Goal: Task Accomplishment & Management: Manage account settings

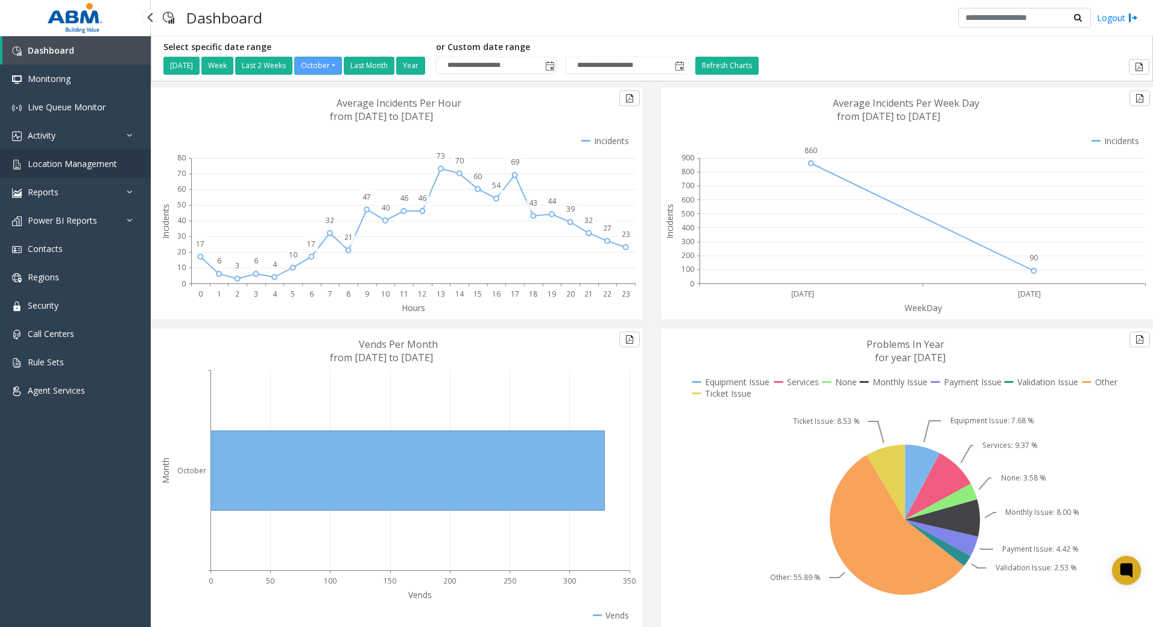
click at [86, 168] on span "Location Management" at bounding box center [72, 163] width 89 height 11
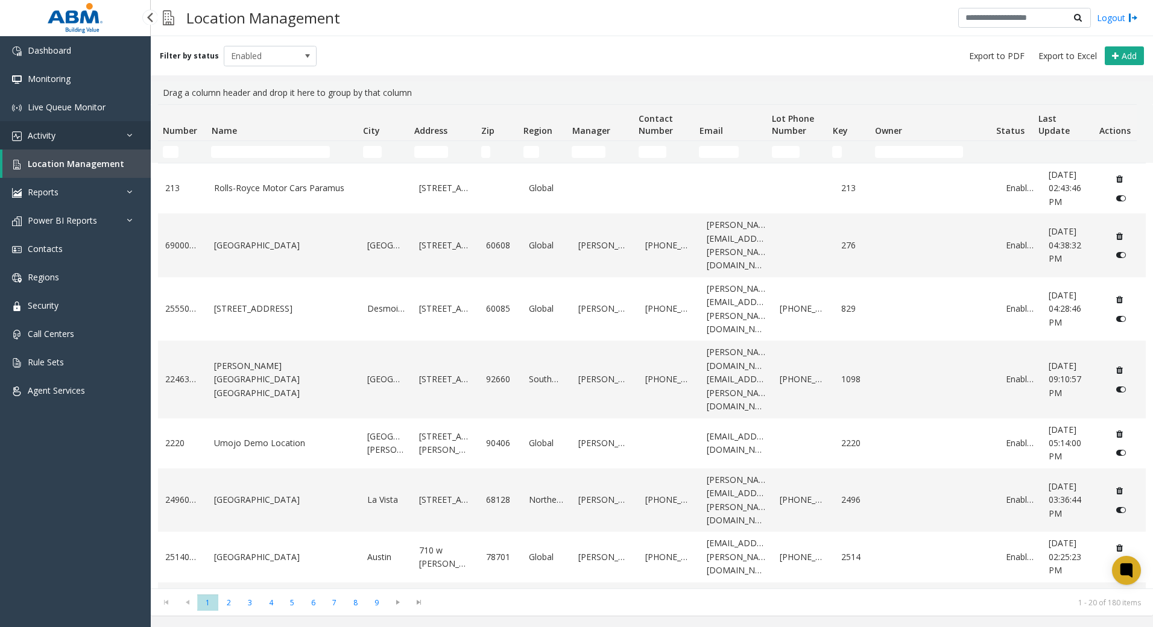
click at [65, 139] on link "Activity" at bounding box center [75, 135] width 151 height 28
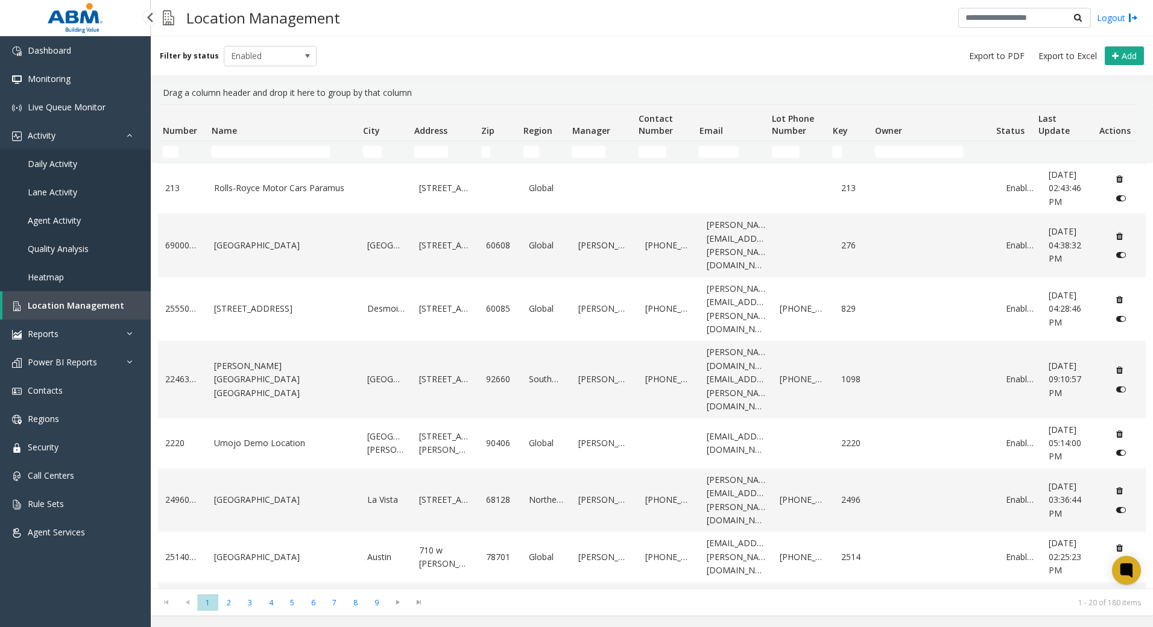
click at [60, 162] on span "Daily Activity" at bounding box center [52, 163] width 49 height 11
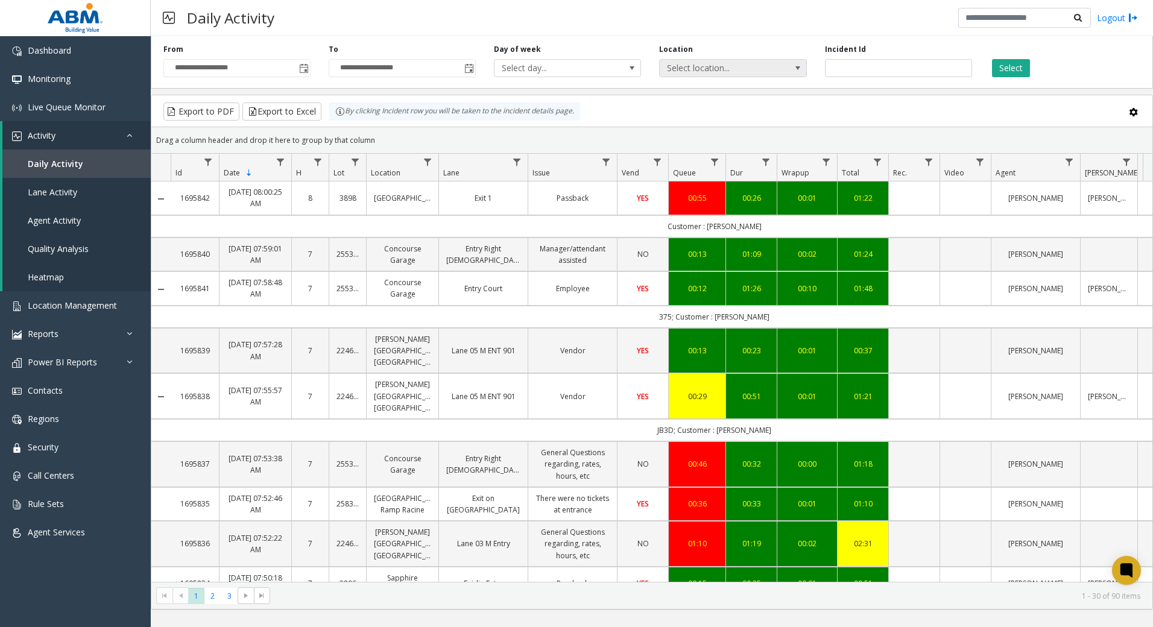
click at [729, 69] on span "Select location..." at bounding box center [718, 68] width 117 height 17
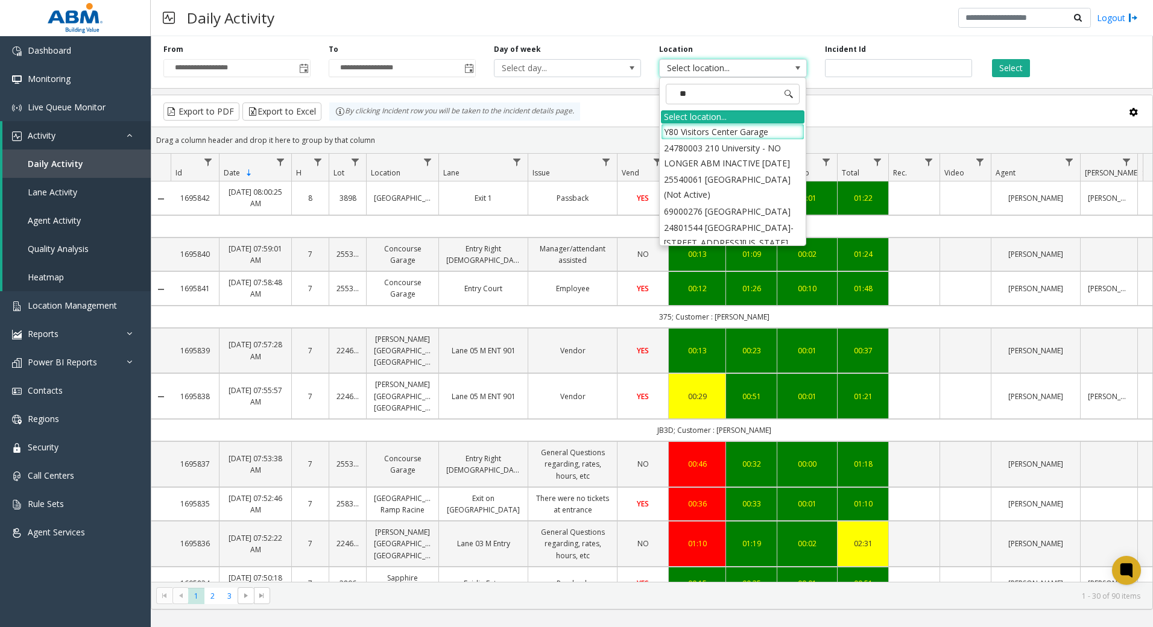
type input "***"
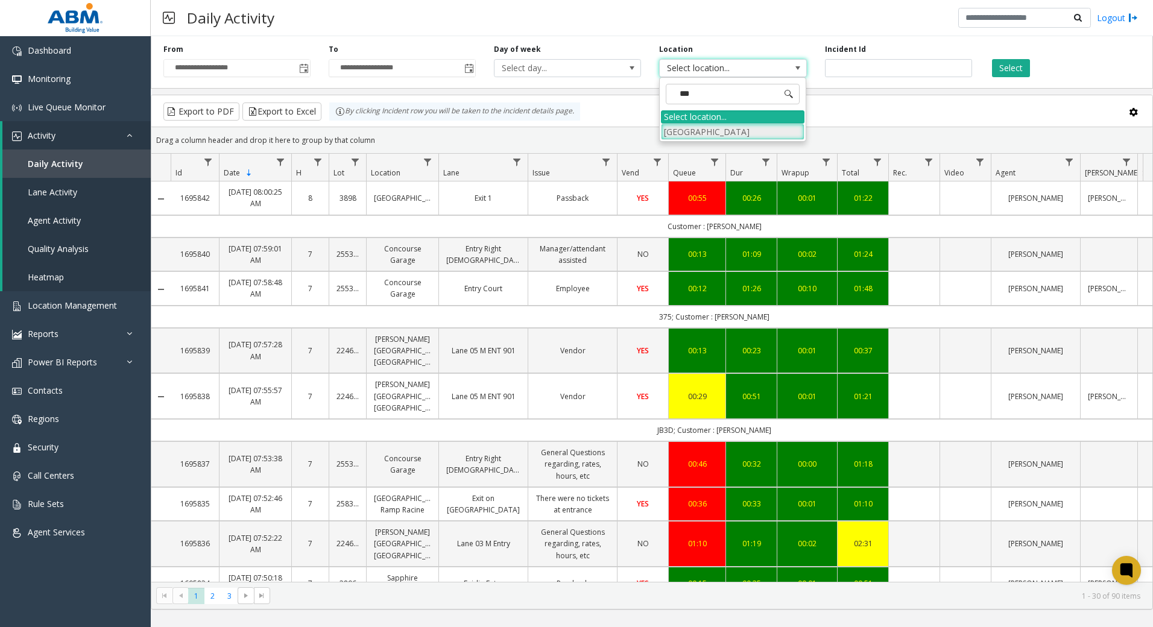
click at [740, 131] on li "[GEOGRAPHIC_DATA]" at bounding box center [732, 132] width 143 height 16
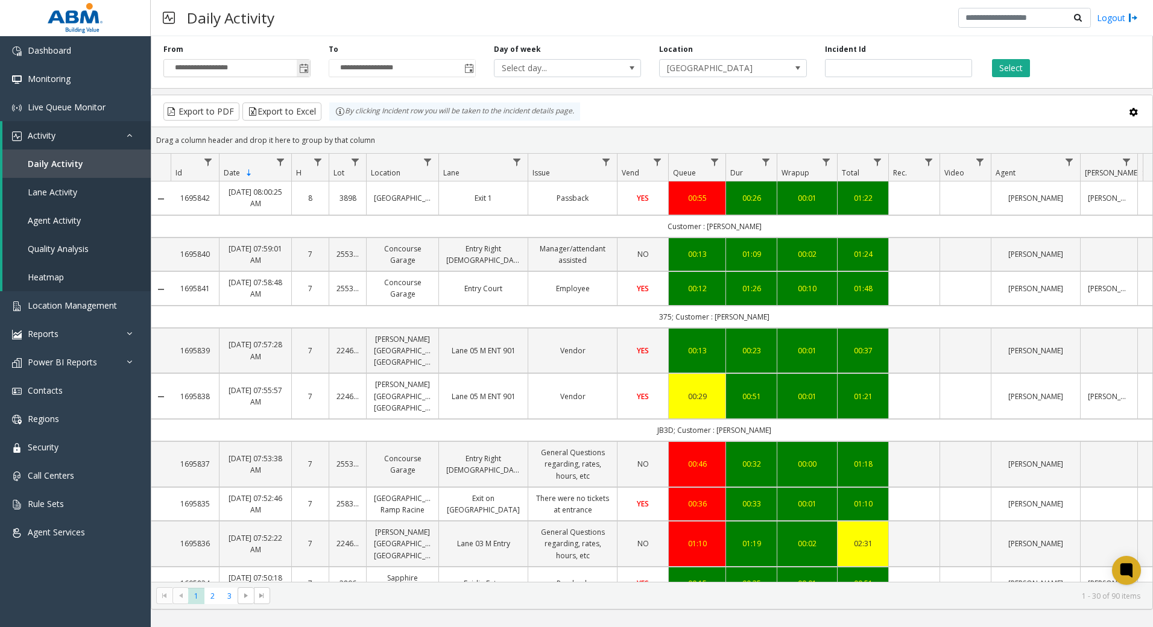
click at [309, 71] on span "Toggle popup" at bounding box center [303, 67] width 13 height 19
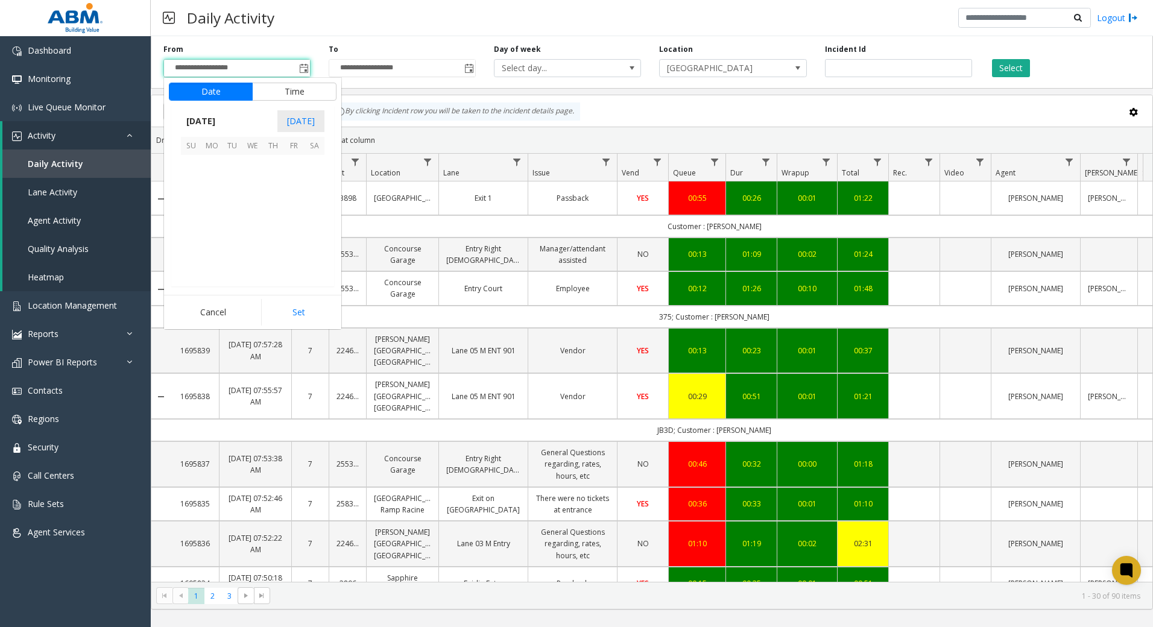
scroll to position [216509, 0]
click at [217, 122] on span "[DATE]" at bounding box center [201, 121] width 40 height 18
click at [286, 175] on span "Aug" at bounding box center [281, 176] width 29 height 29
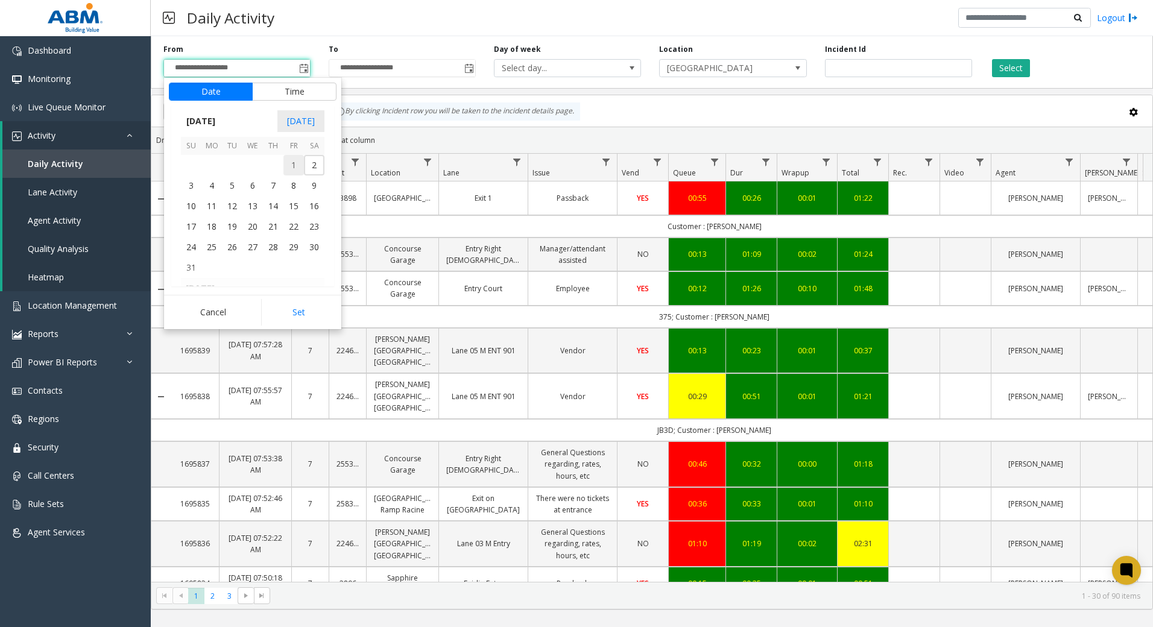
click at [291, 166] on span "1" at bounding box center [293, 165] width 20 height 20
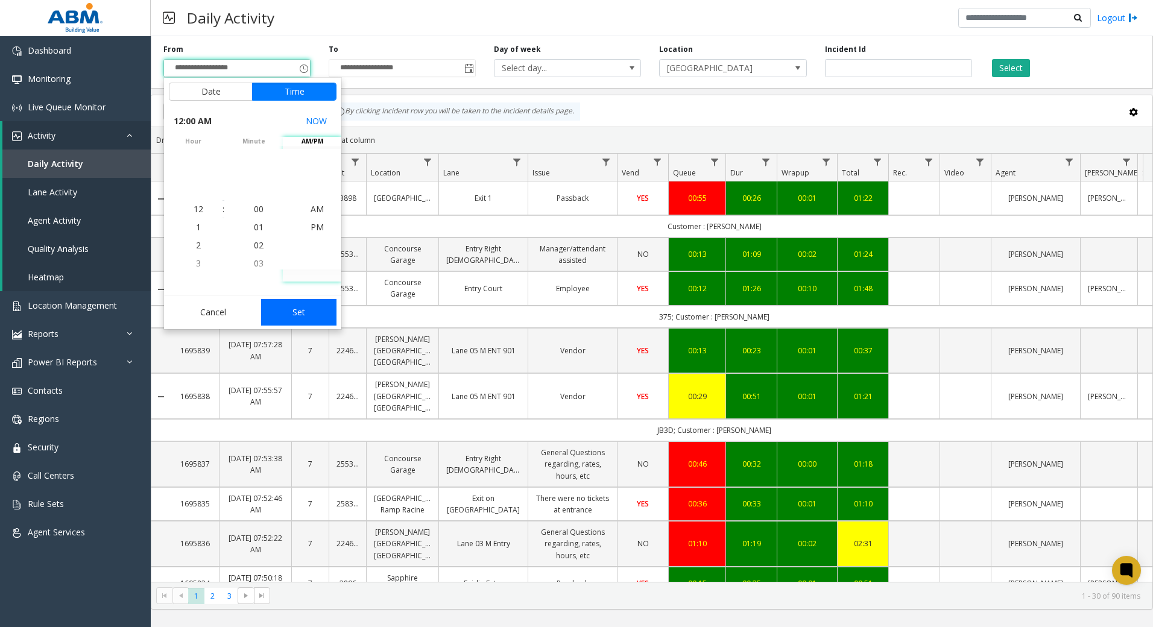
click at [313, 317] on button "Set" at bounding box center [299, 312] width 76 height 27
type input "**********"
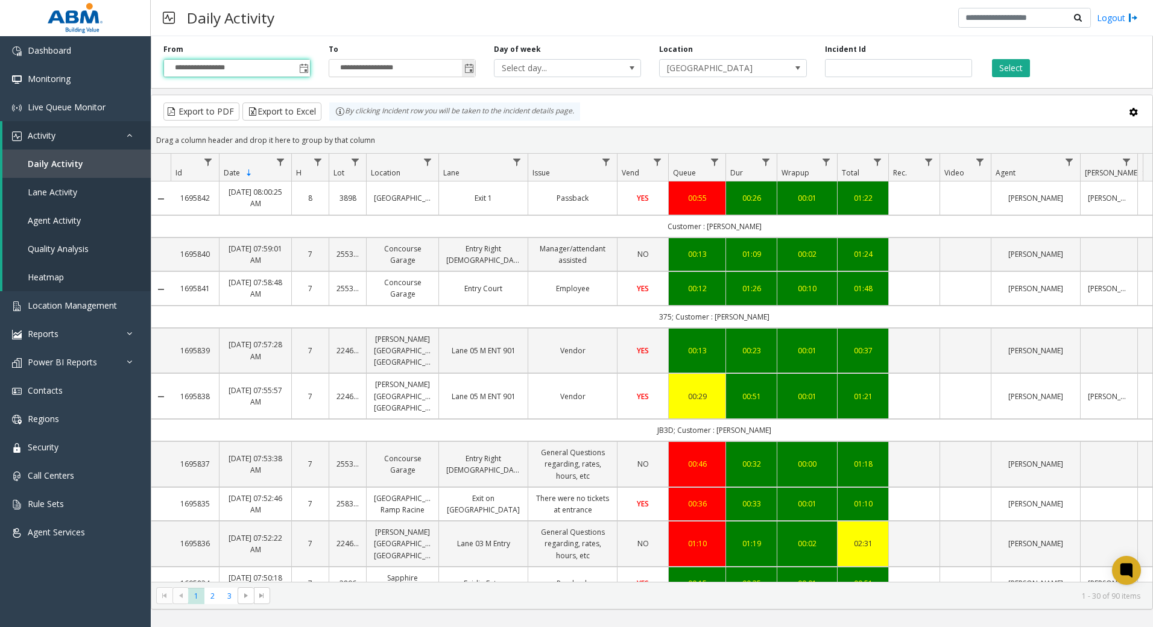
click at [474, 68] on span "Toggle popup" at bounding box center [468, 67] width 13 height 19
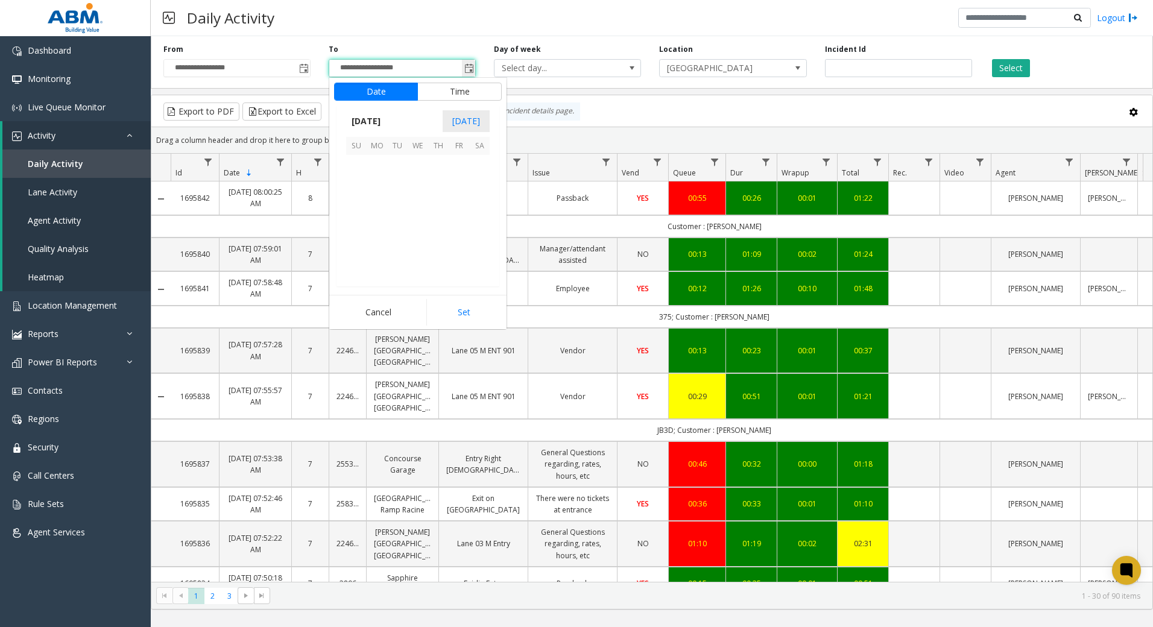
scroll to position [18, 0]
drag, startPoint x: 377, startPoint y: 119, endPoint x: 391, endPoint y: 124, distance: 14.3
click at [377, 118] on span "[DATE]" at bounding box center [366, 121] width 40 height 18
click at [450, 174] on span "Aug" at bounding box center [446, 176] width 29 height 29
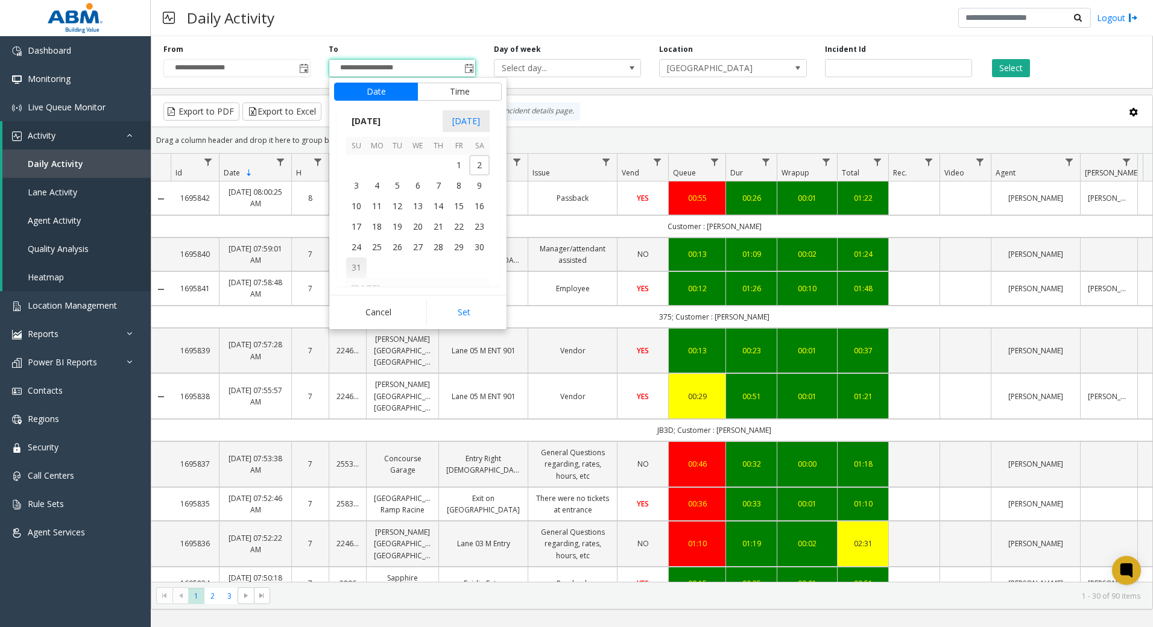
click at [353, 265] on span "31" at bounding box center [356, 267] width 20 height 20
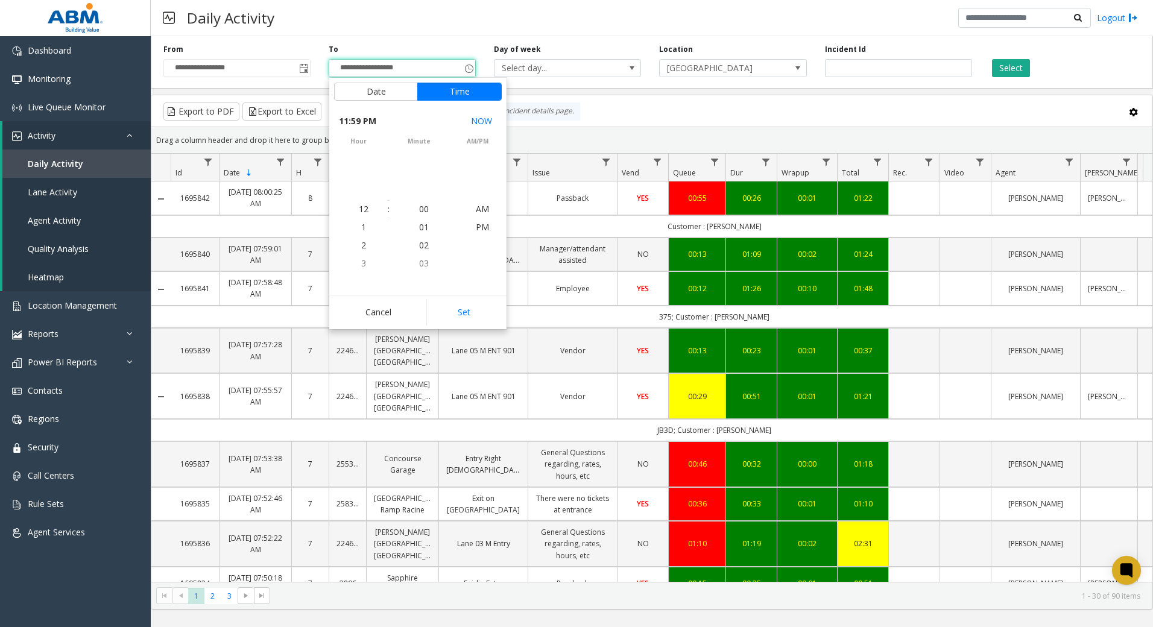
scroll to position [18, 0]
click at [467, 312] on button "Set" at bounding box center [464, 312] width 76 height 27
type input "**********"
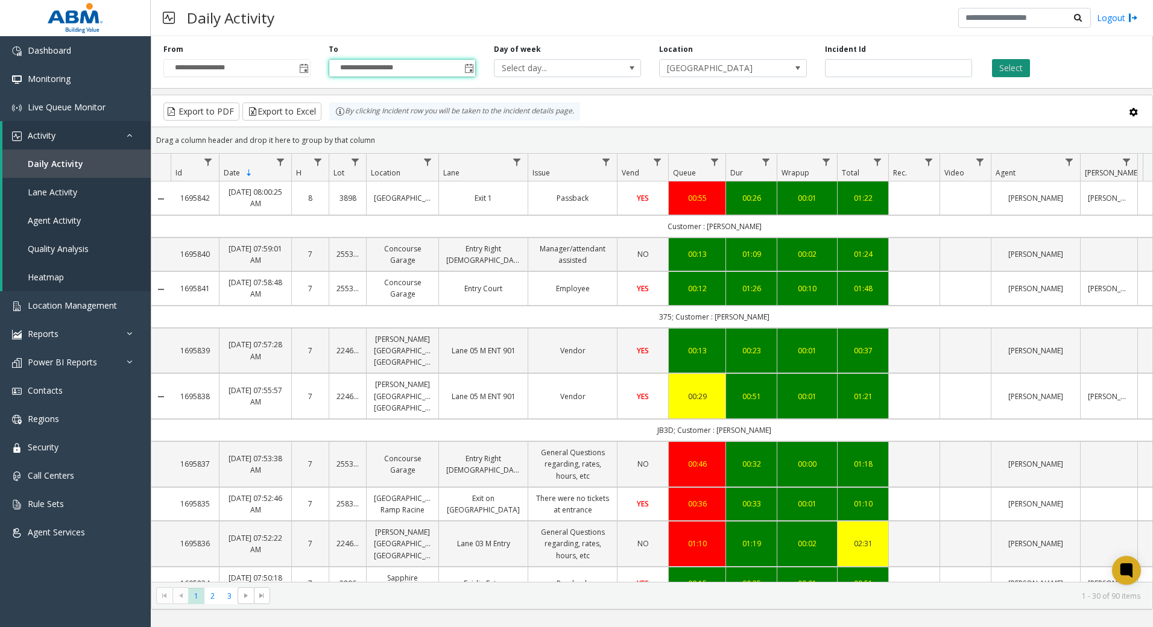
click at [1012, 60] on button "Select" at bounding box center [1011, 68] width 38 height 18
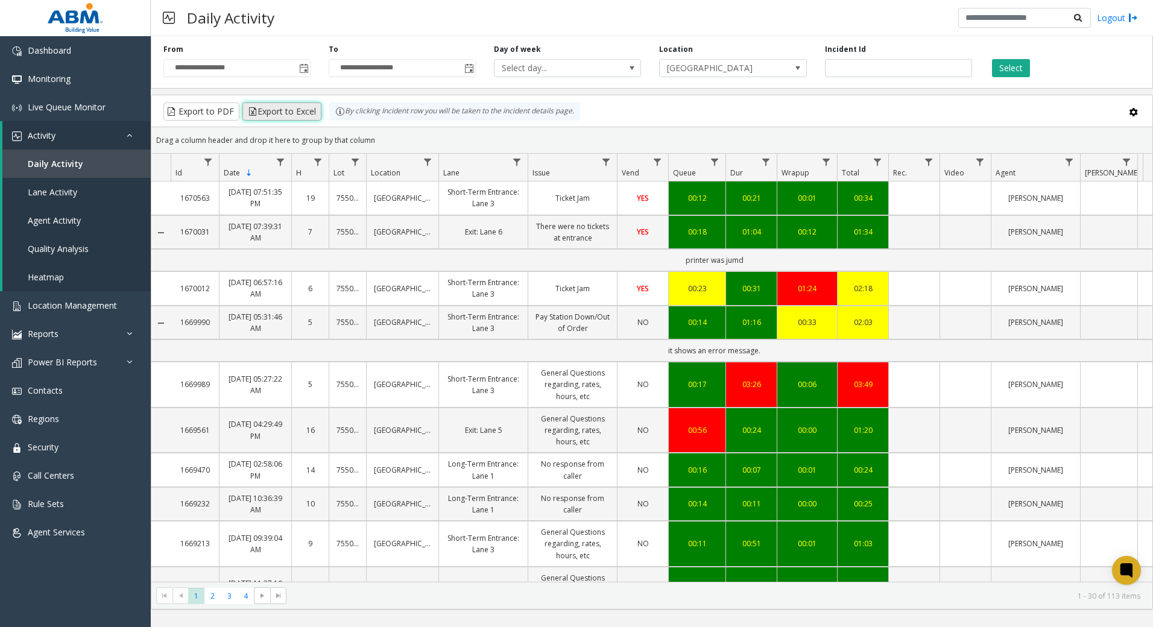
click at [277, 116] on button "Export to Excel" at bounding box center [281, 111] width 79 height 18
click at [1095, 98] on kendo-grid-toolbar "Export to PDF Export to Excel By clicking Incident row you will be taken to the…" at bounding box center [651, 111] width 1001 height 32
click at [51, 87] on link "Monitoring" at bounding box center [75, 79] width 151 height 28
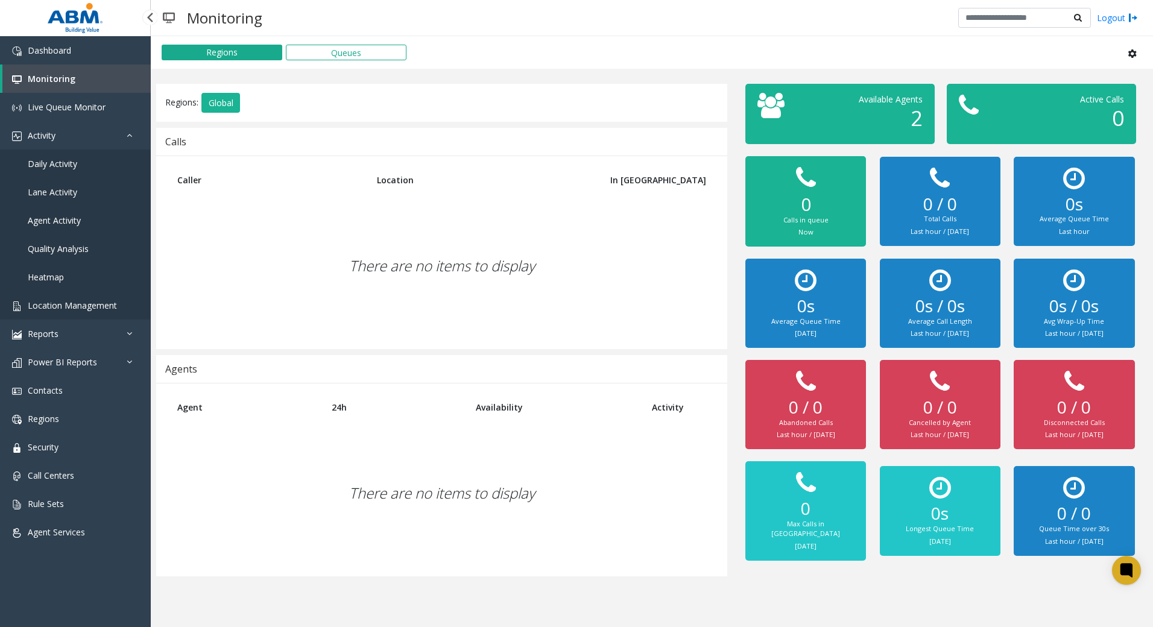
click at [80, 303] on span "Location Management" at bounding box center [72, 305] width 89 height 11
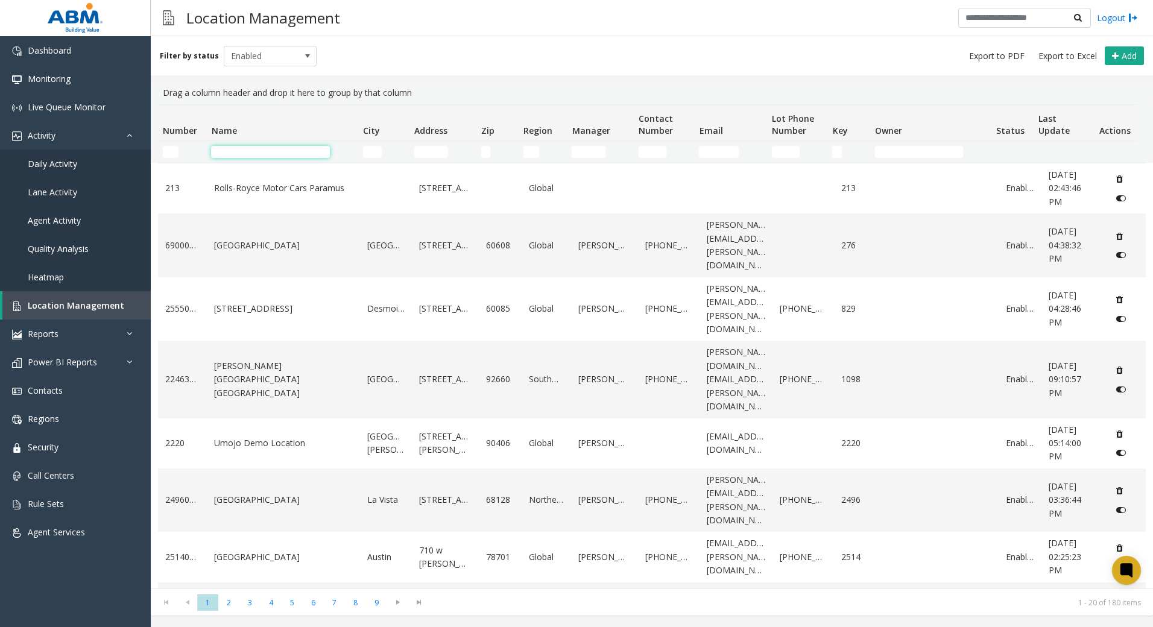
click at [247, 146] on input "Name Filter" at bounding box center [270, 152] width 119 height 12
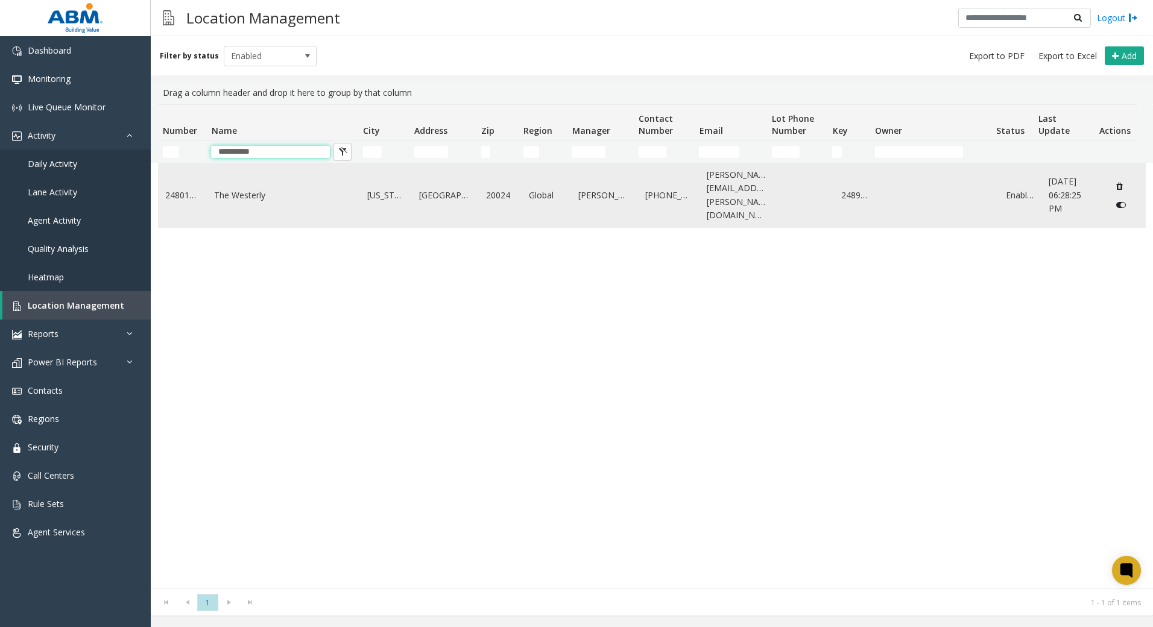
type input "**********"
click at [207, 196] on tr "24801921 [GEOGRAPHIC_DATA][US_STATE][STREET_ADDRESS] Global [PERSON_NAME] [PHON…" at bounding box center [651, 195] width 987 height 64
click at [271, 208] on td "The Westerly" at bounding box center [283, 195] width 153 height 64
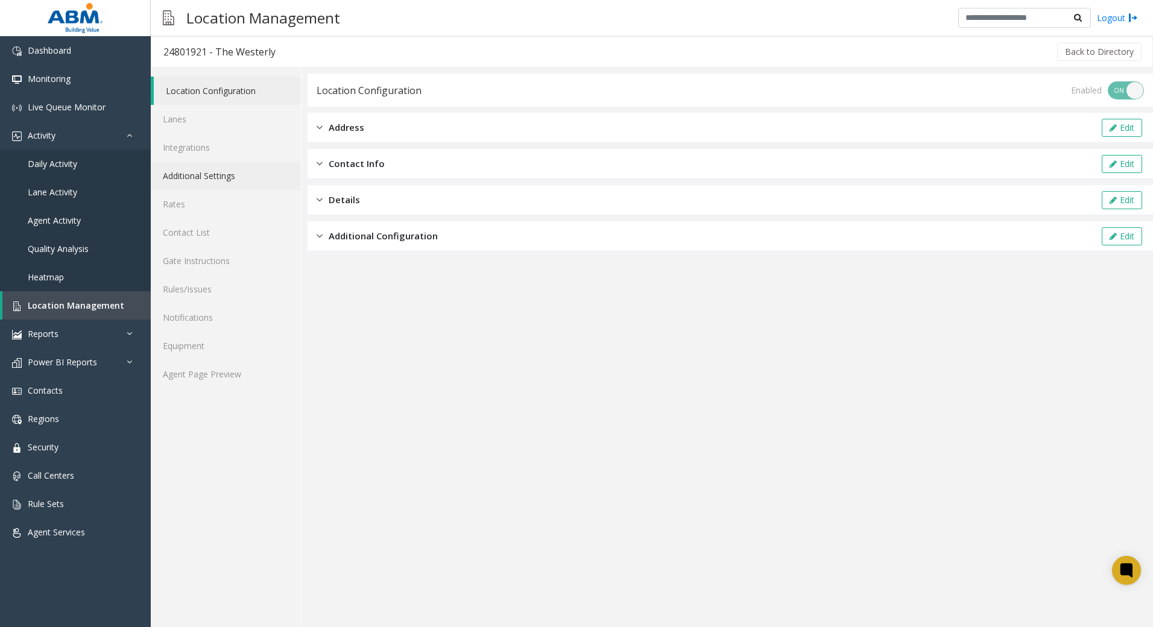
click at [216, 180] on link "Additional Settings" at bounding box center [226, 176] width 150 height 28
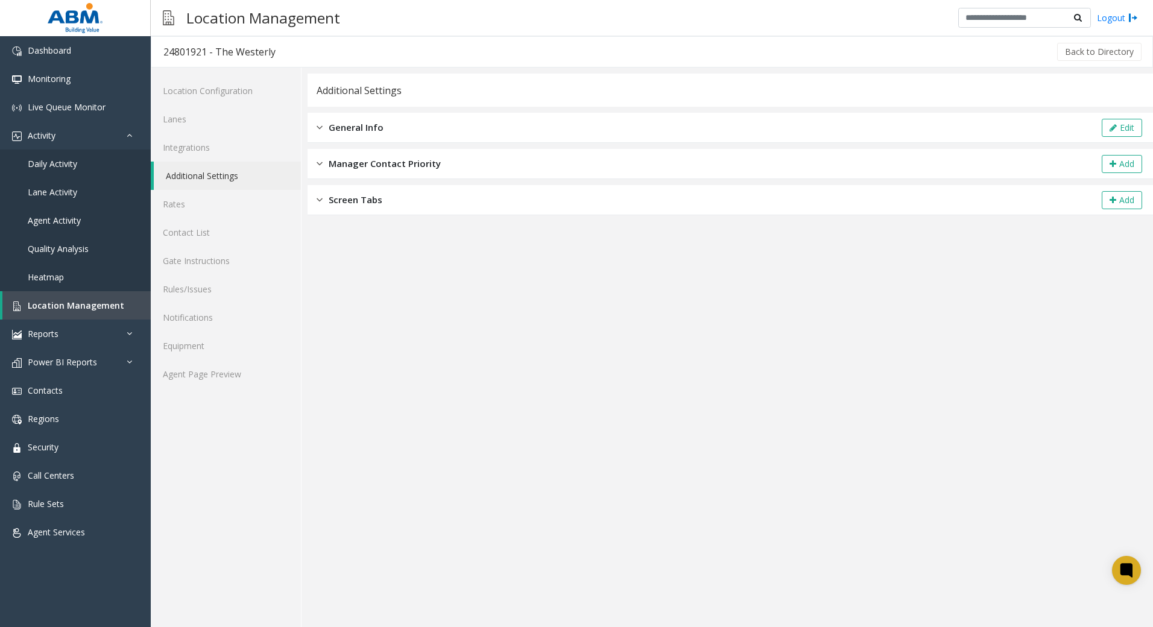
click at [412, 121] on div "General Info Edit" at bounding box center [729, 128] width 845 height 30
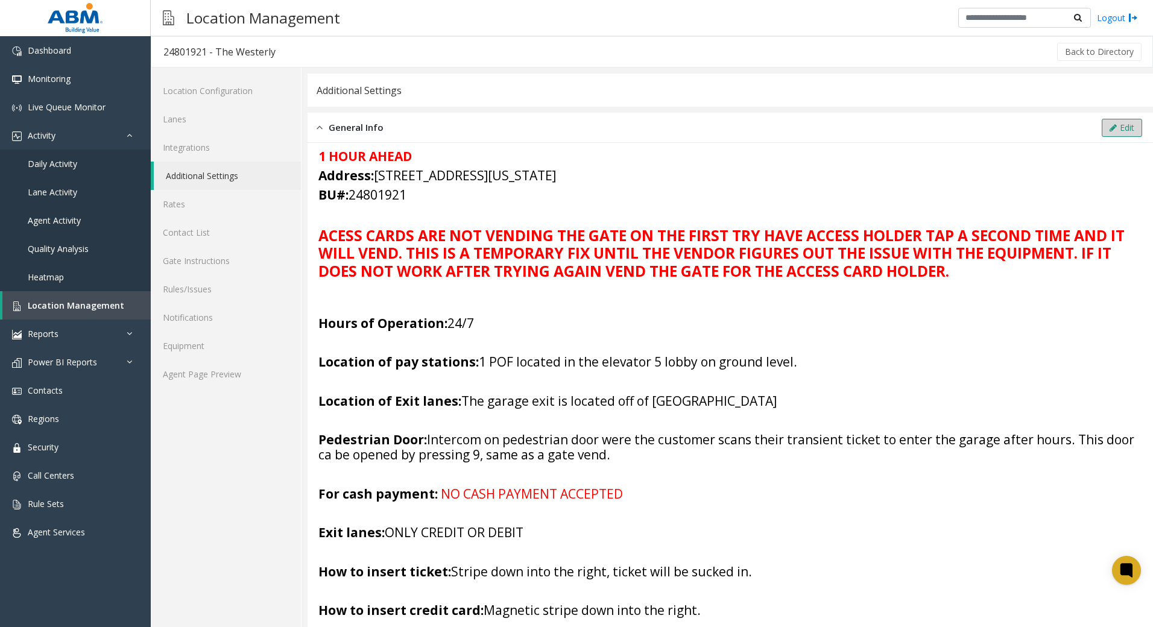
click at [1114, 128] on button "Edit" at bounding box center [1121, 128] width 40 height 18
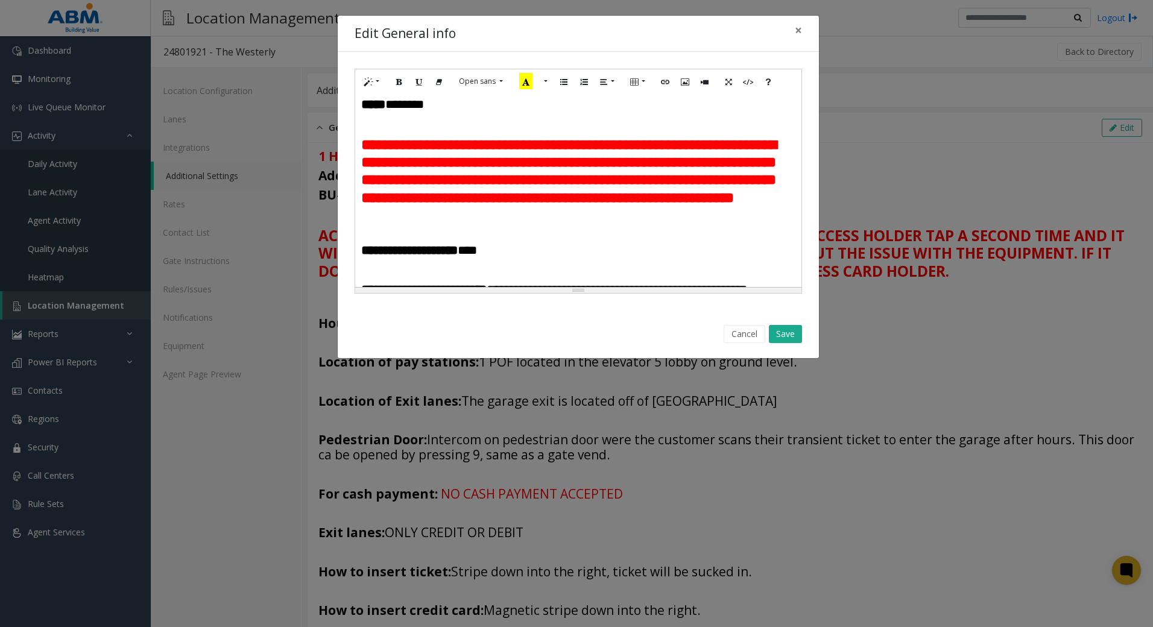
scroll to position [60, 0]
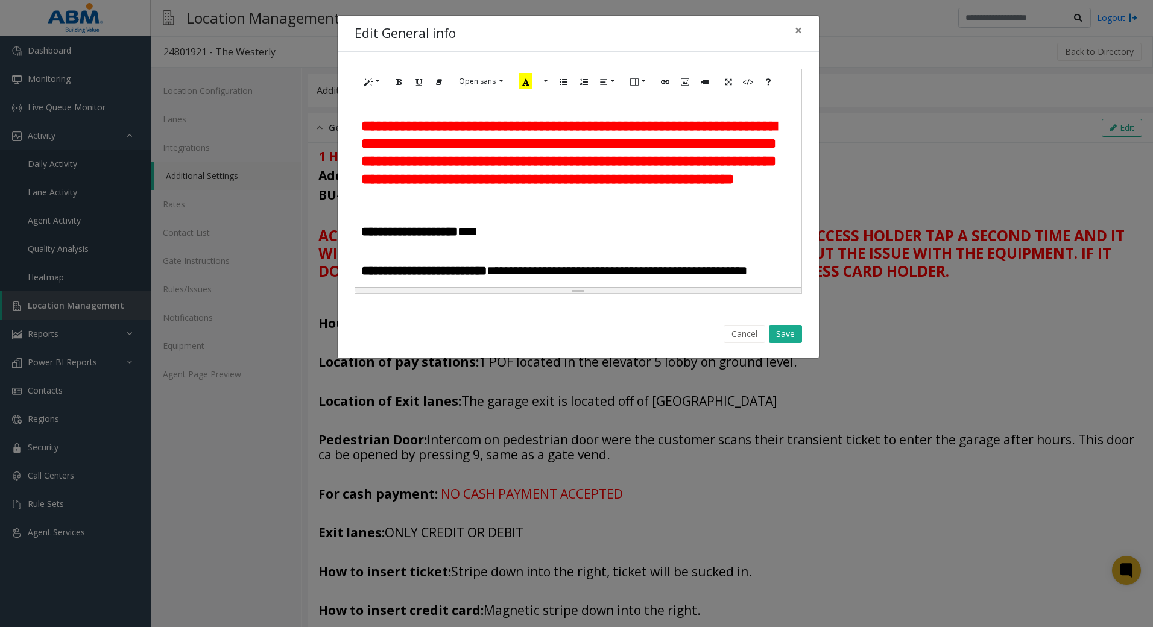
click at [602, 186] on b "**********" at bounding box center [568, 153] width 415 height 68
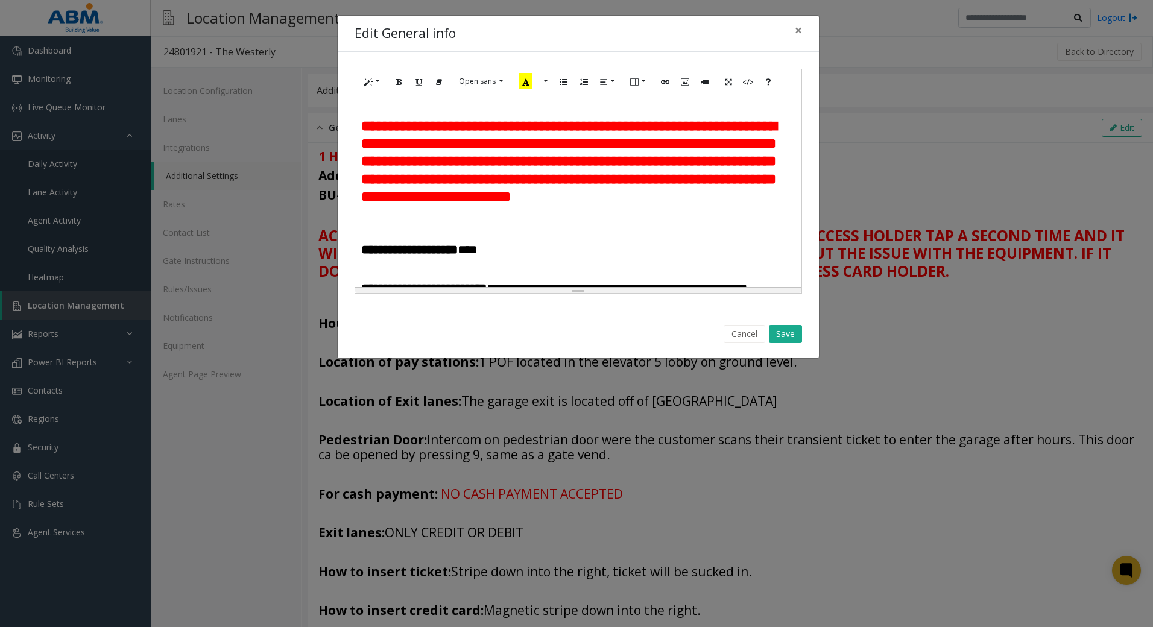
drag, startPoint x: 440, startPoint y: 215, endPoint x: 633, endPoint y: 250, distance: 196.1
click at [633, 225] on h4 at bounding box center [578, 217] width 434 height 15
click at [622, 204] on b "**********" at bounding box center [568, 162] width 415 height 86
drag, startPoint x: 555, startPoint y: 233, endPoint x: 361, endPoint y: 231, distance: 194.1
click at [361, 204] on b "**********" at bounding box center [568, 162] width 415 height 86
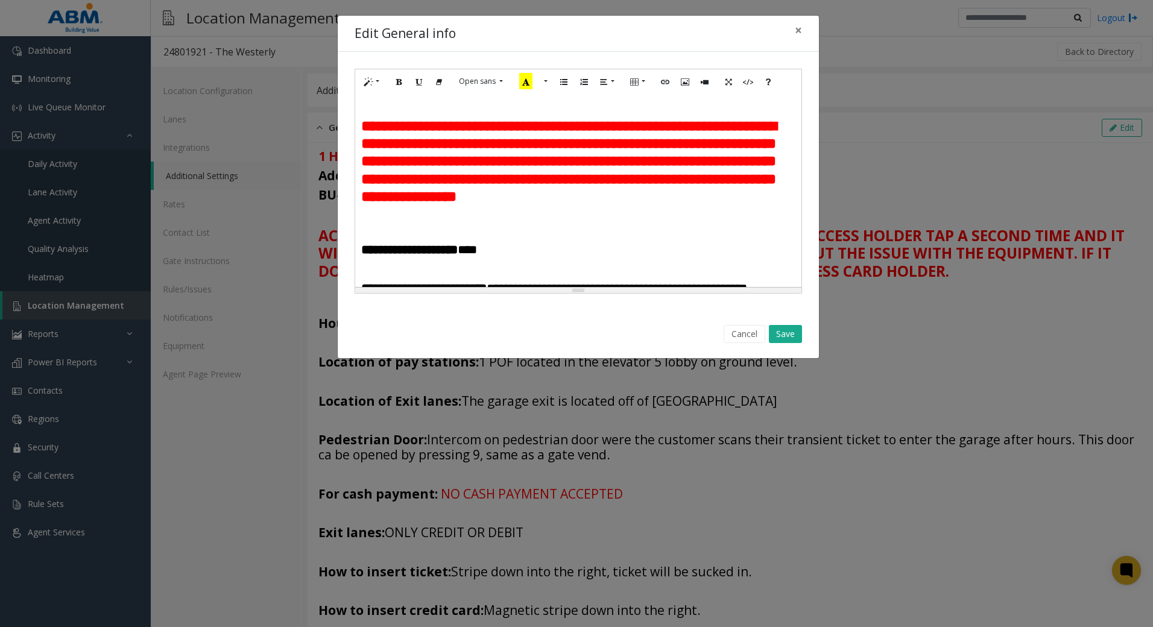
click at [538, 242] on p at bounding box center [578, 236] width 434 height 13
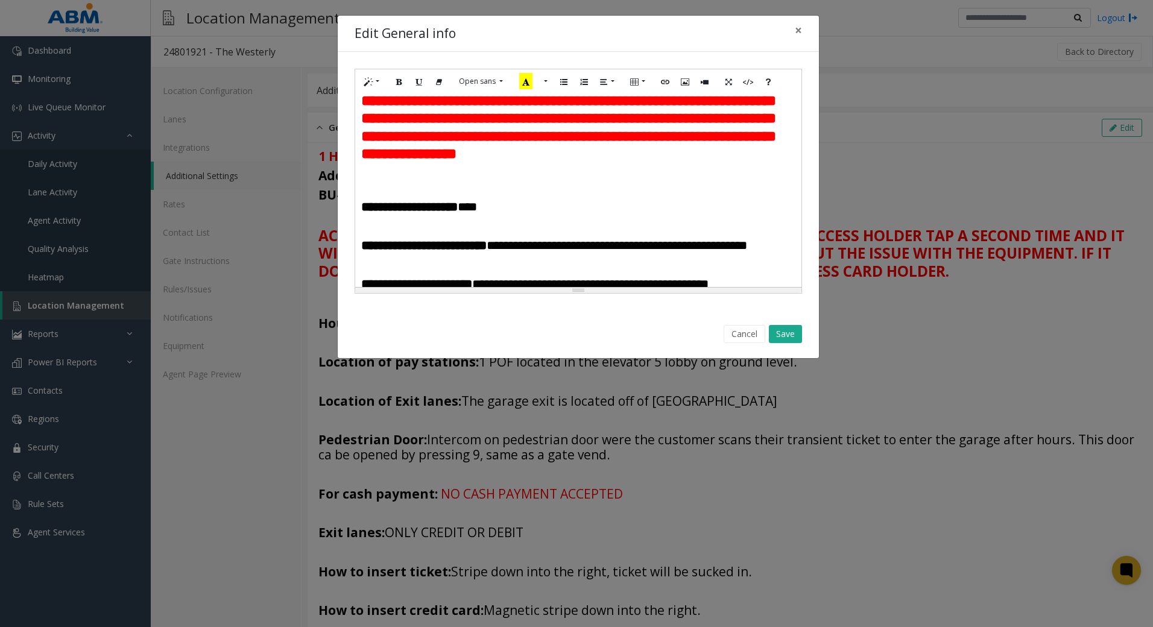
scroll to position [121, 0]
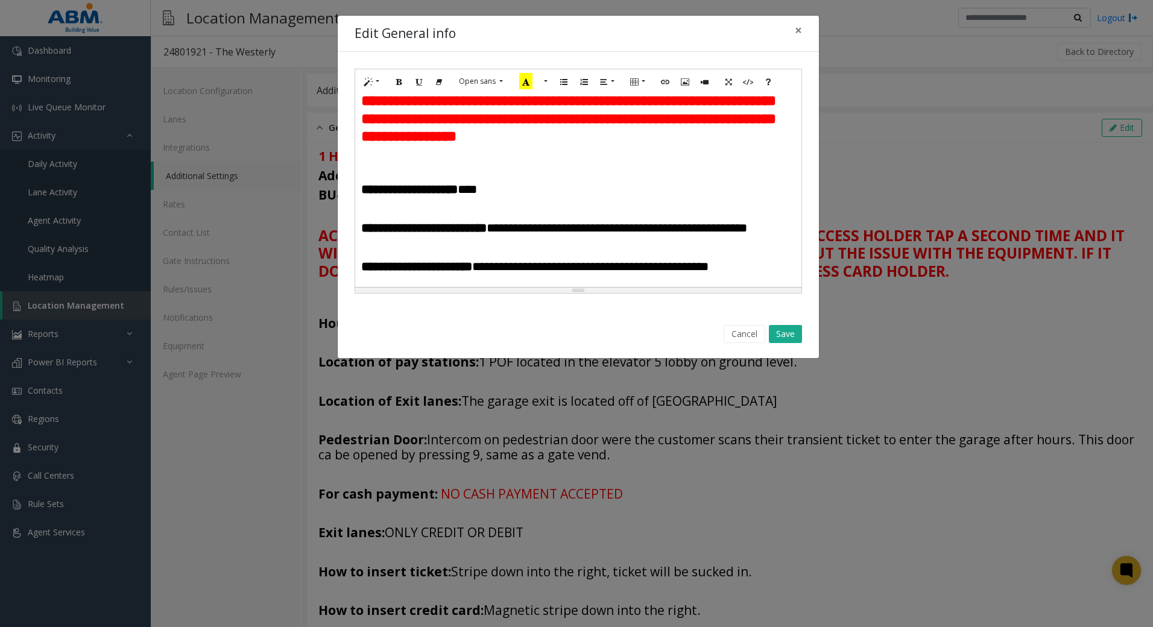
click at [746, 146] on h3 "**********" at bounding box center [578, 101] width 434 height 89
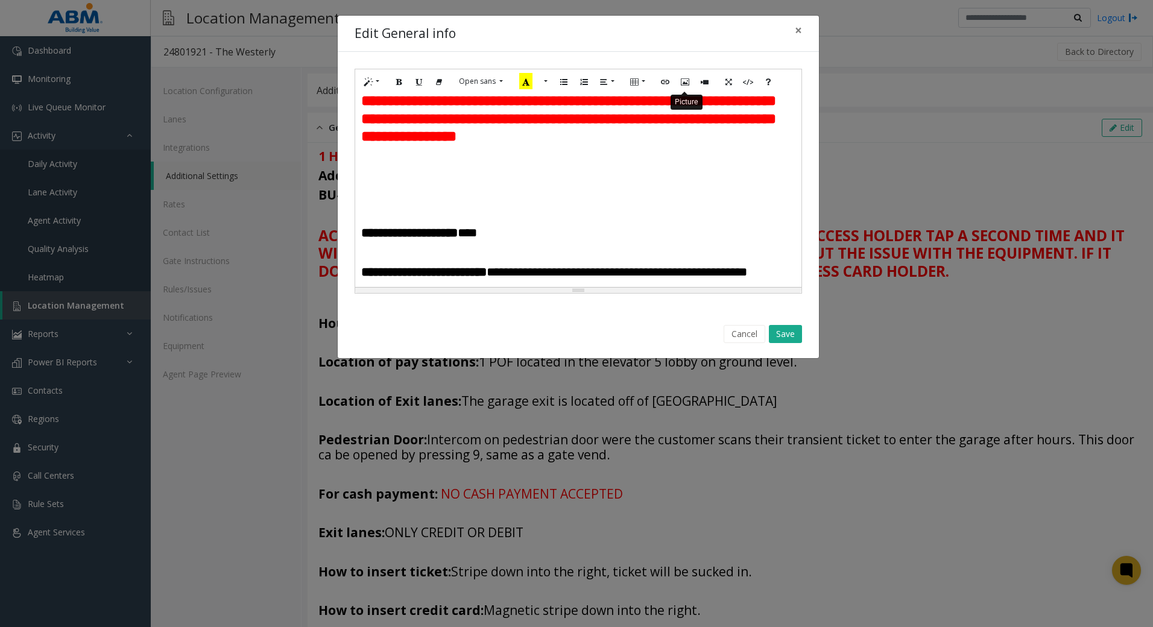
click at [688, 75] on button "Picture" at bounding box center [685, 81] width 20 height 19
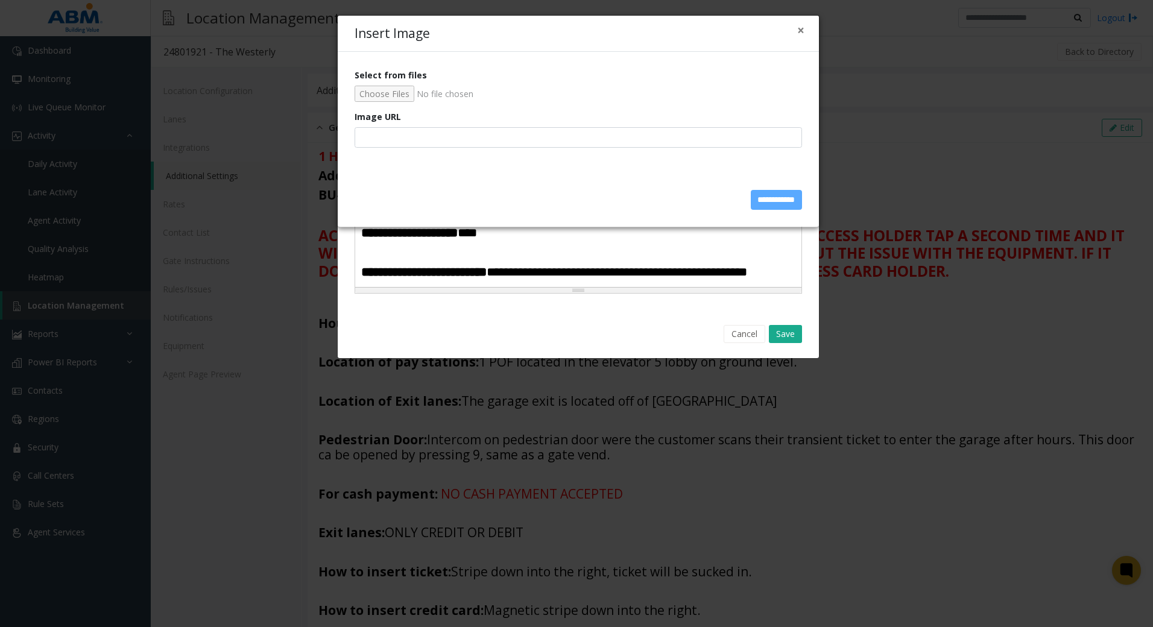
click at [375, 89] on input "Select from files" at bounding box center [577, 94] width 447 height 16
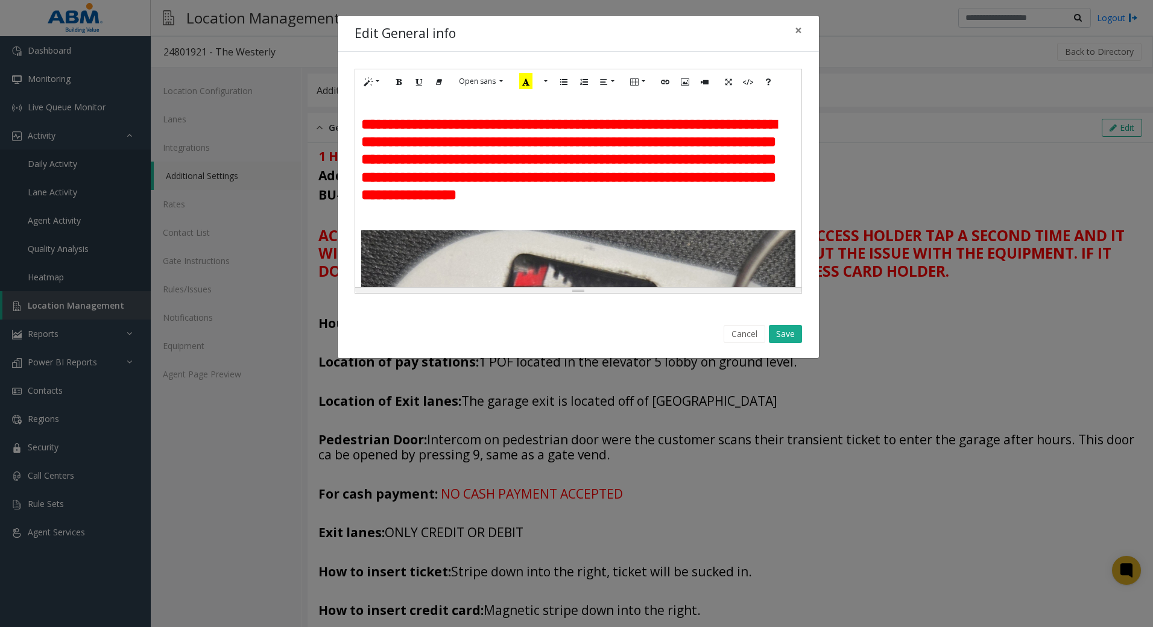
scroll to position [60, 0]
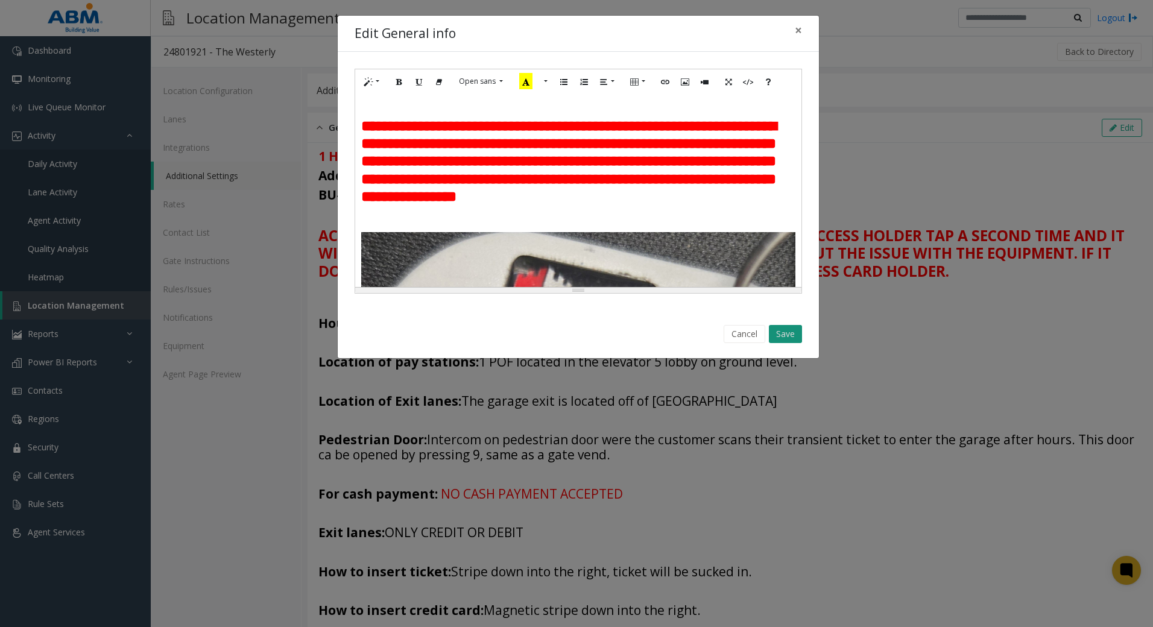
click at [793, 338] on button "Save" at bounding box center [785, 334] width 33 height 18
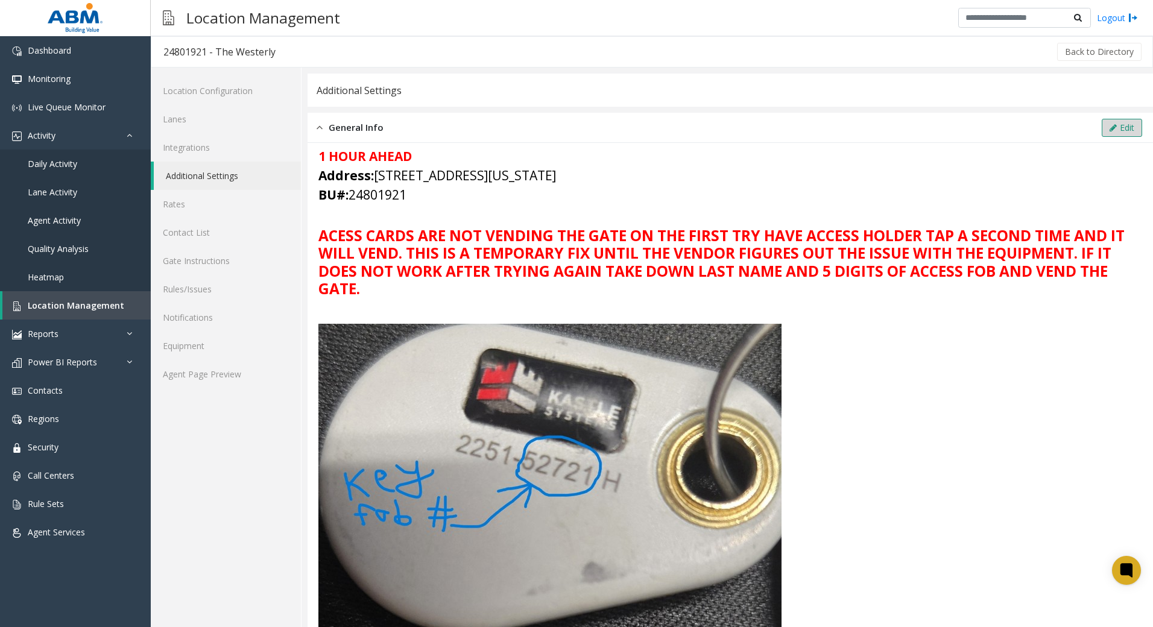
click at [1116, 126] on button "Edit" at bounding box center [1121, 128] width 40 height 18
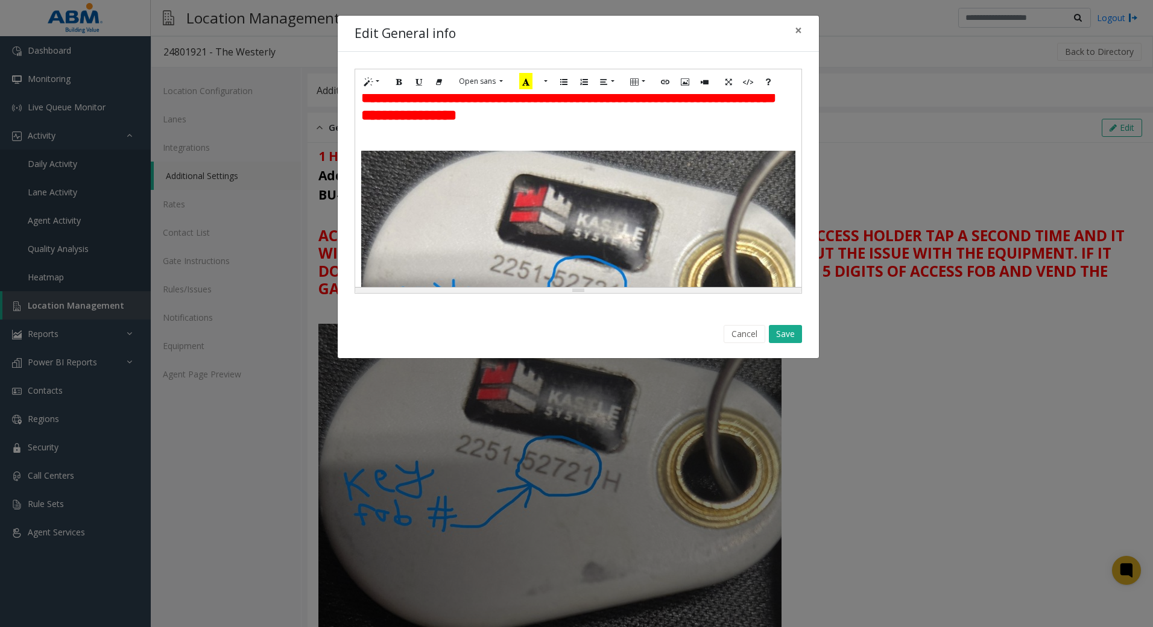
scroll to position [121, 0]
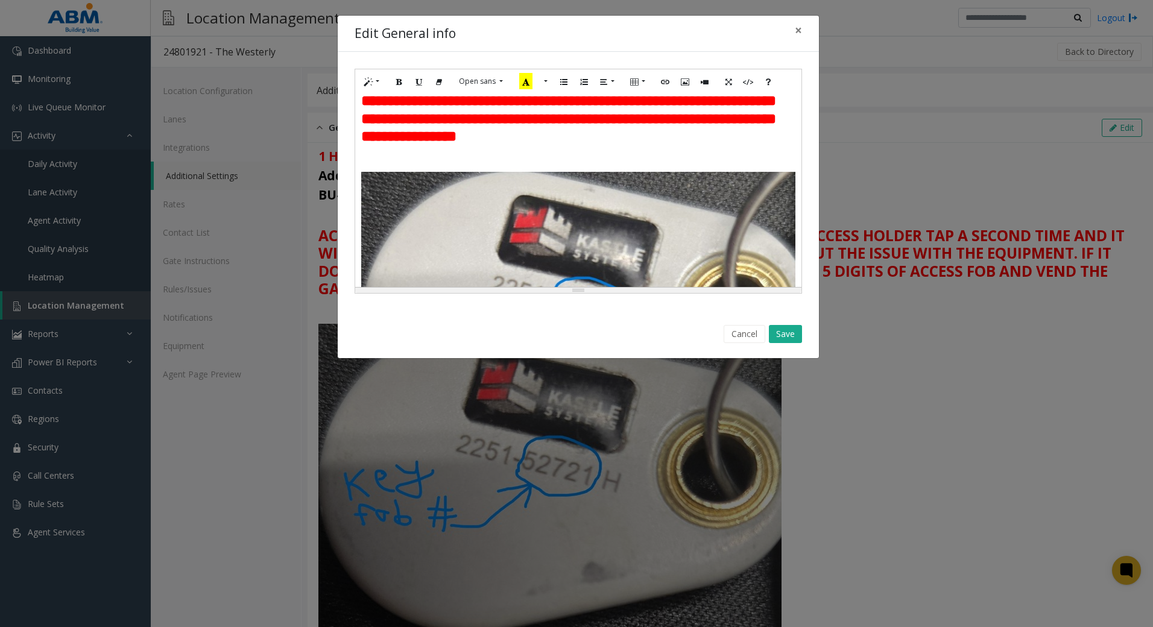
click at [747, 146] on h3 "**********" at bounding box center [578, 101] width 434 height 89
click at [747, 167] on h3 at bounding box center [578, 158] width 434 height 17
click at [779, 167] on h3 "**********" at bounding box center [578, 158] width 434 height 17
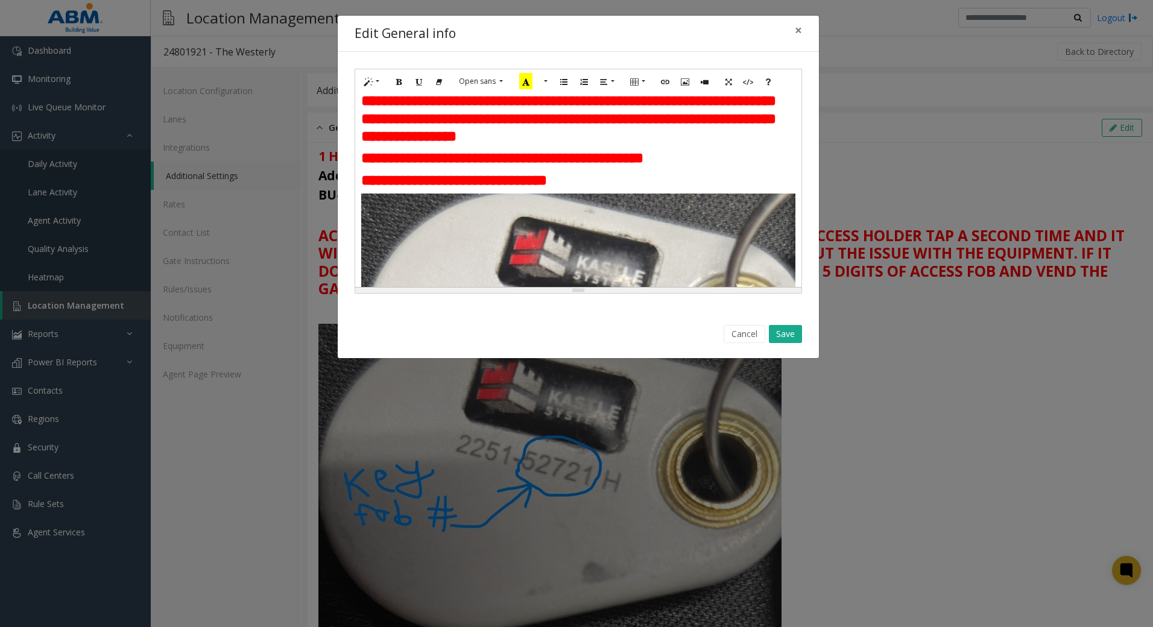
click at [642, 189] on h3 "**********" at bounding box center [578, 180] width 434 height 17
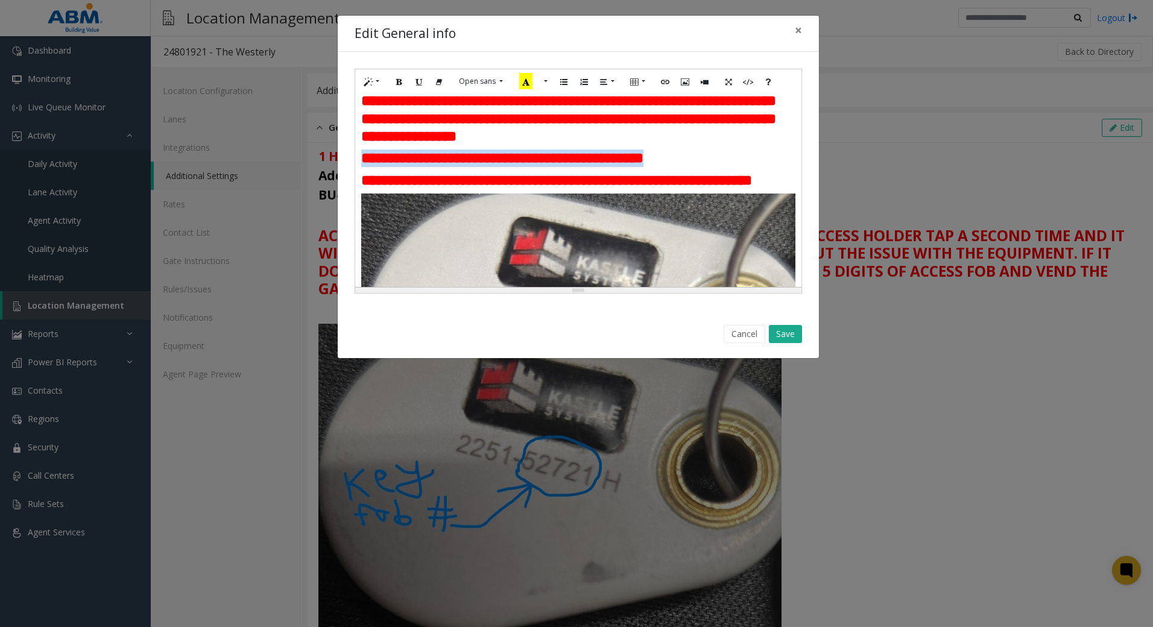
drag, startPoint x: 364, startPoint y: 172, endPoint x: 770, endPoint y: 178, distance: 405.8
click at [643, 165] on b "**********" at bounding box center [502, 158] width 282 height 14
click at [401, 80] on icon "Bold (CTRL+B)" at bounding box center [398, 81] width 7 height 10
click at [418, 81] on icon "Underline (CTRL+U)" at bounding box center [418, 81] width 7 height 10
click at [544, 83] on button "More Color" at bounding box center [544, 81] width 12 height 19
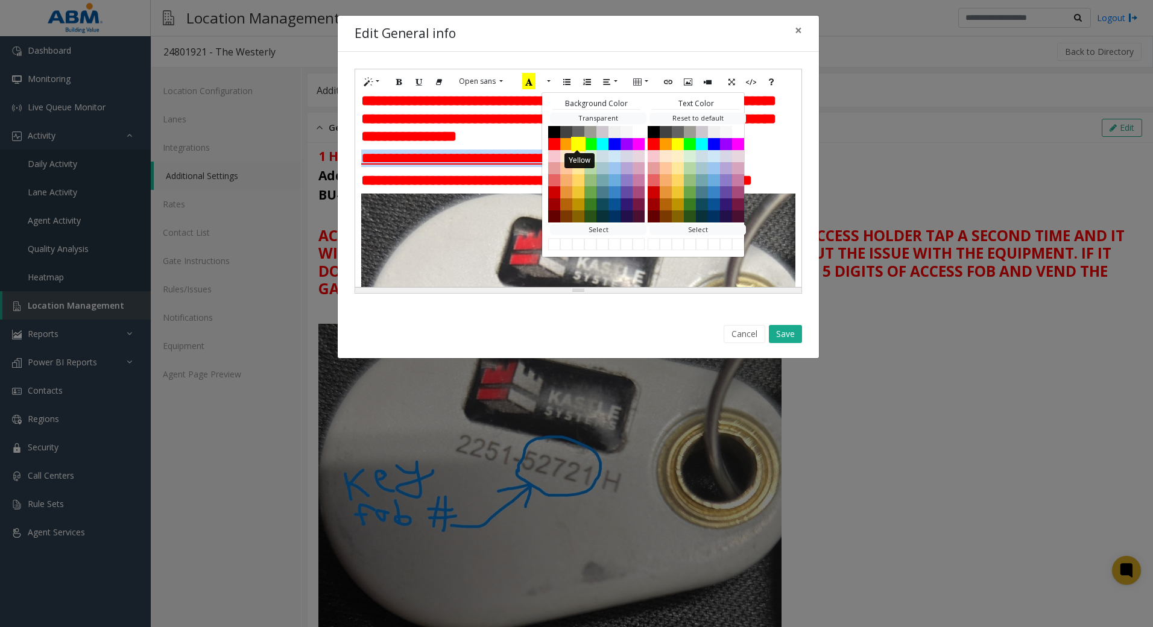
click at [576, 147] on button "Yellow" at bounding box center [578, 143] width 14 height 14
drag, startPoint x: 463, startPoint y: 200, endPoint x: 485, endPoint y: 219, distance: 29.5
click at [462, 187] on b "**********" at bounding box center [556, 180] width 391 height 14
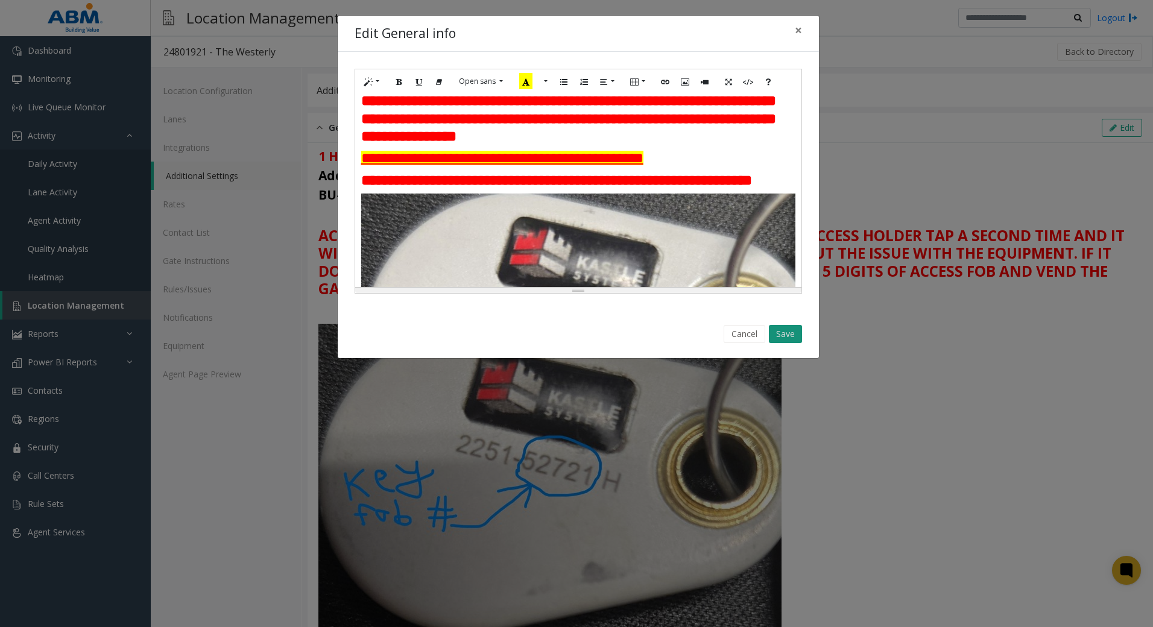
click at [795, 329] on button "Save" at bounding box center [785, 334] width 33 height 18
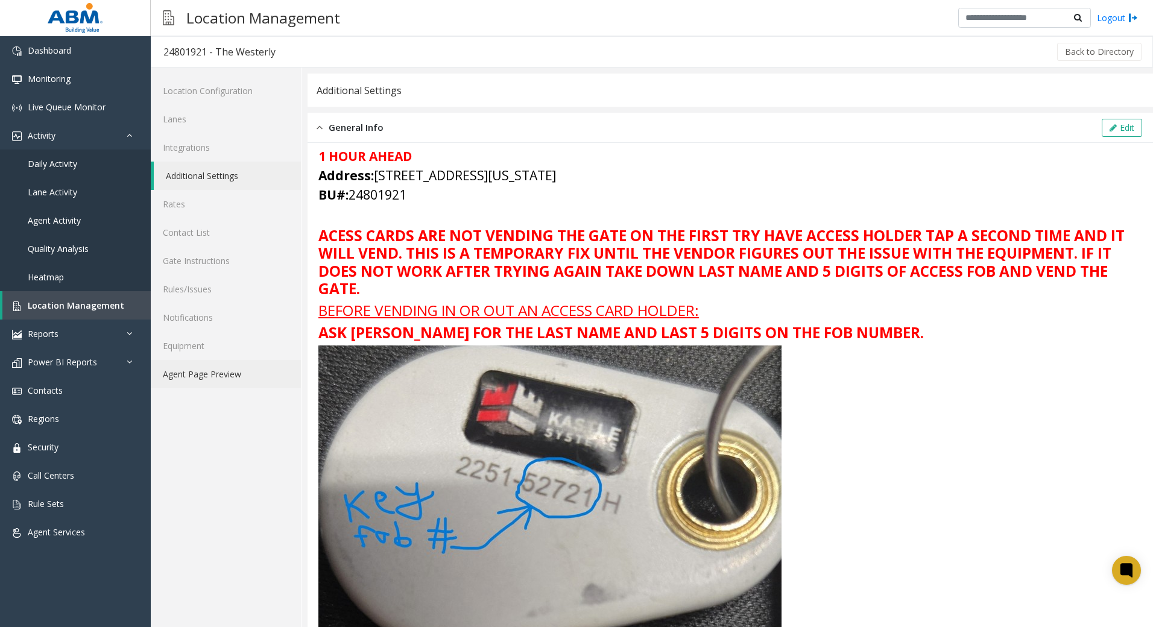
click at [219, 373] on link "Agent Page Preview" at bounding box center [226, 374] width 150 height 28
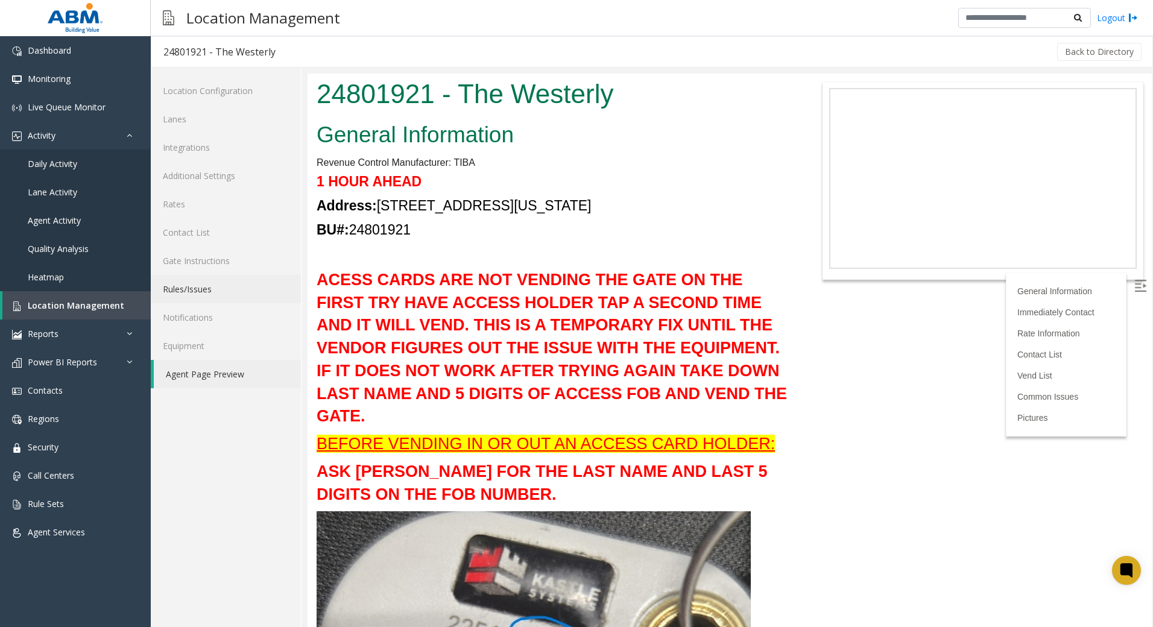
click at [197, 292] on link "Rules/Issues" at bounding box center [226, 289] width 150 height 28
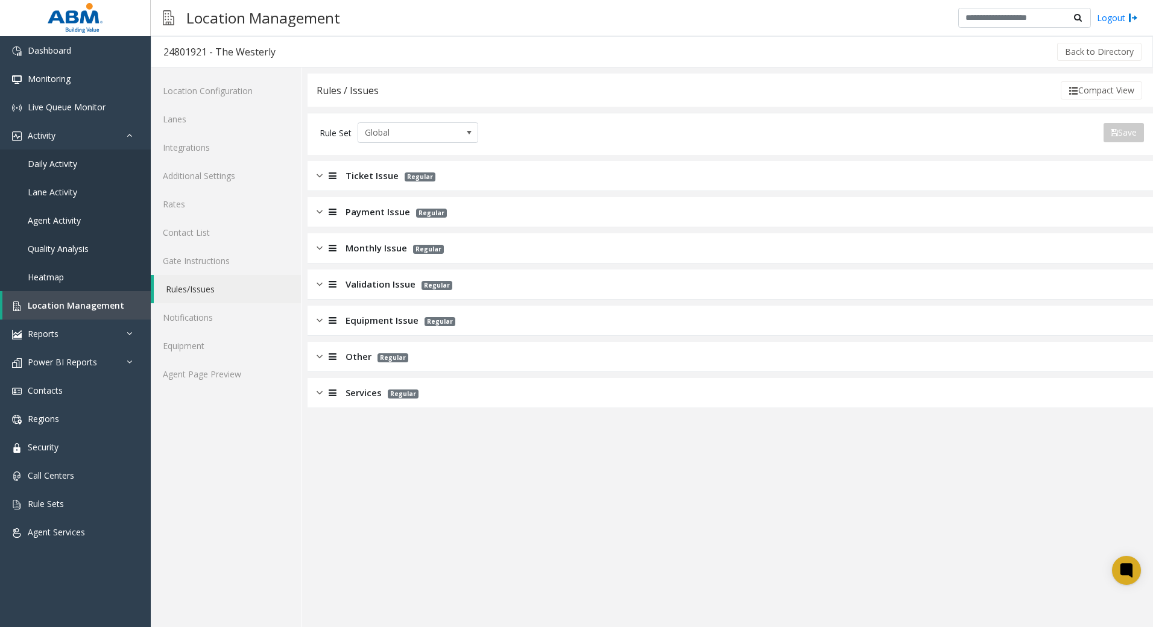
click at [394, 253] on span "Monthly Issue" at bounding box center [375, 248] width 61 height 14
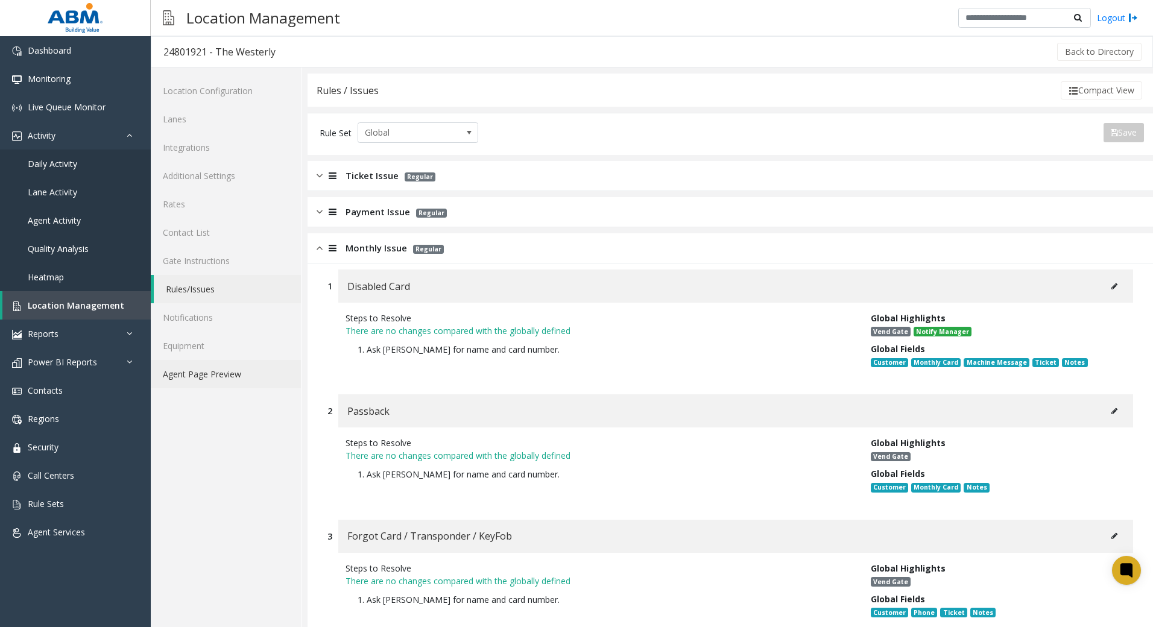
click at [220, 366] on link "Agent Page Preview" at bounding box center [226, 374] width 150 height 28
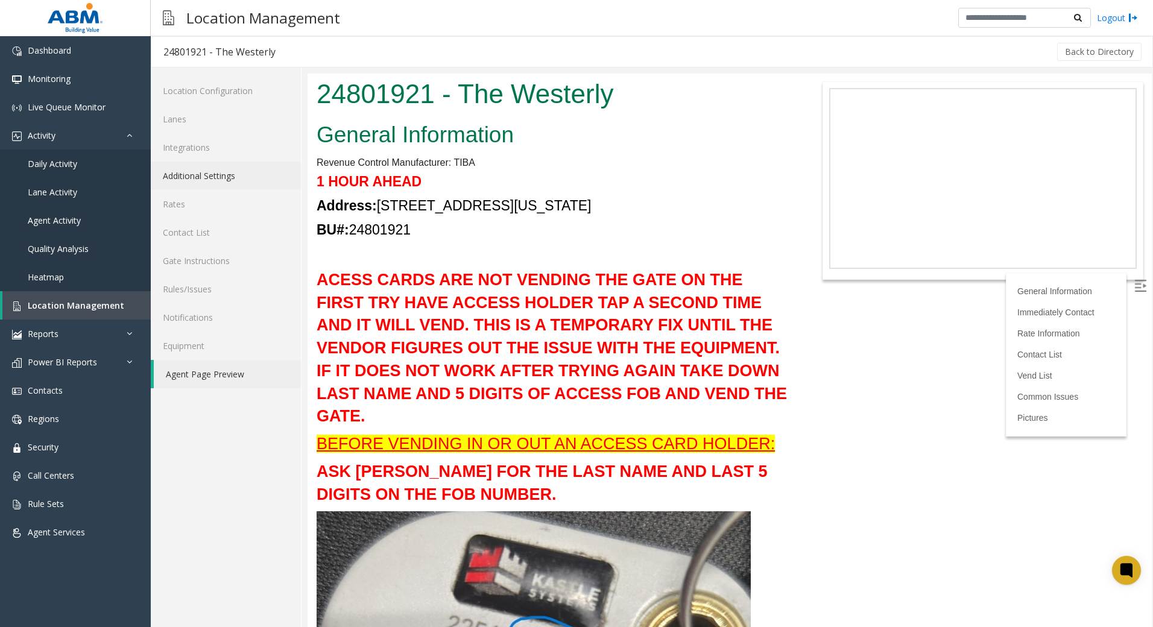
click at [242, 183] on link "Additional Settings" at bounding box center [226, 176] width 150 height 28
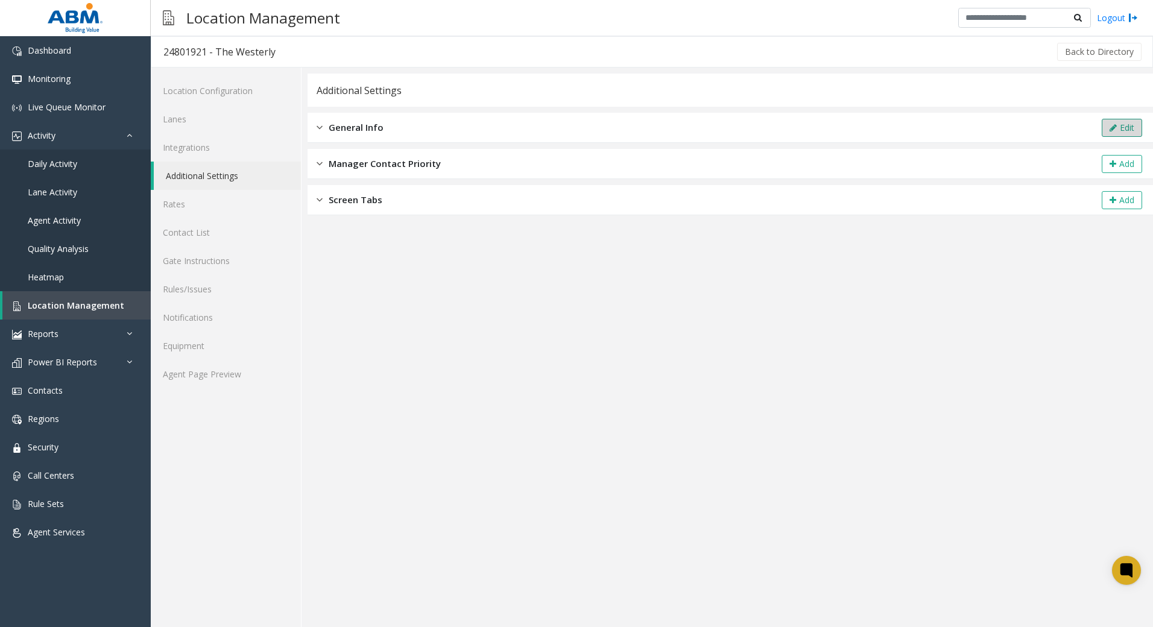
click at [1113, 127] on icon at bounding box center [1112, 128] width 7 height 8
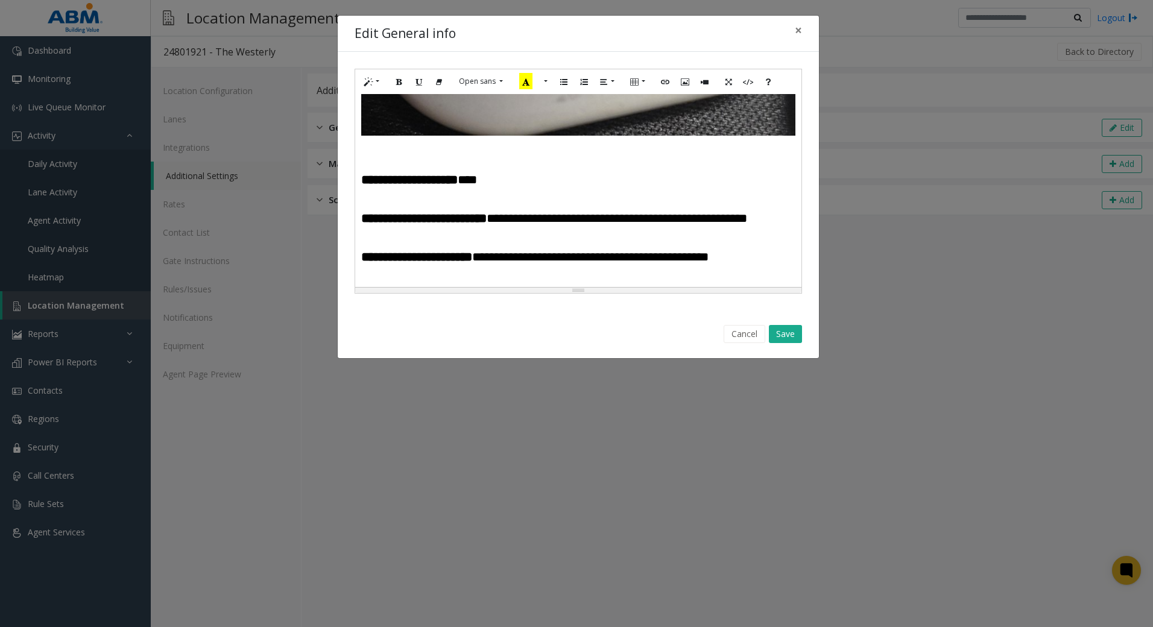
scroll to position [482, 0]
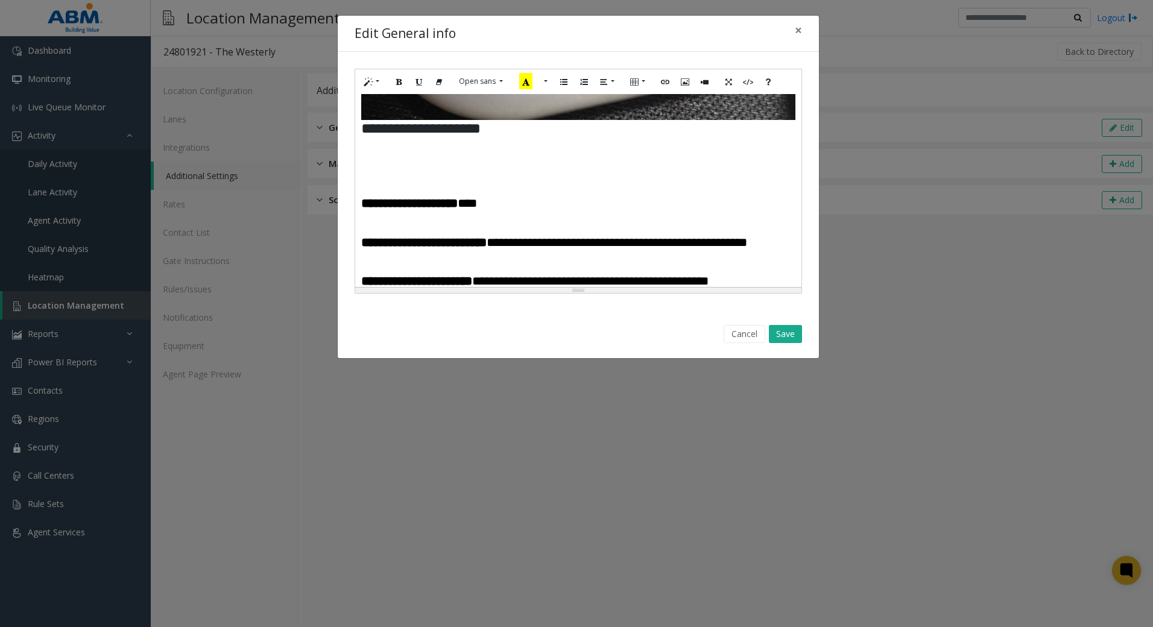
click at [359, 160] on div "**********" at bounding box center [578, 190] width 446 height 193
click at [784, 330] on button "Save" at bounding box center [785, 334] width 33 height 18
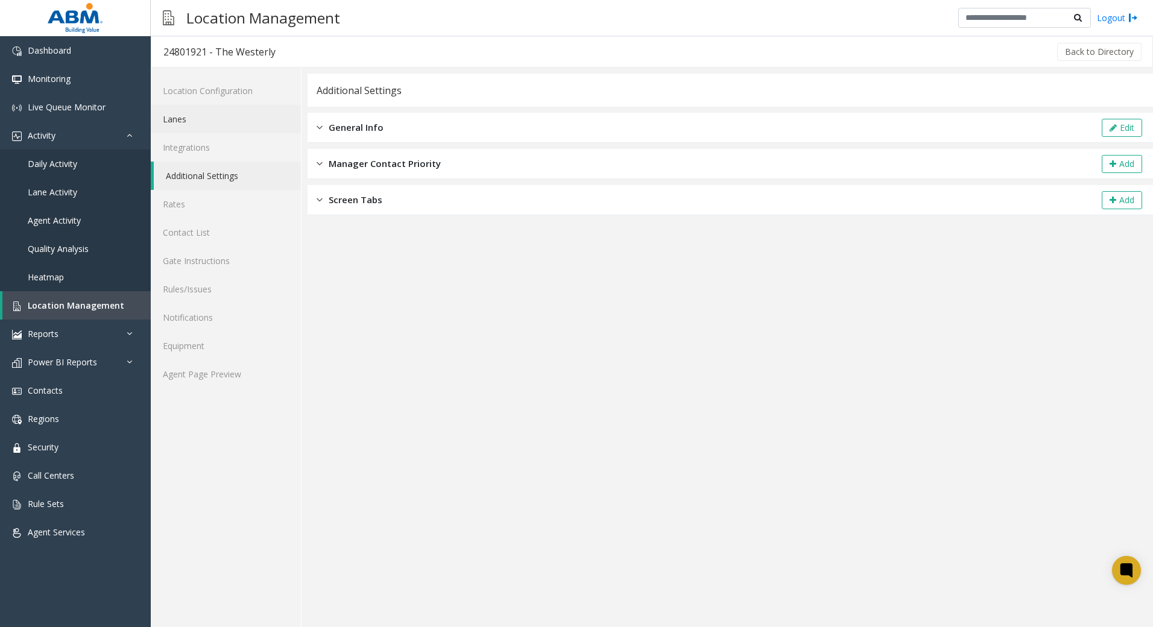
click at [224, 121] on link "Lanes" at bounding box center [226, 119] width 150 height 28
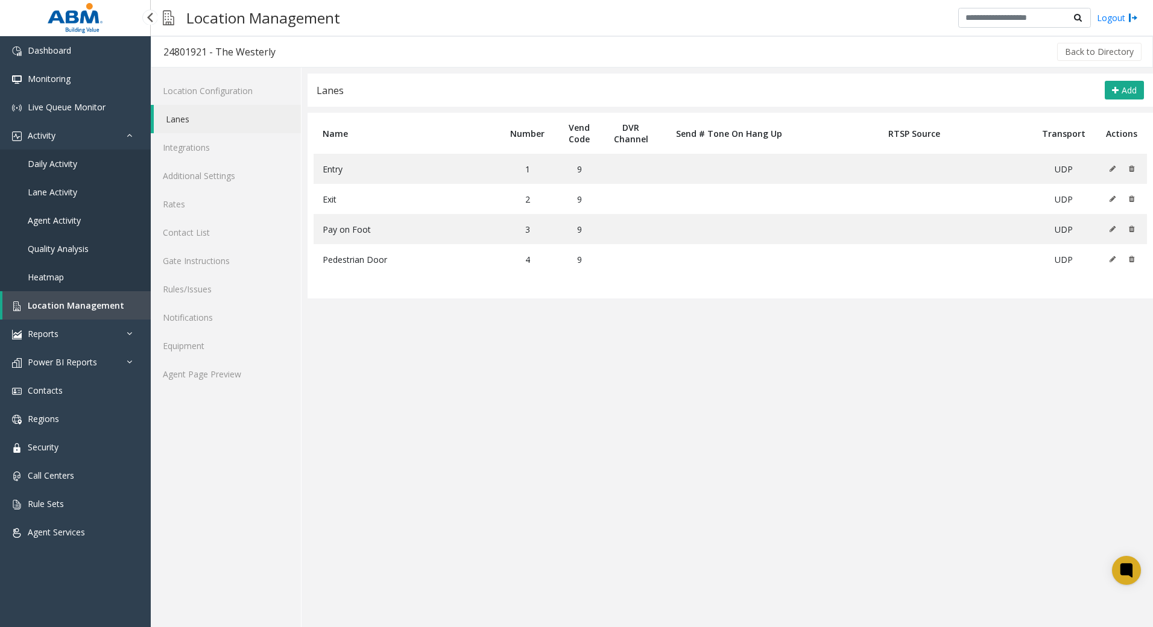
click at [78, 304] on span "Location Management" at bounding box center [76, 305] width 96 height 11
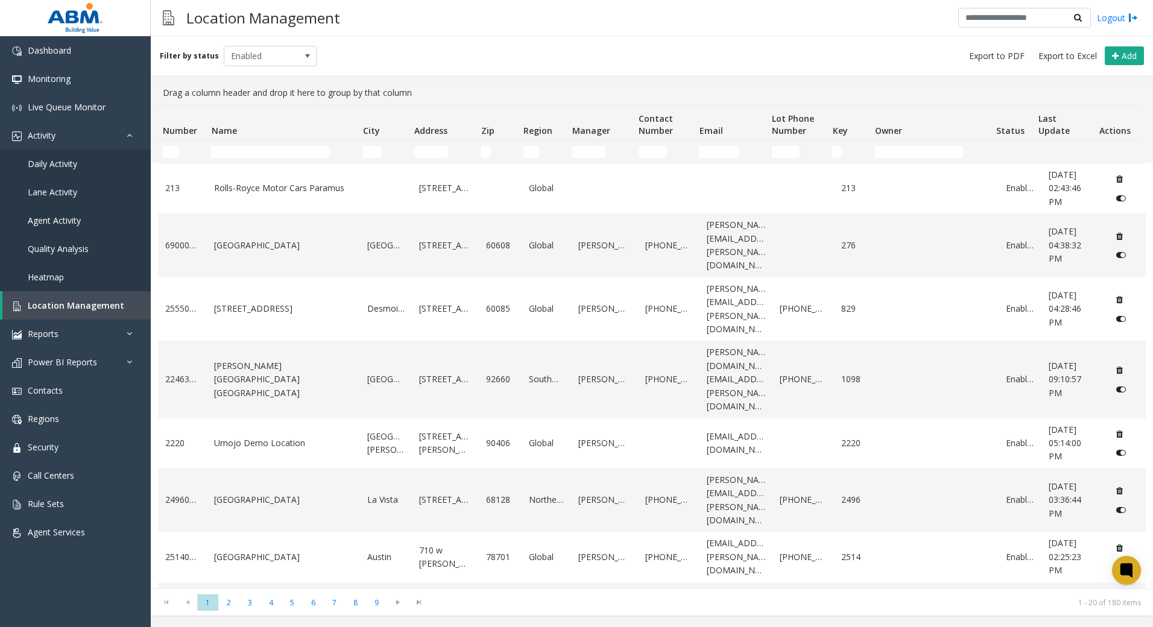
click at [244, 158] on td "Name Filter" at bounding box center [281, 152] width 151 height 22
click at [244, 155] on input "Name Filter" at bounding box center [270, 152] width 119 height 12
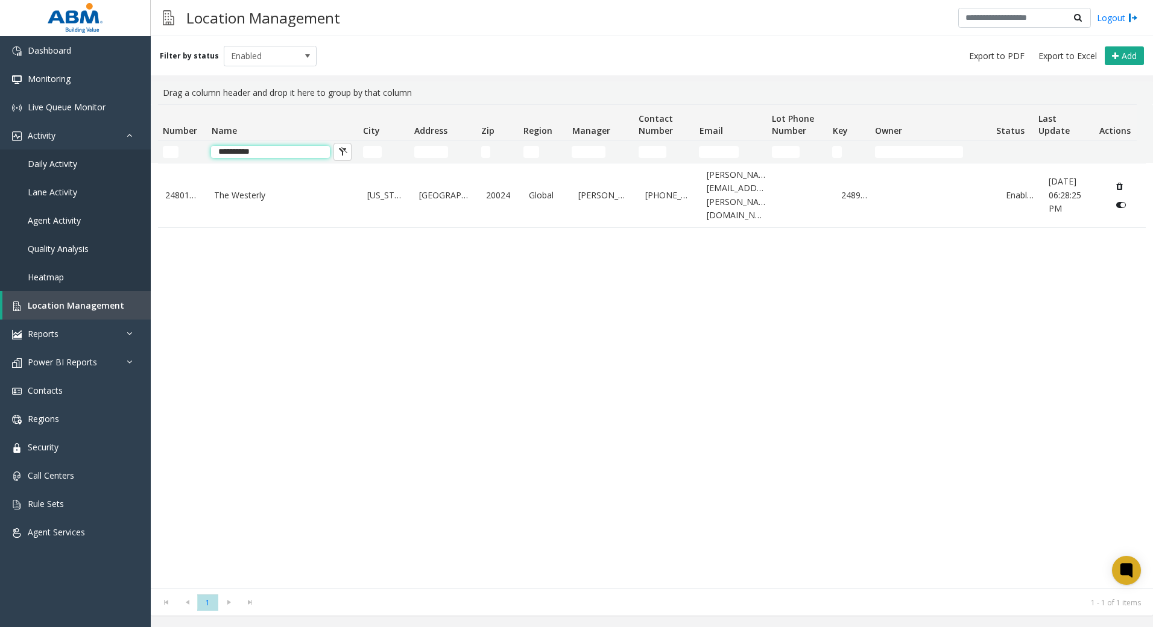
type input "**********"
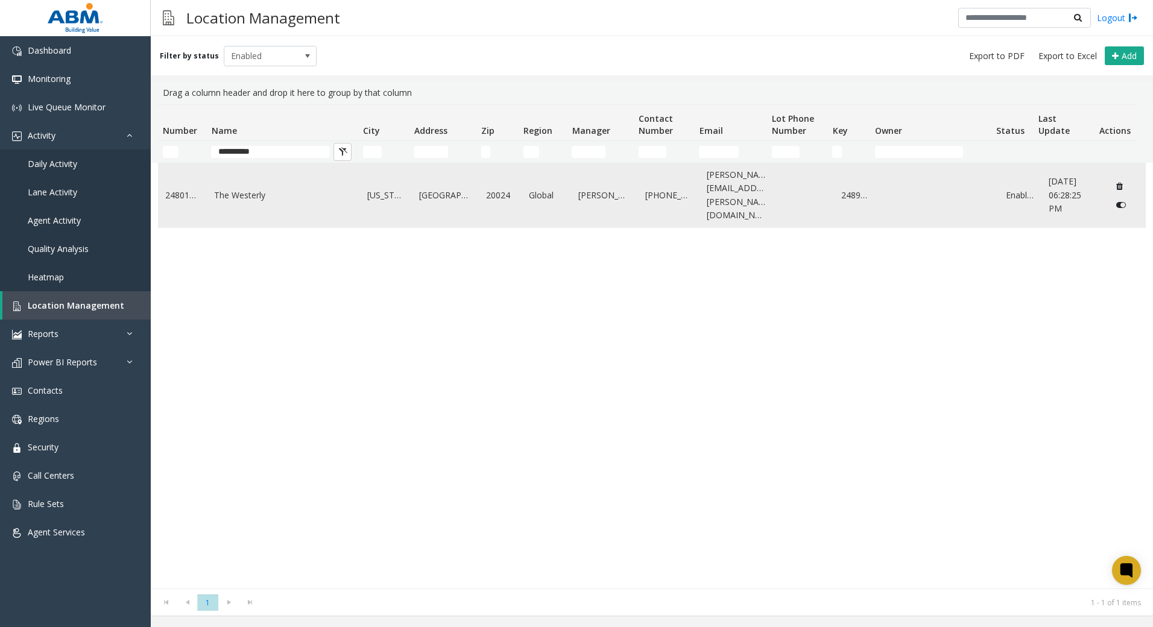
click at [244, 195] on link "The Westerly" at bounding box center [283, 195] width 139 height 13
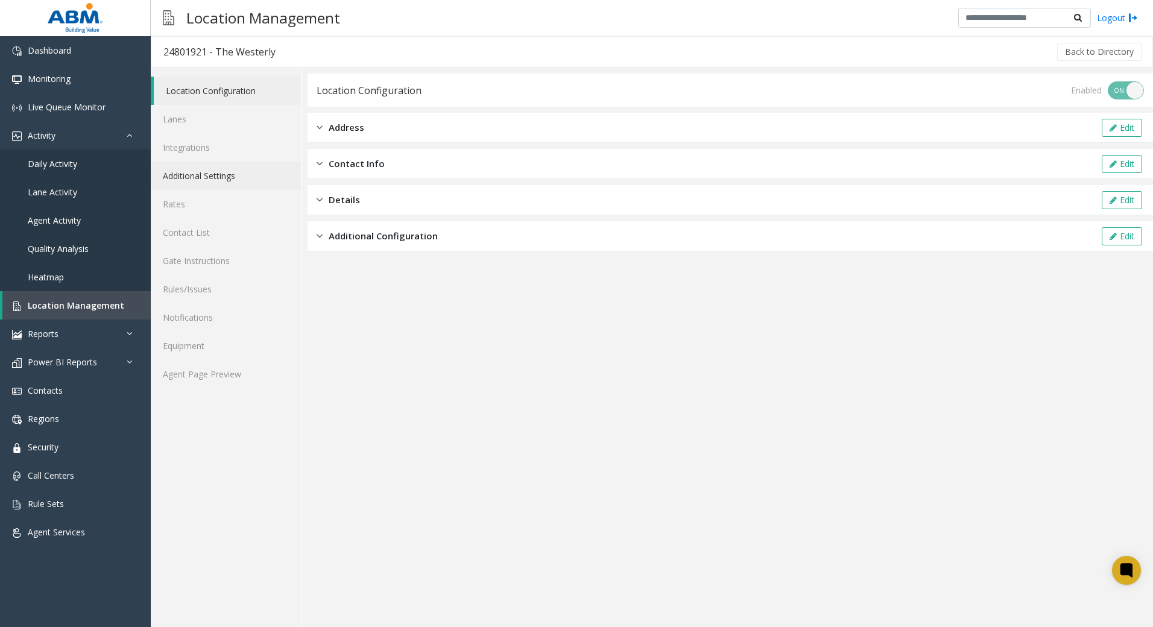
click at [213, 174] on link "Additional Settings" at bounding box center [226, 176] width 150 height 28
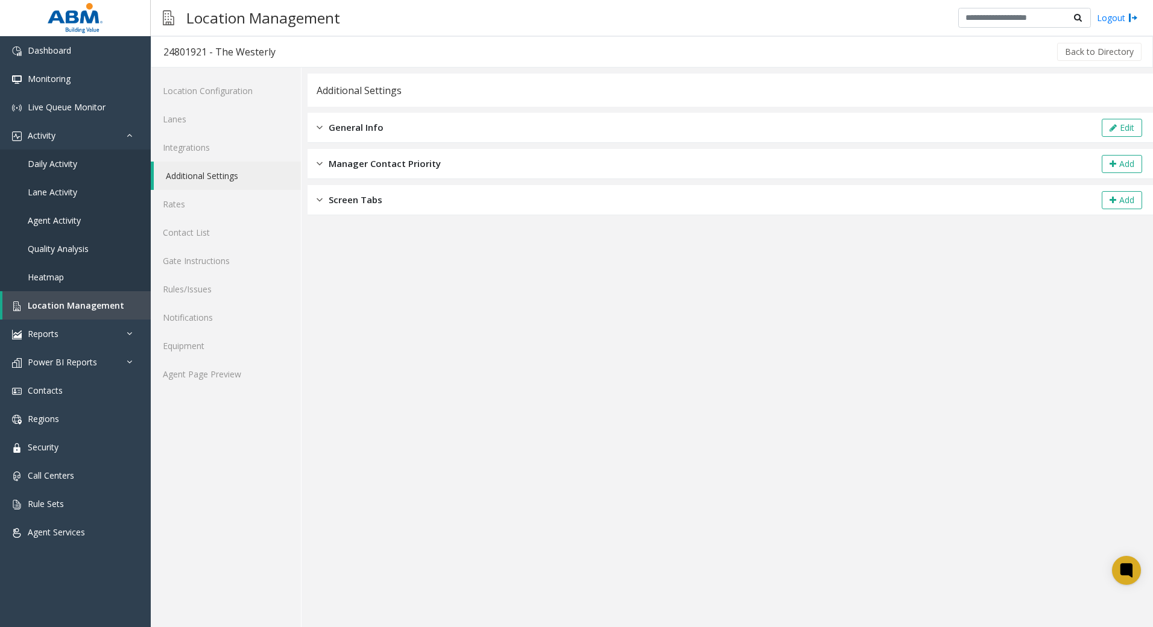
click at [385, 122] on div "General Info Edit" at bounding box center [729, 128] width 845 height 30
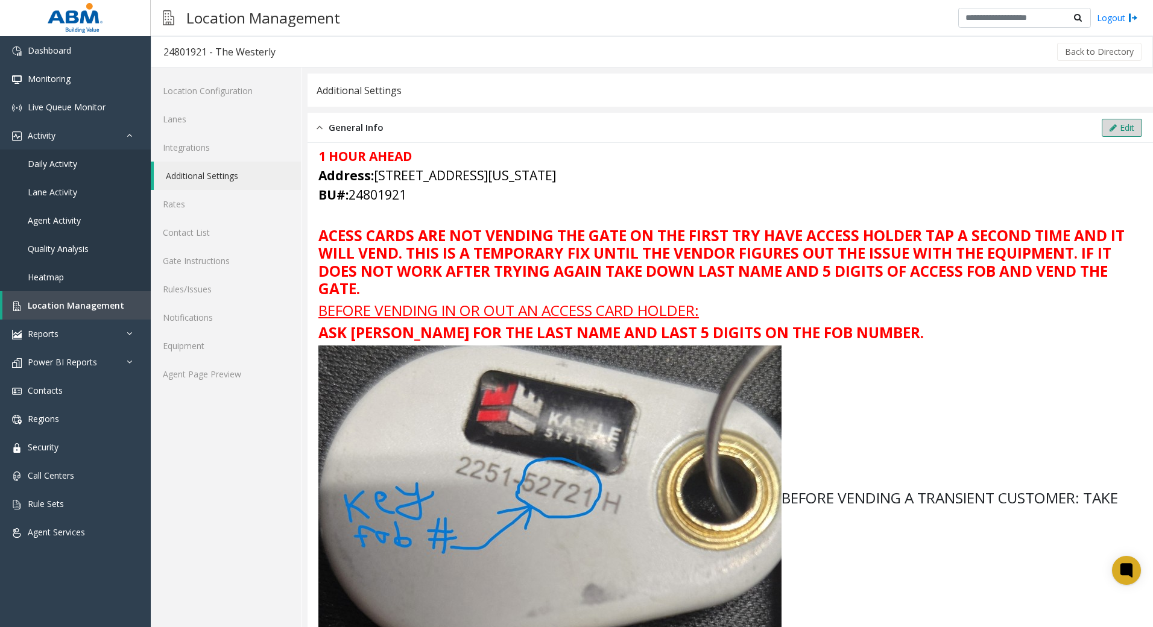
click at [1109, 130] on icon at bounding box center [1112, 128] width 7 height 8
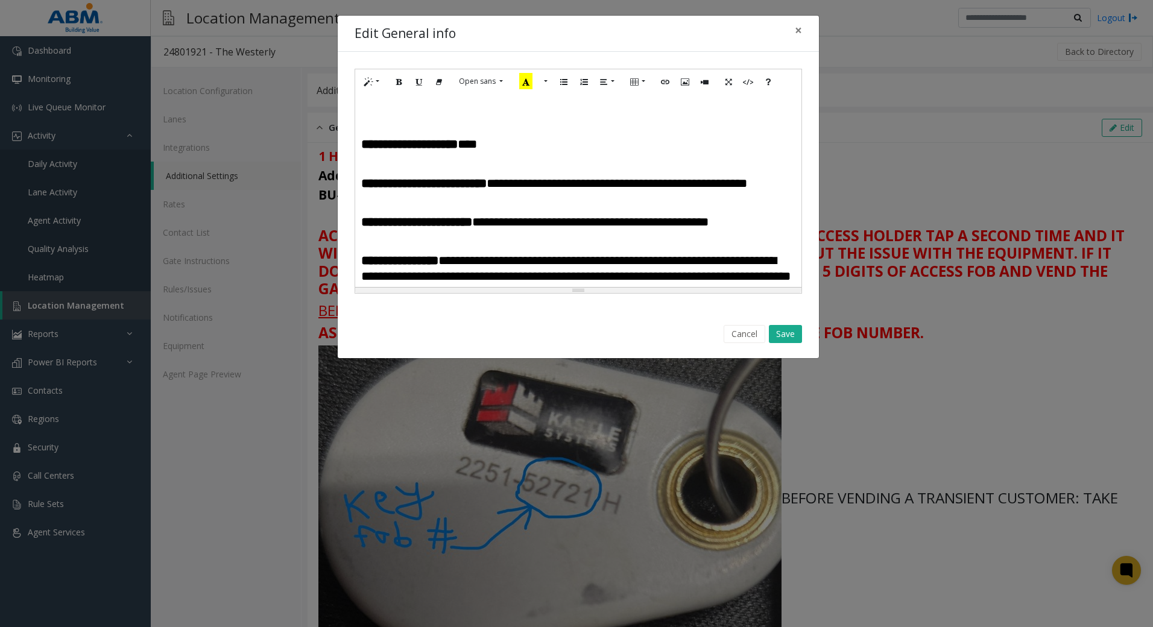
scroll to position [543, 0]
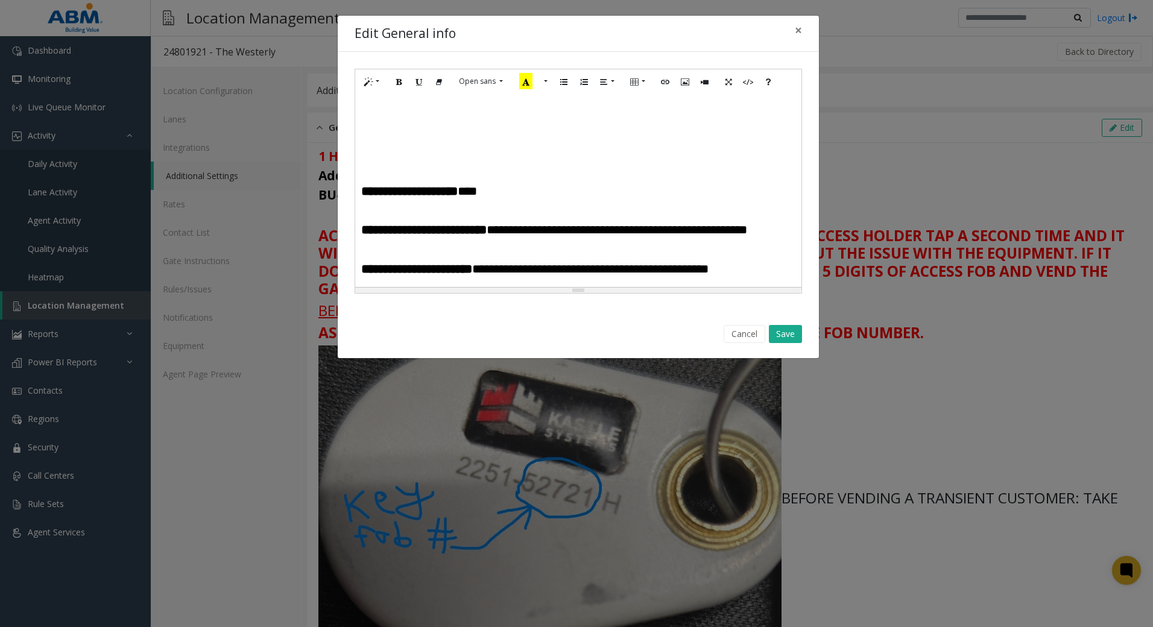
drag, startPoint x: 362, startPoint y: 105, endPoint x: 657, endPoint y: 107, distance: 294.8
click at [398, 80] on icon "Bold (CTRL+B)" at bounding box center [398, 81] width 7 height 10
click at [421, 82] on icon "Underline (CTRL+U)" at bounding box center [418, 81] width 7 height 10
click at [544, 81] on button "More Color" at bounding box center [544, 81] width 12 height 19
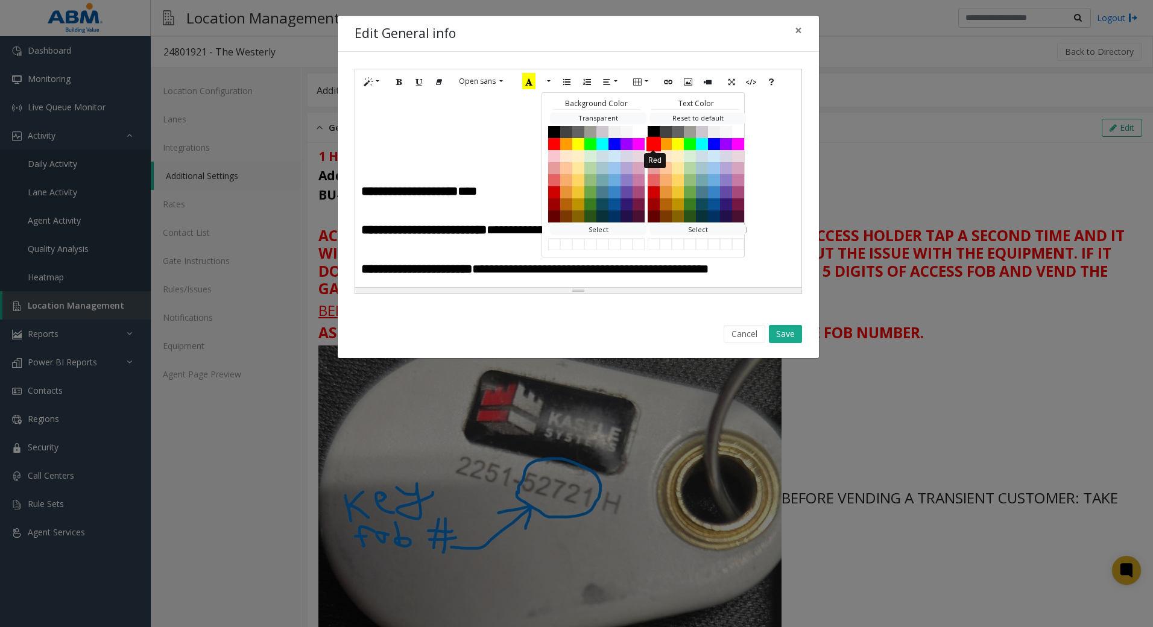
click at [655, 143] on button "Red" at bounding box center [653, 143] width 14 height 14
click at [575, 142] on button "Yellow" at bounding box center [578, 143] width 14 height 14
click at [447, 151] on div "**********" at bounding box center [578, 190] width 446 height 193
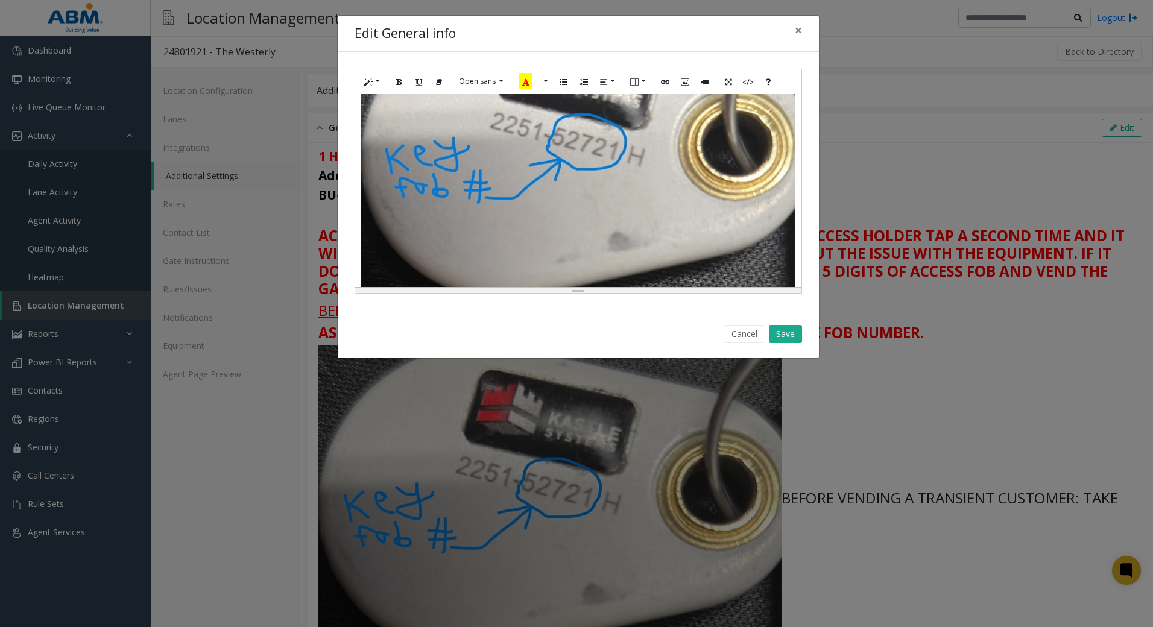
scroll to position [422, 0]
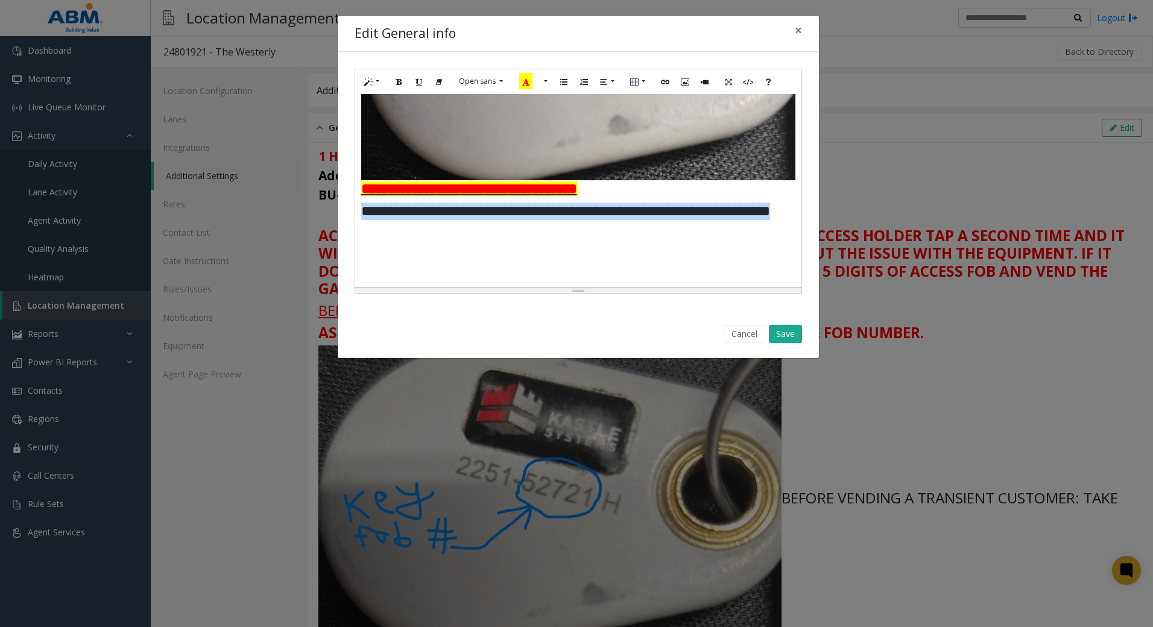
drag, startPoint x: 362, startPoint y: 245, endPoint x: 762, endPoint y: 260, distance: 400.0
click at [762, 238] on h3 "**********" at bounding box center [573, 221] width 425 height 36
click at [544, 83] on button "More Color" at bounding box center [544, 81] width 12 height 19
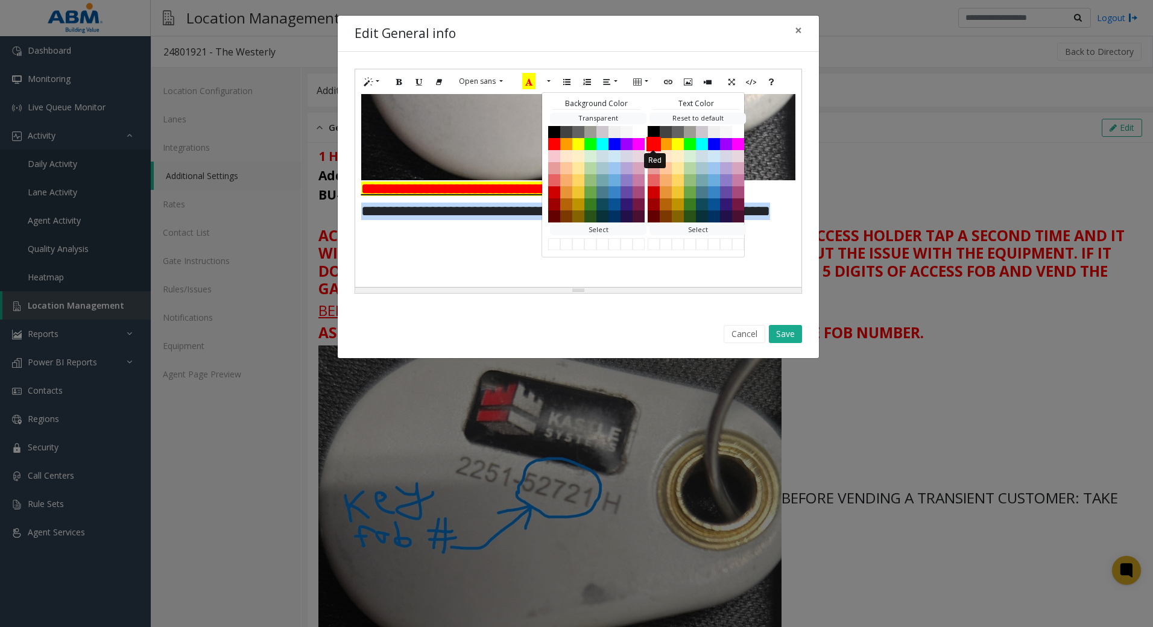
drag, startPoint x: 652, startPoint y: 145, endPoint x: 614, endPoint y: 160, distance: 40.6
click at [652, 145] on button "Red" at bounding box center [653, 143] width 14 height 14
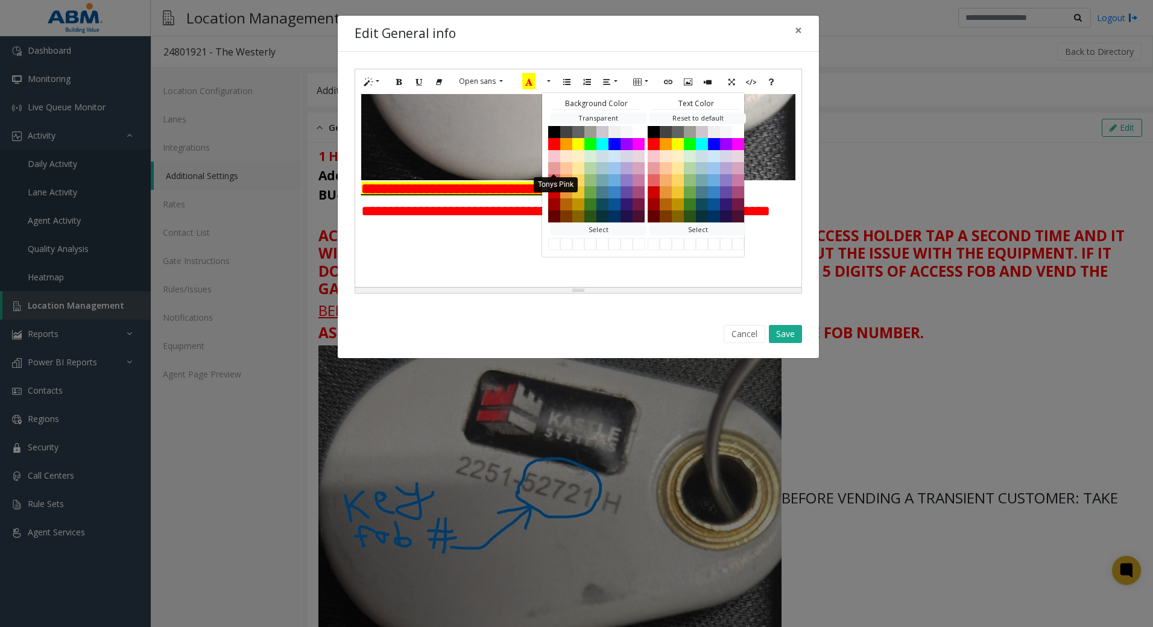
click at [463, 153] on div "**********" at bounding box center [578, 190] width 446 height 193
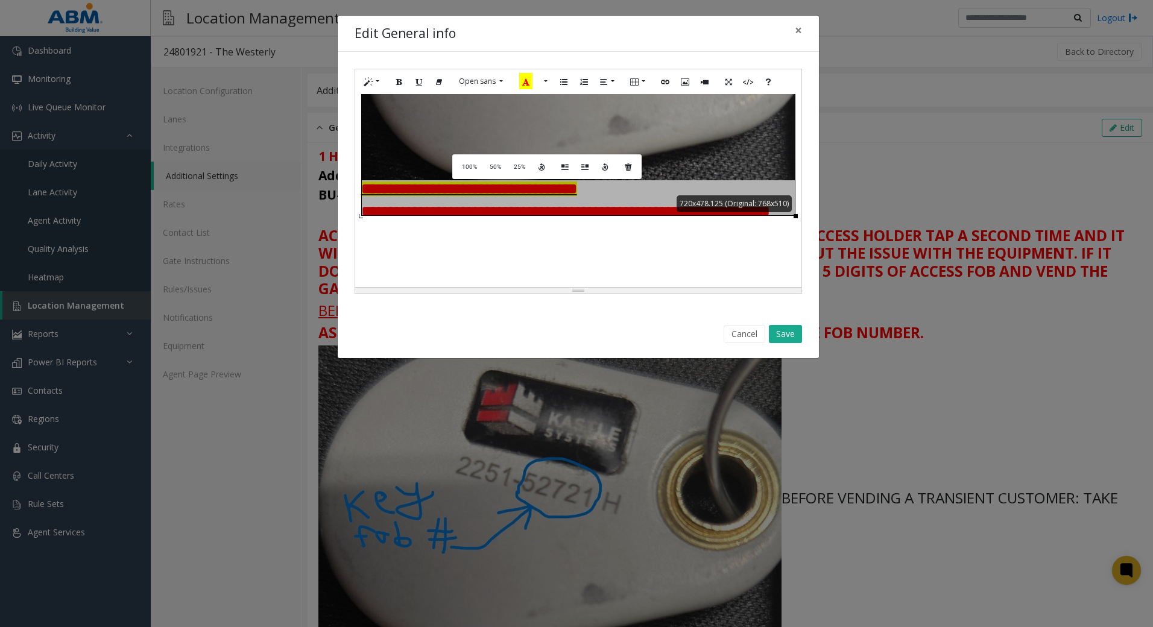
click at [662, 238] on h3 "**********" at bounding box center [573, 221] width 425 height 36
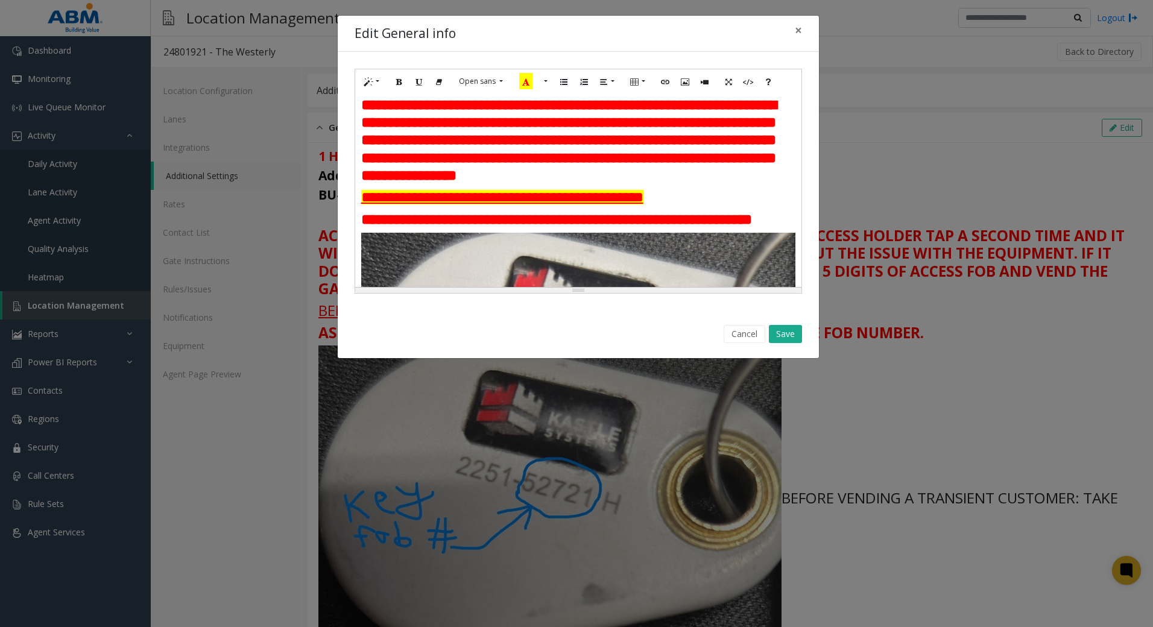
scroll to position [60, 0]
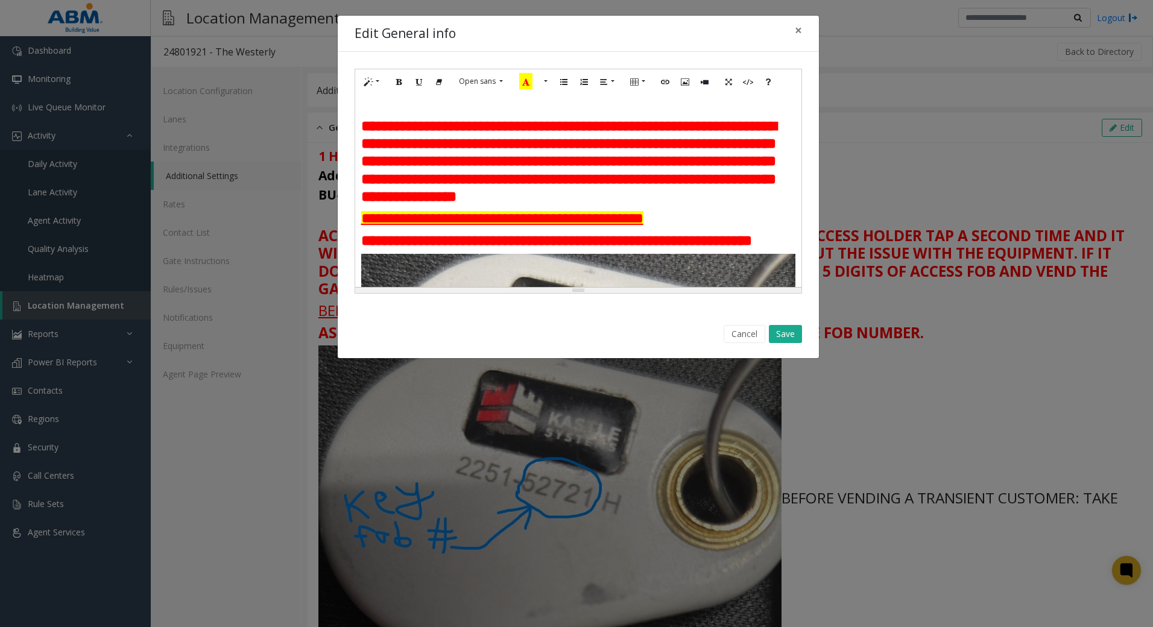
click at [741, 206] on h3 "**********" at bounding box center [578, 162] width 434 height 89
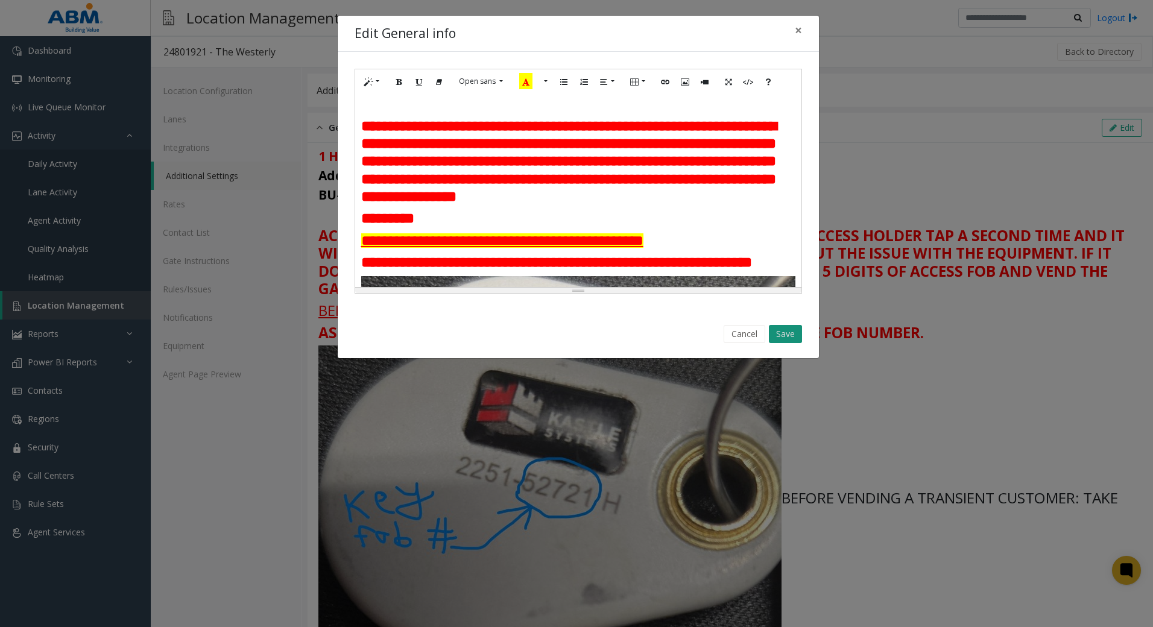
click at [784, 335] on button "Save" at bounding box center [785, 334] width 33 height 18
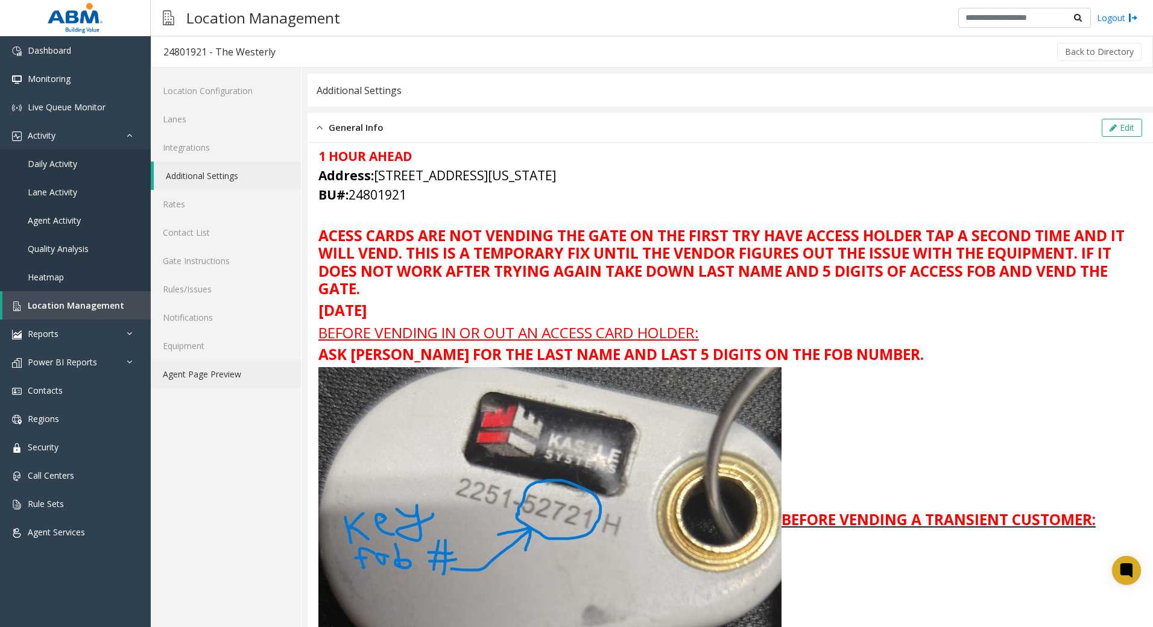
click at [231, 373] on link "Agent Page Preview" at bounding box center [226, 374] width 150 height 28
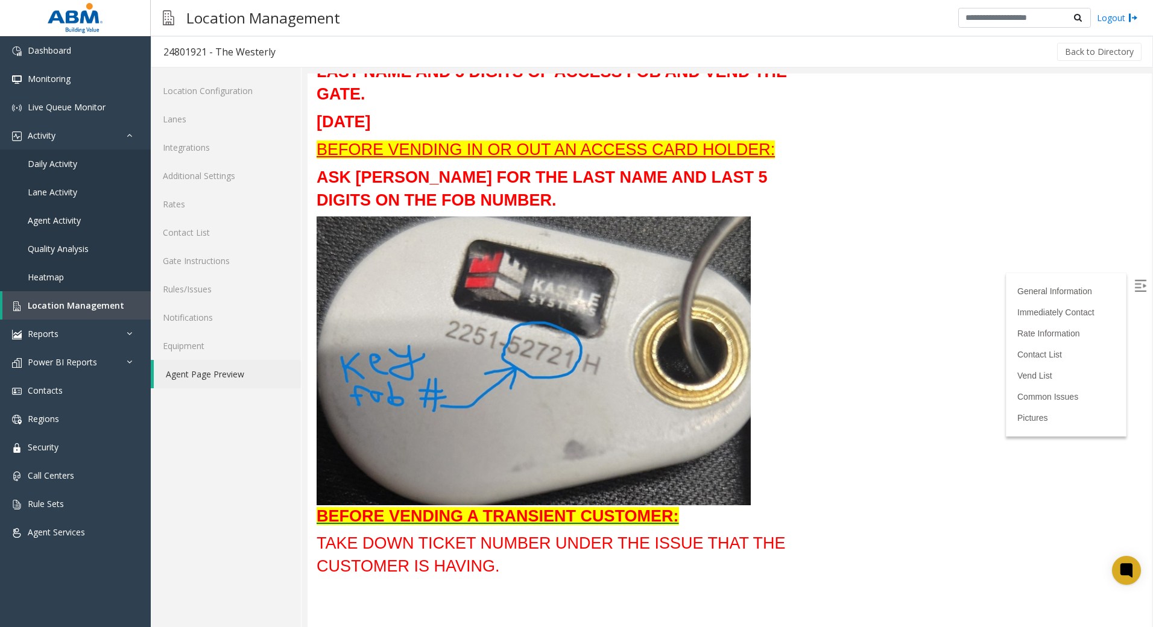
scroll to position [362, 0]
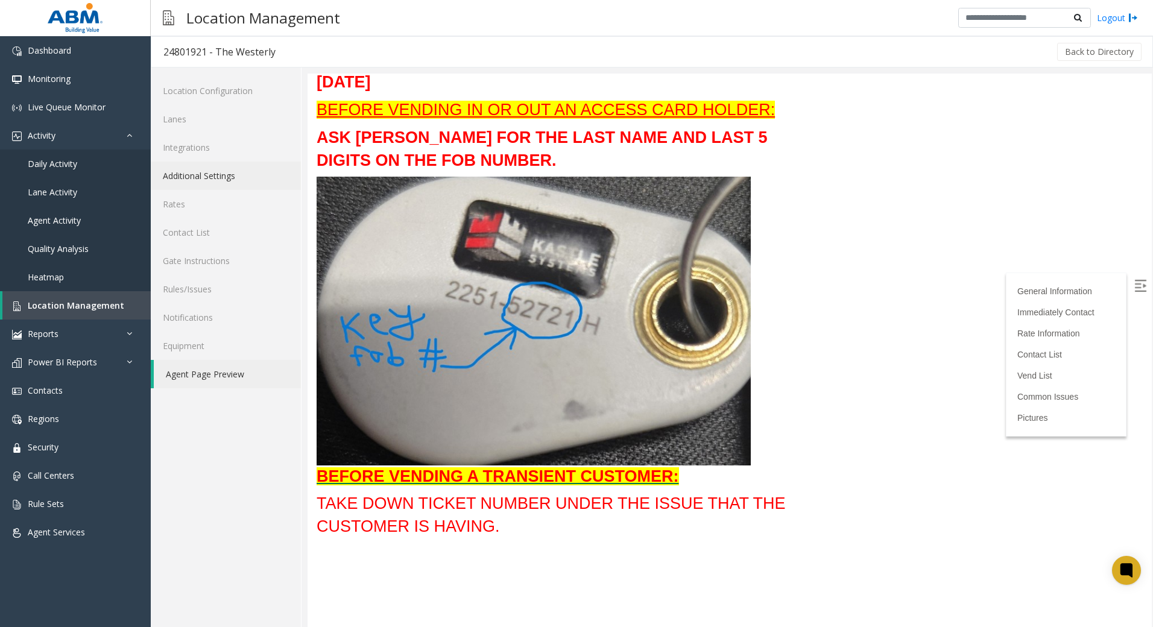
click at [207, 169] on link "Additional Settings" at bounding box center [226, 176] width 150 height 28
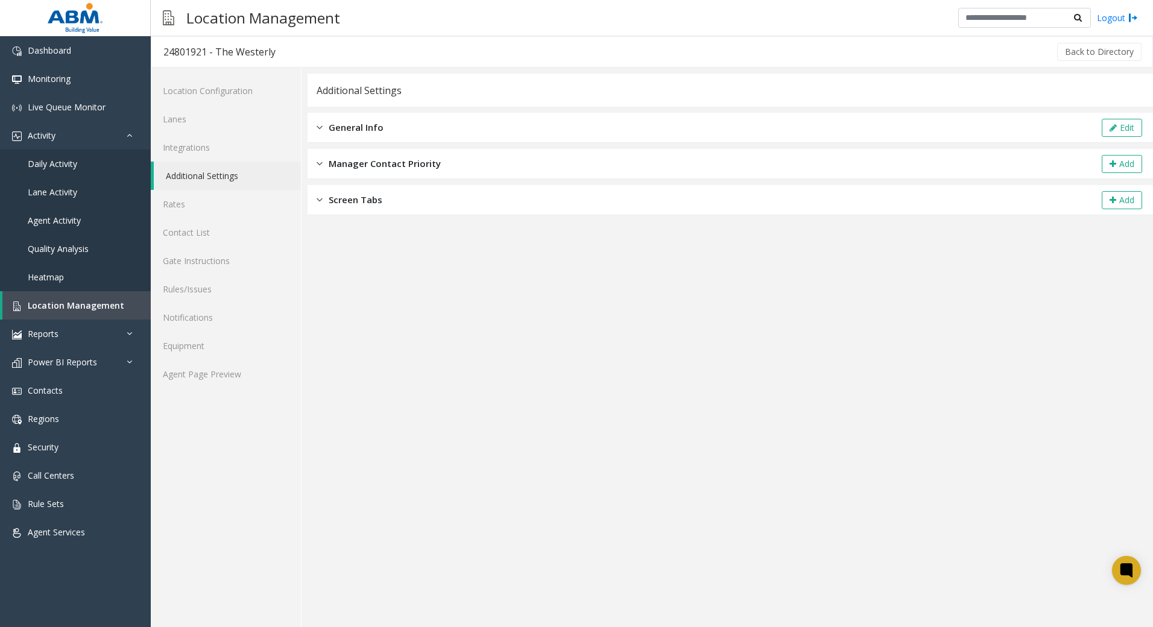
drag, startPoint x: 701, startPoint y: 121, endPoint x: 713, endPoint y: 125, distance: 12.8
click at [701, 121] on div "General Info Edit" at bounding box center [729, 128] width 845 height 30
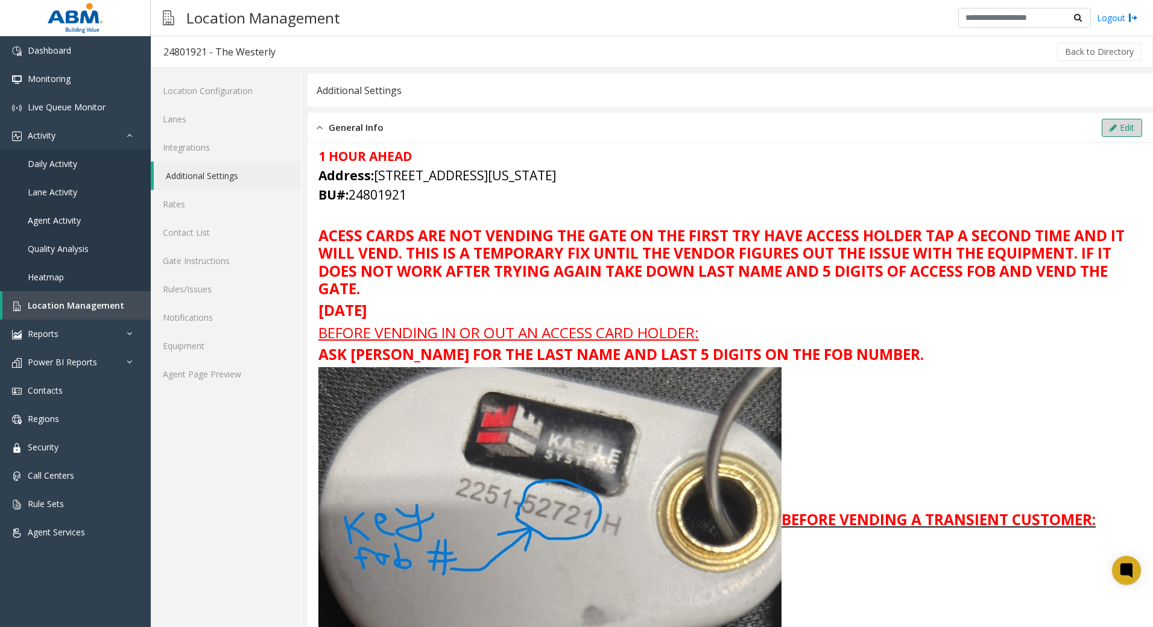
click at [1117, 124] on button "Edit" at bounding box center [1121, 128] width 40 height 18
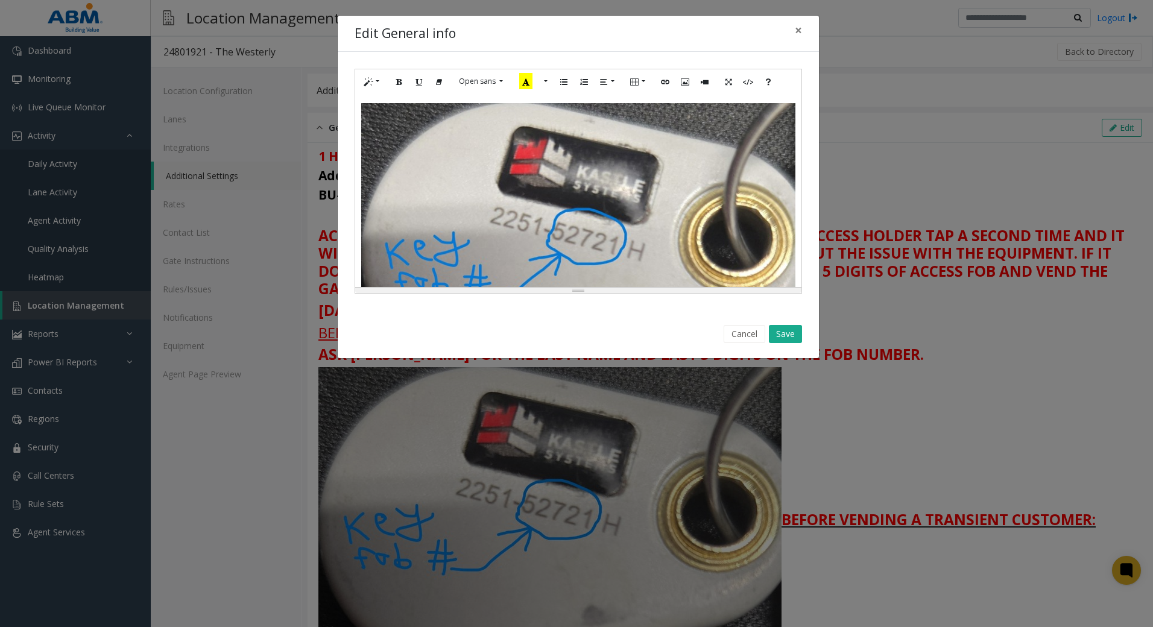
scroll to position [241, 0]
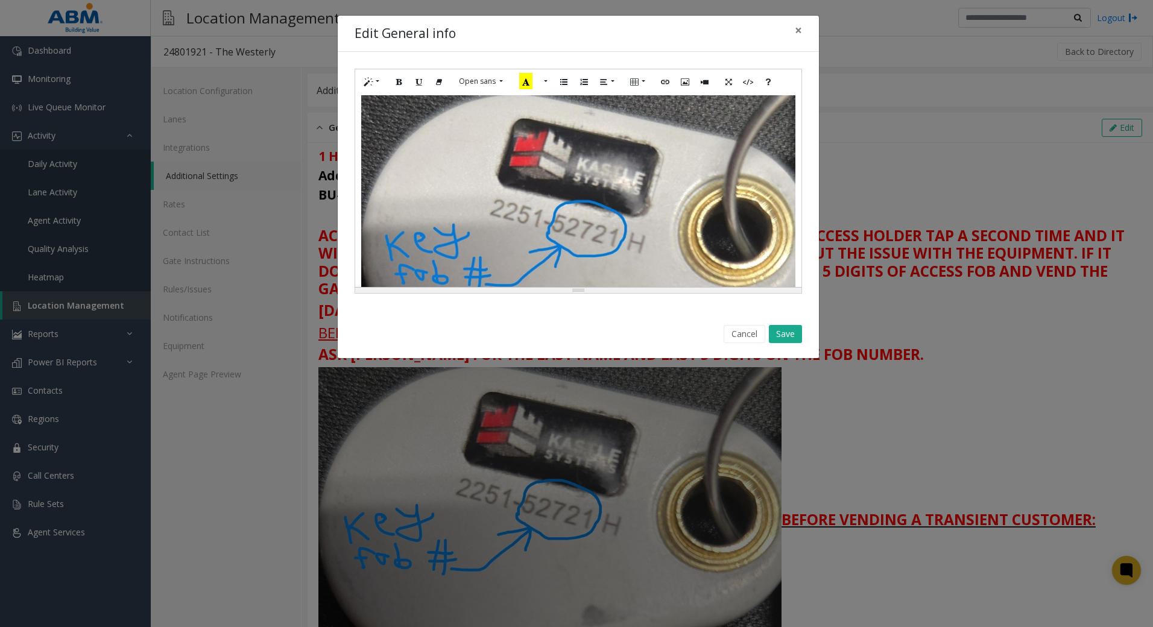
click at [490, 89] on b "**********" at bounding box center [556, 81] width 391 height 14
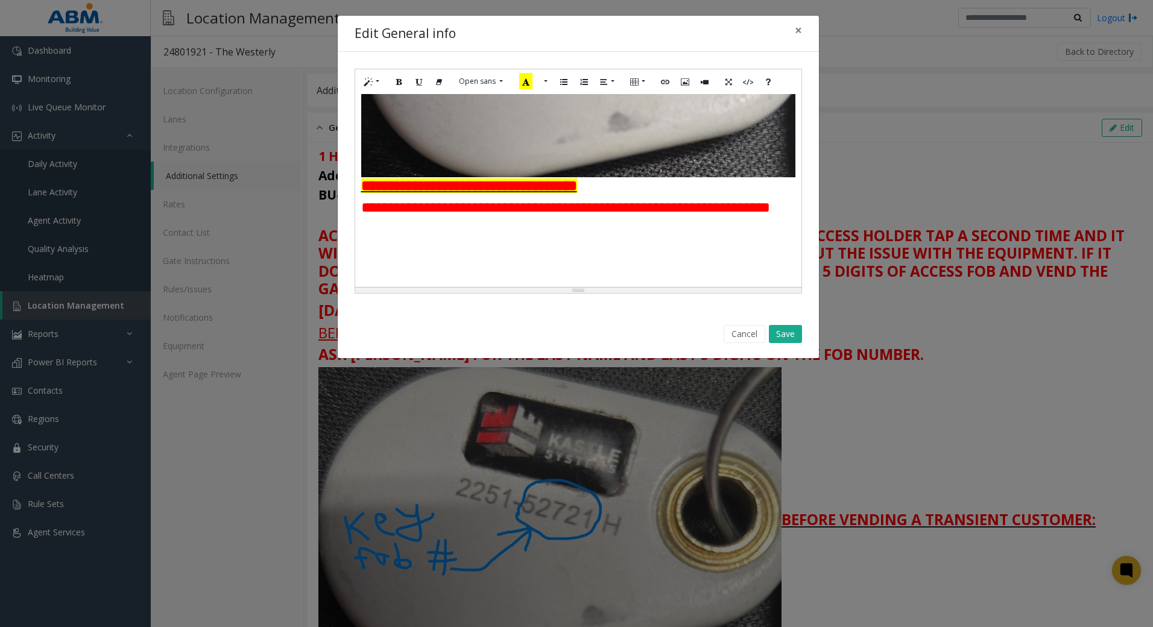
scroll to position [482, 0]
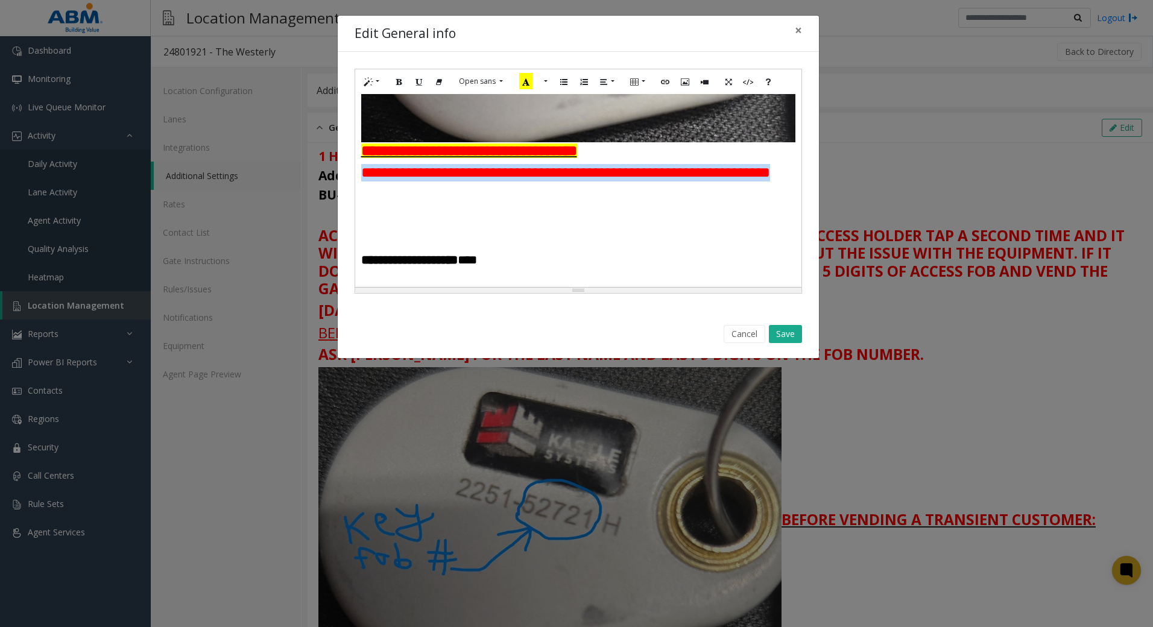
drag, startPoint x: 364, startPoint y: 211, endPoint x: 769, endPoint y: 224, distance: 404.7
click at [769, 181] on h3 "**********" at bounding box center [578, 172] width 434 height 17
click at [542, 81] on button "More Color" at bounding box center [544, 81] width 12 height 19
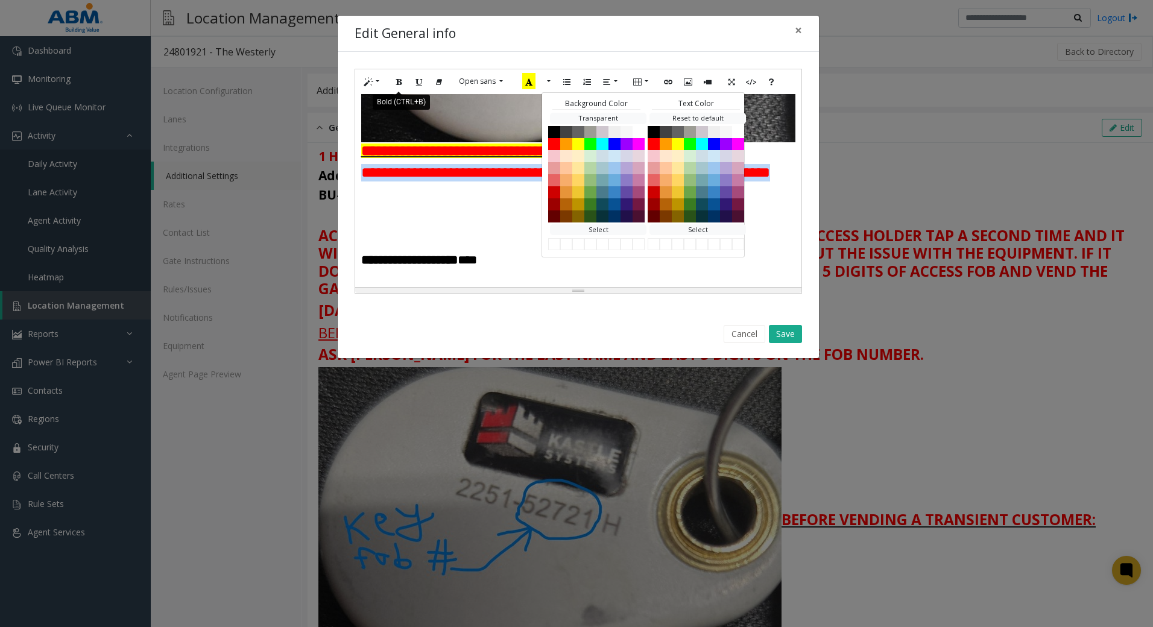
click at [402, 81] on icon "Bold (CTRL+B)" at bounding box center [398, 81] width 7 height 10
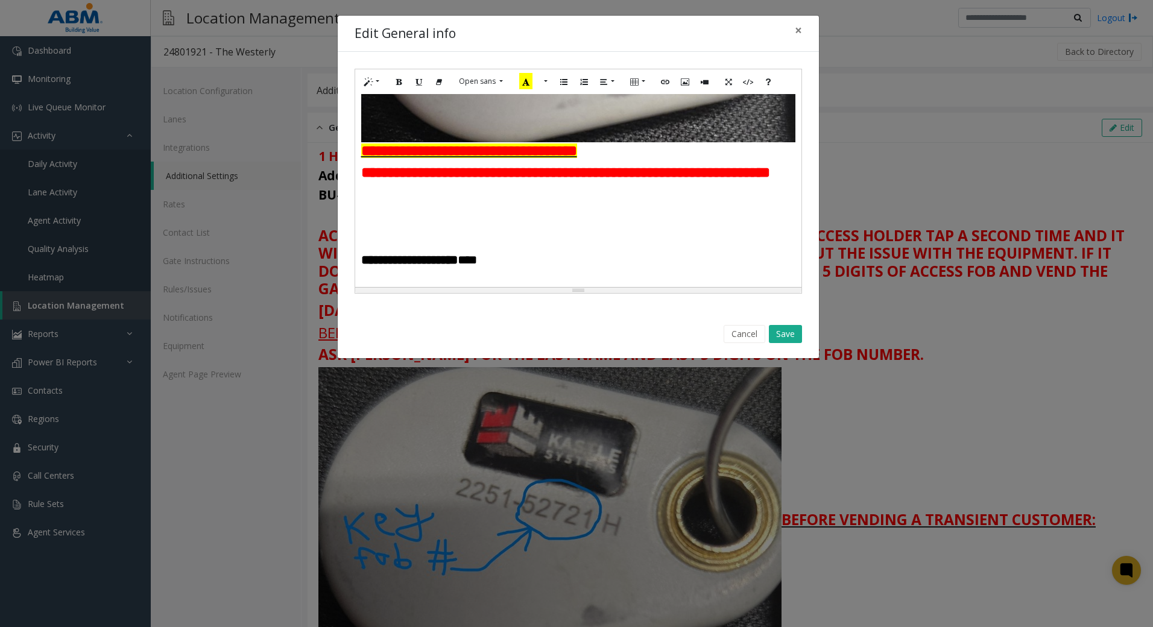
click at [587, 199] on p at bounding box center [578, 192] width 434 height 13
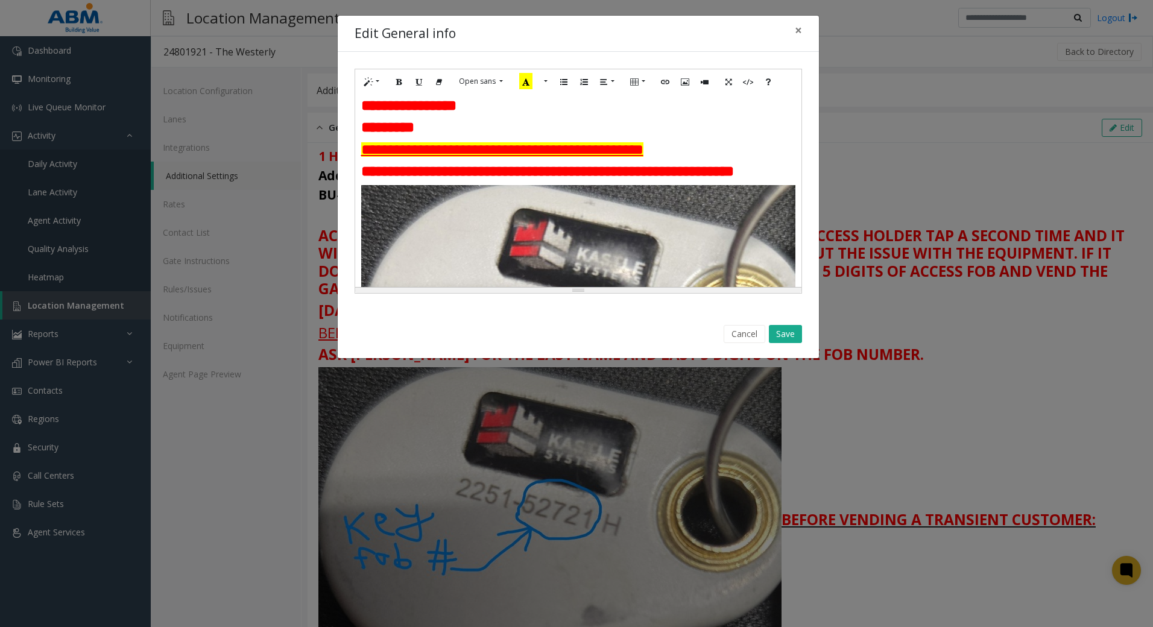
scroll to position [181, 0]
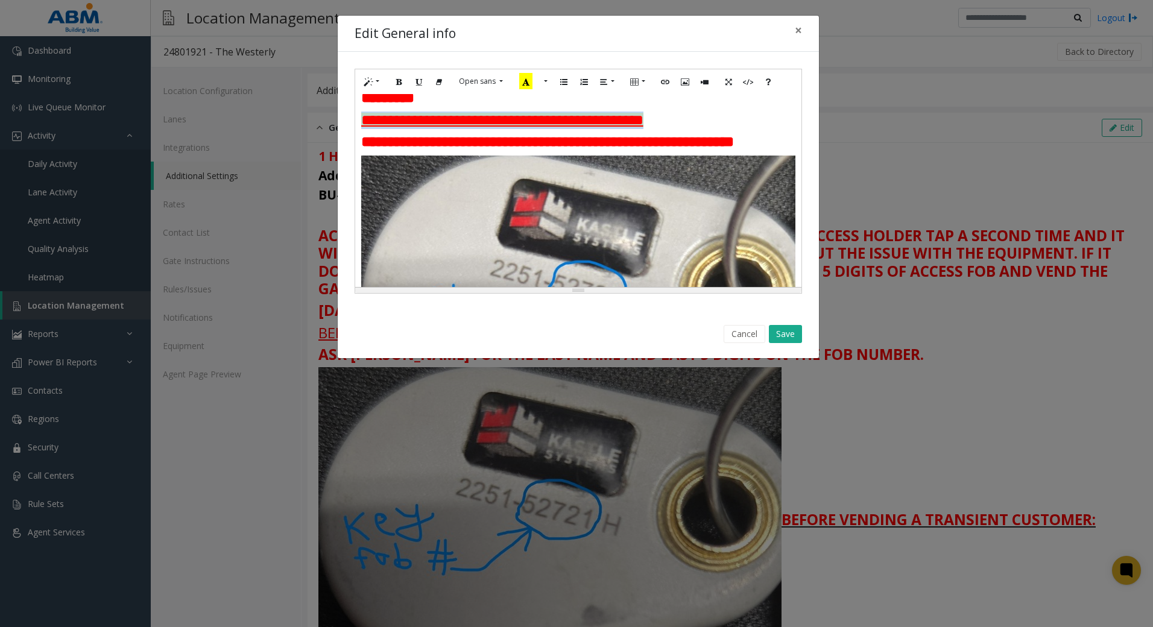
drag, startPoint x: 365, startPoint y: 137, endPoint x: 760, endPoint y: 144, distance: 394.9
click at [760, 129] on h3 "**********" at bounding box center [578, 120] width 434 height 17
click at [402, 81] on icon "Bold (CTRL+B)" at bounding box center [398, 81] width 7 height 10
click at [783, 330] on button "Save" at bounding box center [785, 334] width 33 height 18
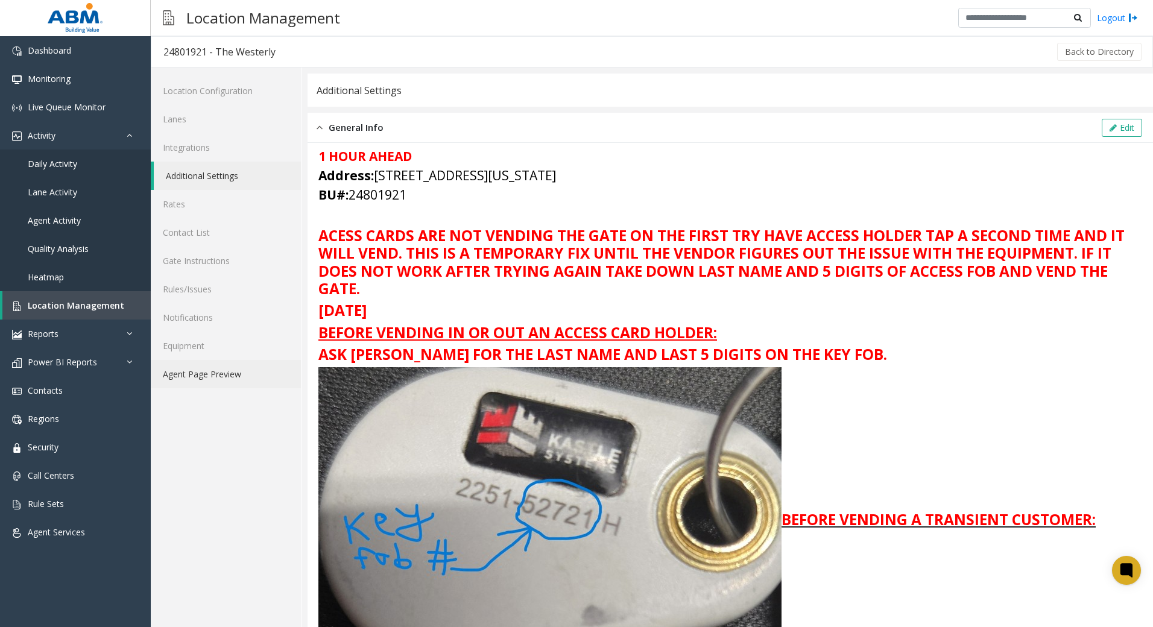
click at [180, 376] on link "Agent Page Preview" at bounding box center [226, 374] width 150 height 28
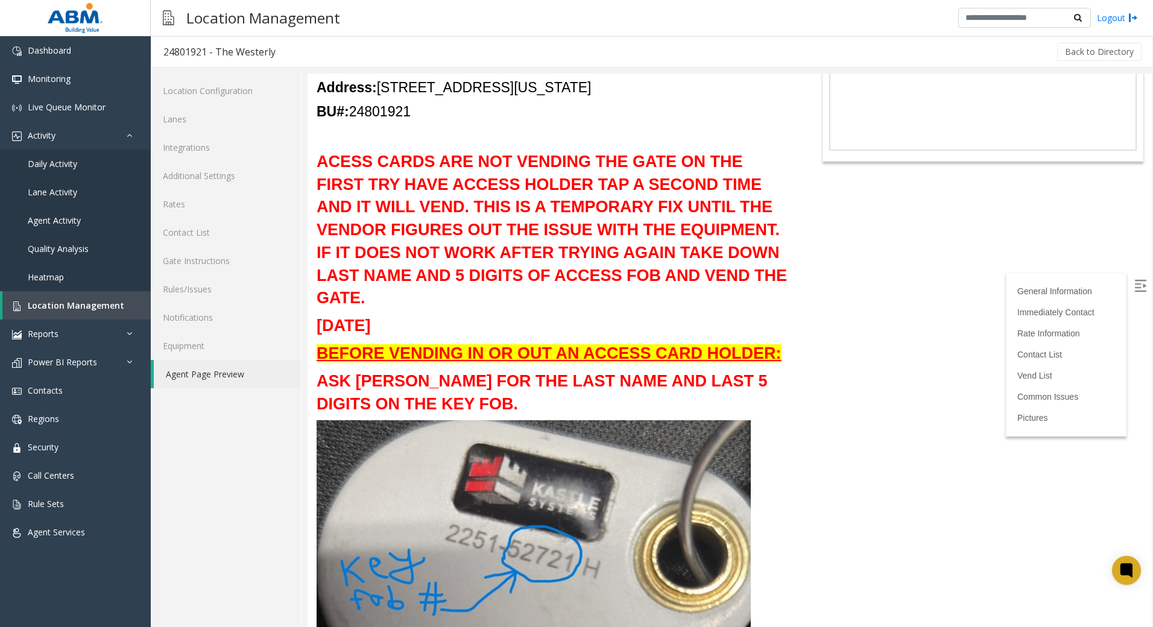
scroll to position [121, 0]
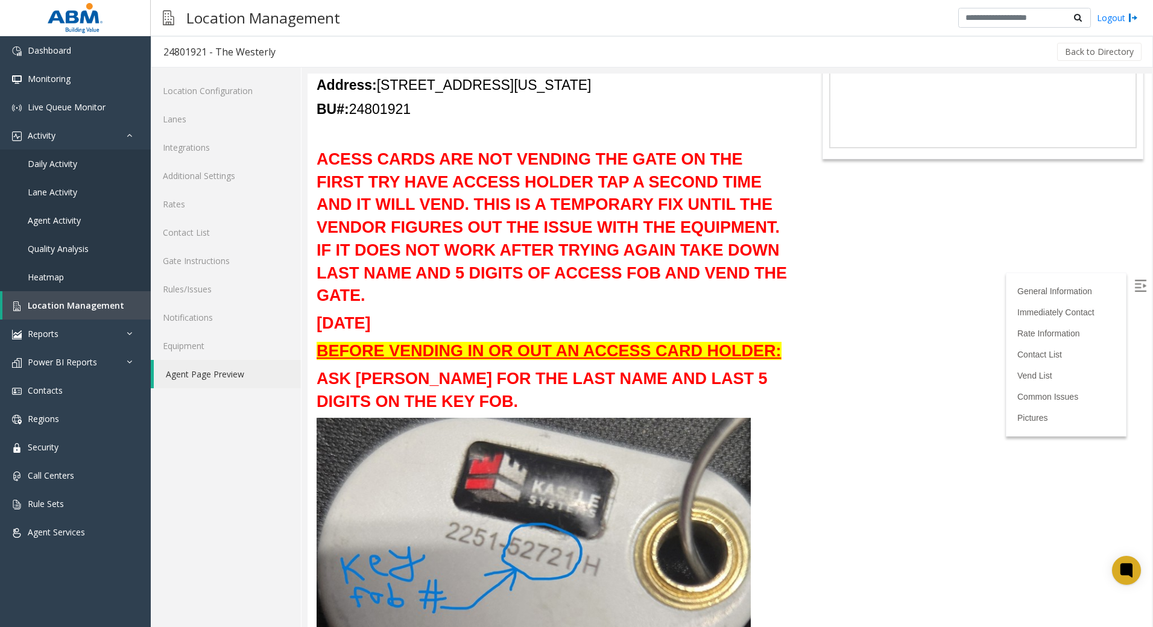
click at [942, 506] on html "24801921 - The Westerly General Information Revenue Control Manufacturer: TIBA …" at bounding box center [729, 229] width 844 height 553
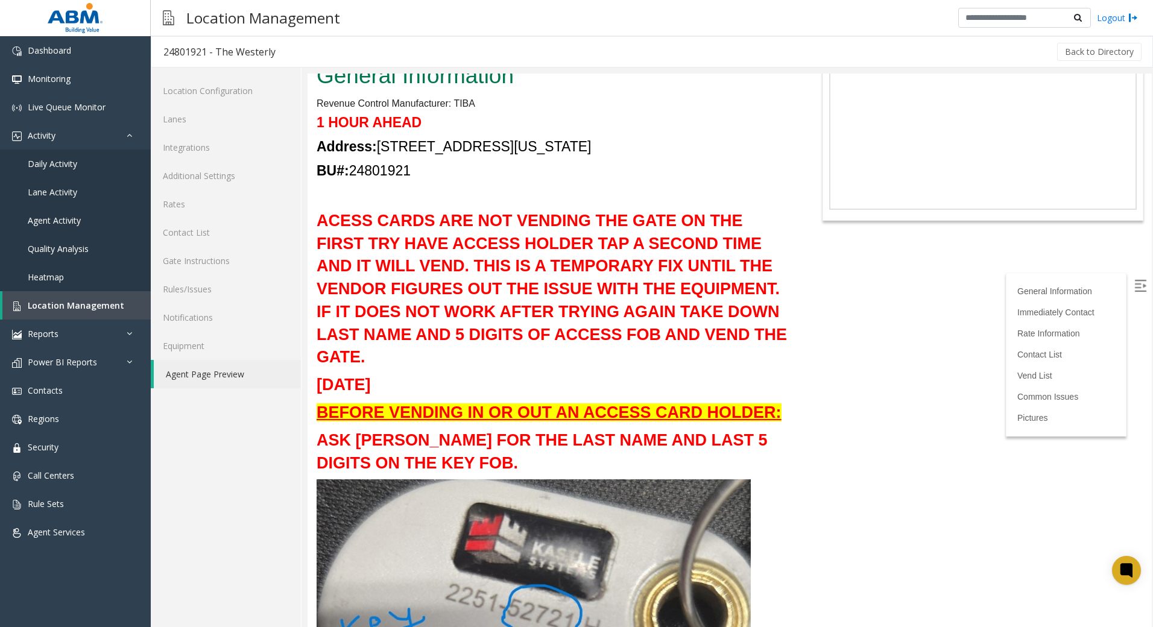
scroll to position [0, 0]
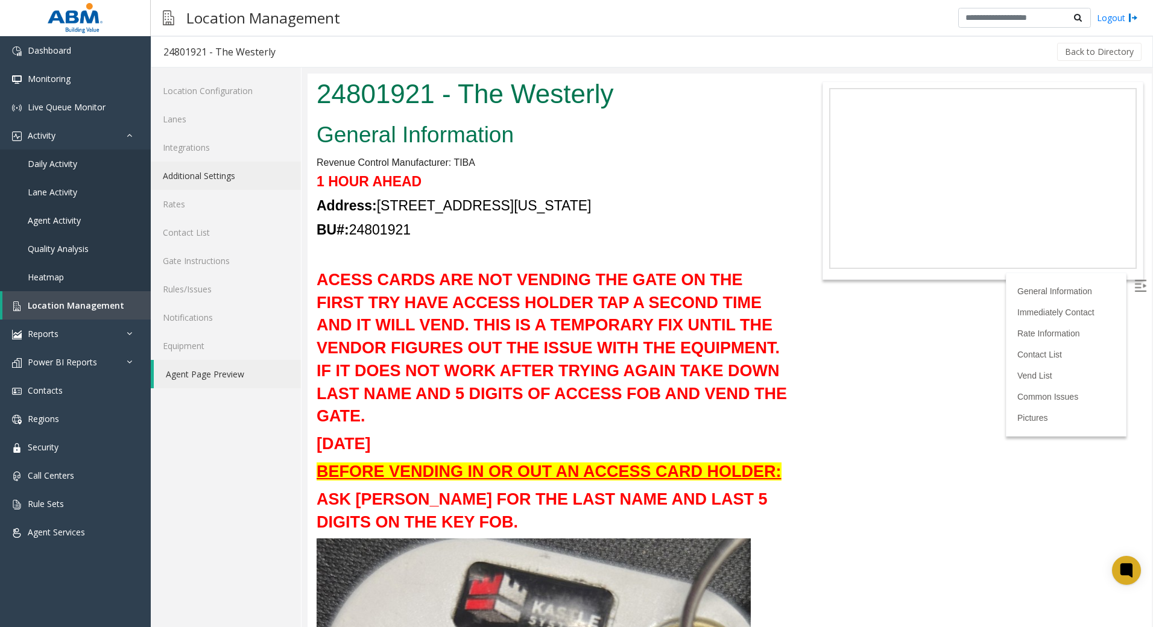
click at [198, 175] on link "Additional Settings" at bounding box center [226, 176] width 150 height 28
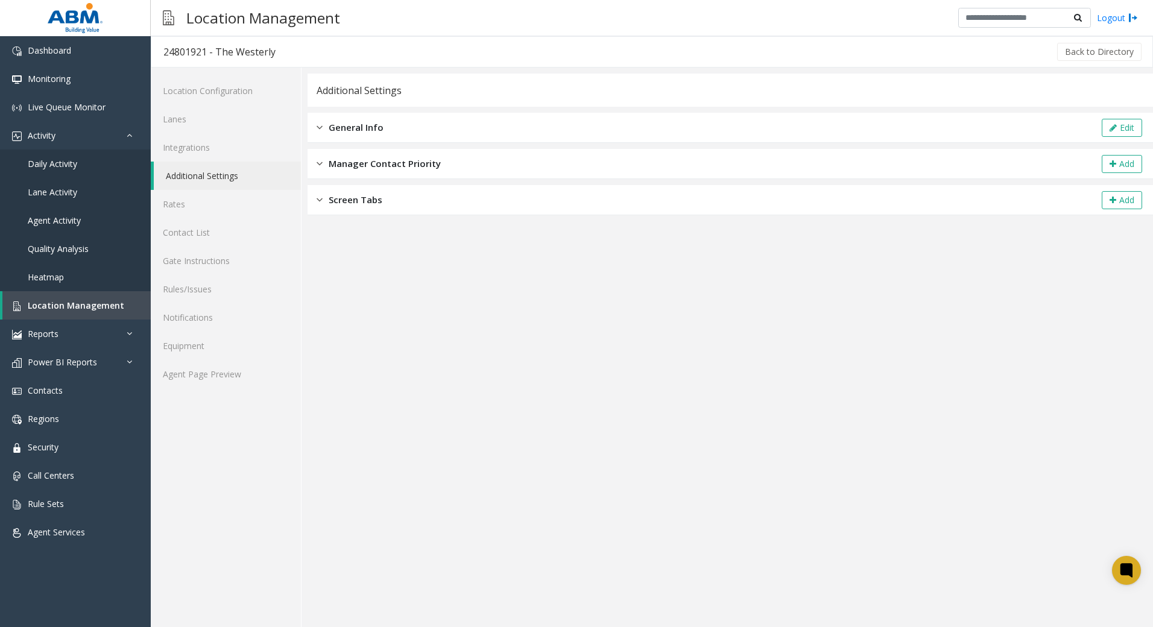
click at [415, 126] on div "General Info Edit" at bounding box center [729, 128] width 845 height 30
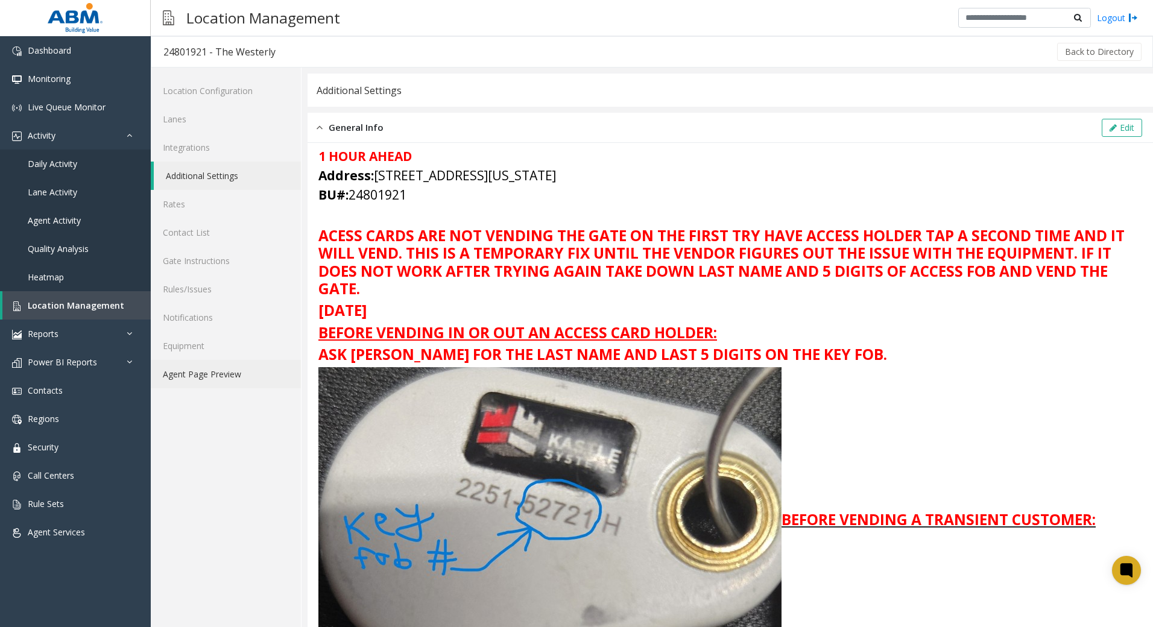
click at [207, 377] on link "Agent Page Preview" at bounding box center [226, 374] width 150 height 28
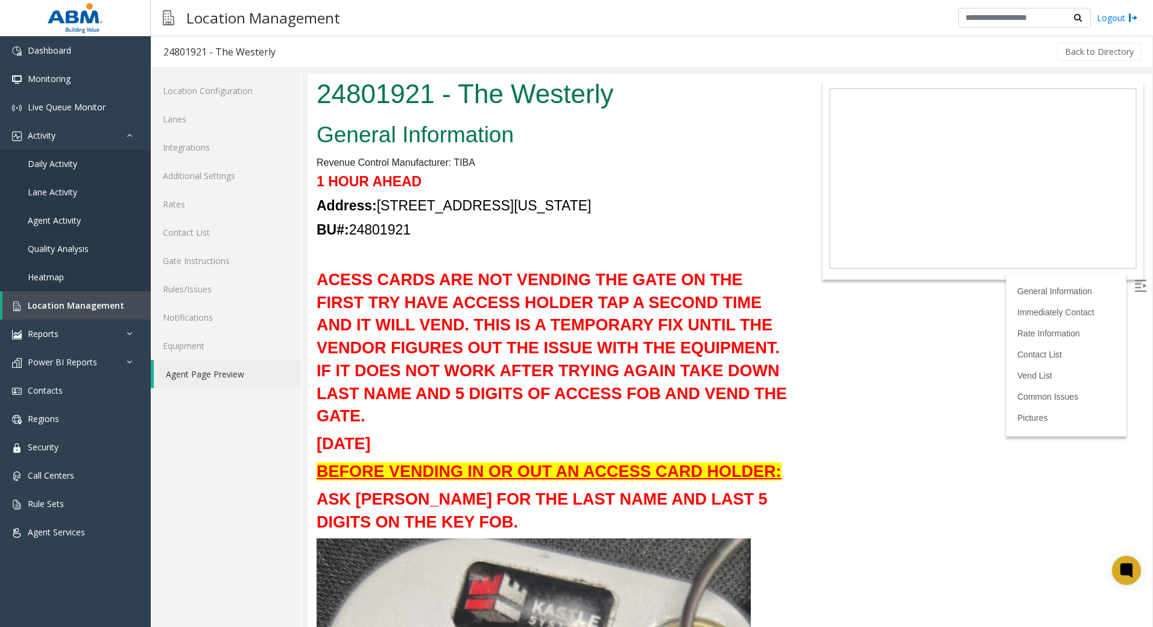
click at [175, 377] on link "Agent Page Preview" at bounding box center [227, 374] width 147 height 28
click at [235, 177] on link "Additional Settings" at bounding box center [226, 176] width 150 height 28
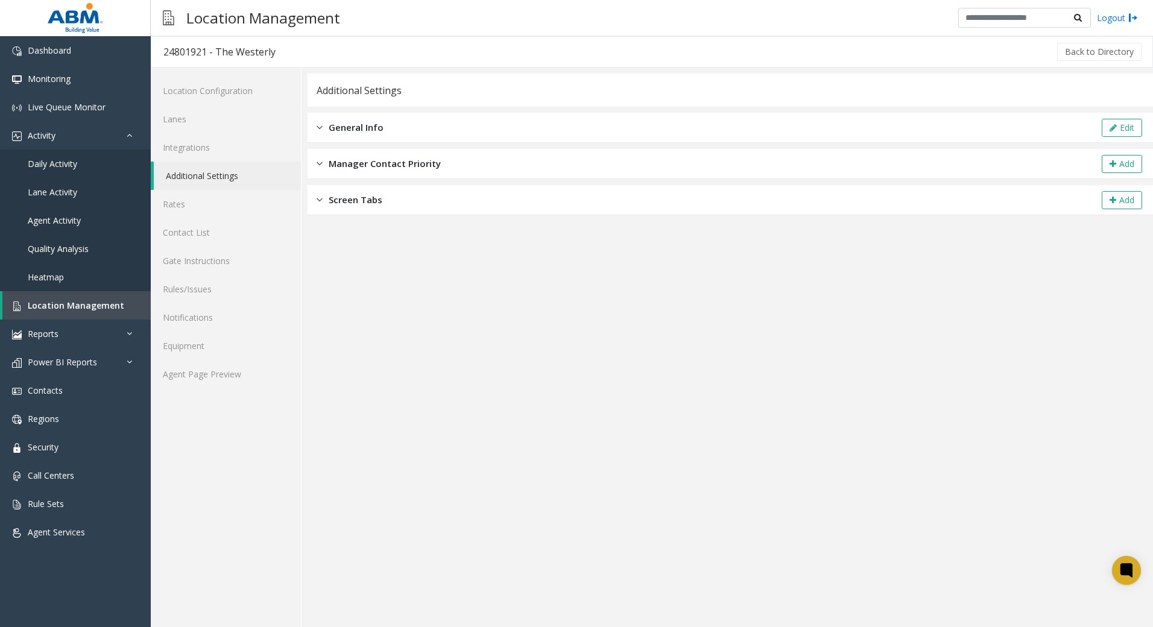
click at [496, 109] on div "Additional Settings General Info Edit Manager Contact Priority Add Screen Tabs …" at bounding box center [729, 145] width 845 height 142
click at [485, 125] on div "General Info Edit" at bounding box center [729, 128] width 845 height 30
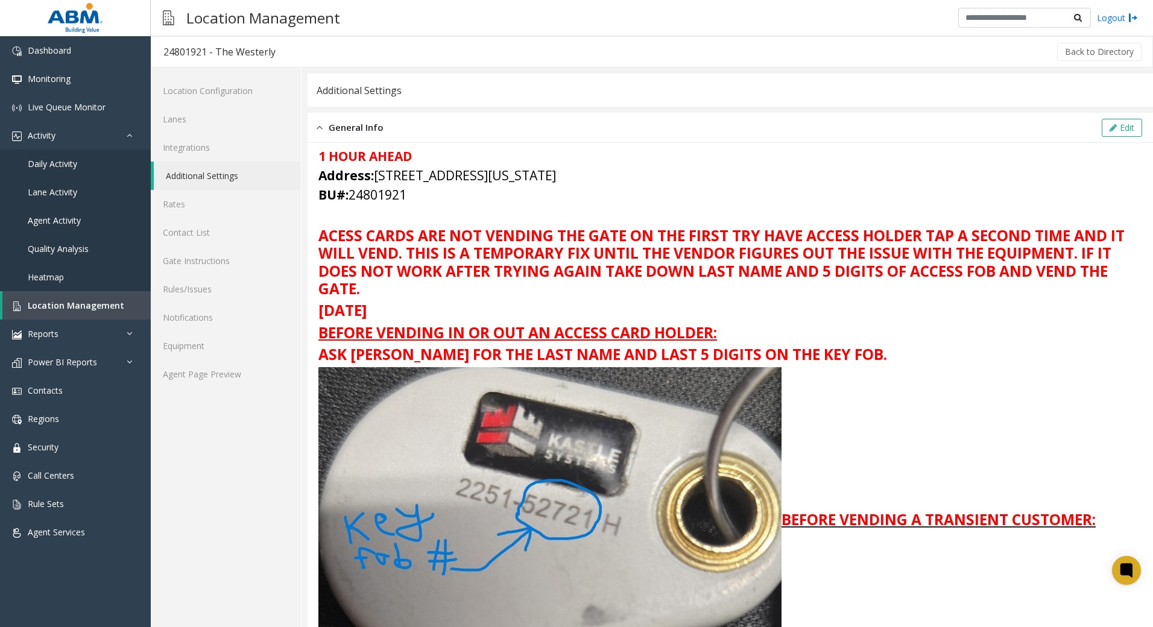
click at [1044, 398] on h3 "BEFORE VENDING A TRANSIENT CUSTOMER:" at bounding box center [729, 520] width 823 height 307
click at [177, 373] on link "Agent Page Preview" at bounding box center [226, 374] width 150 height 28
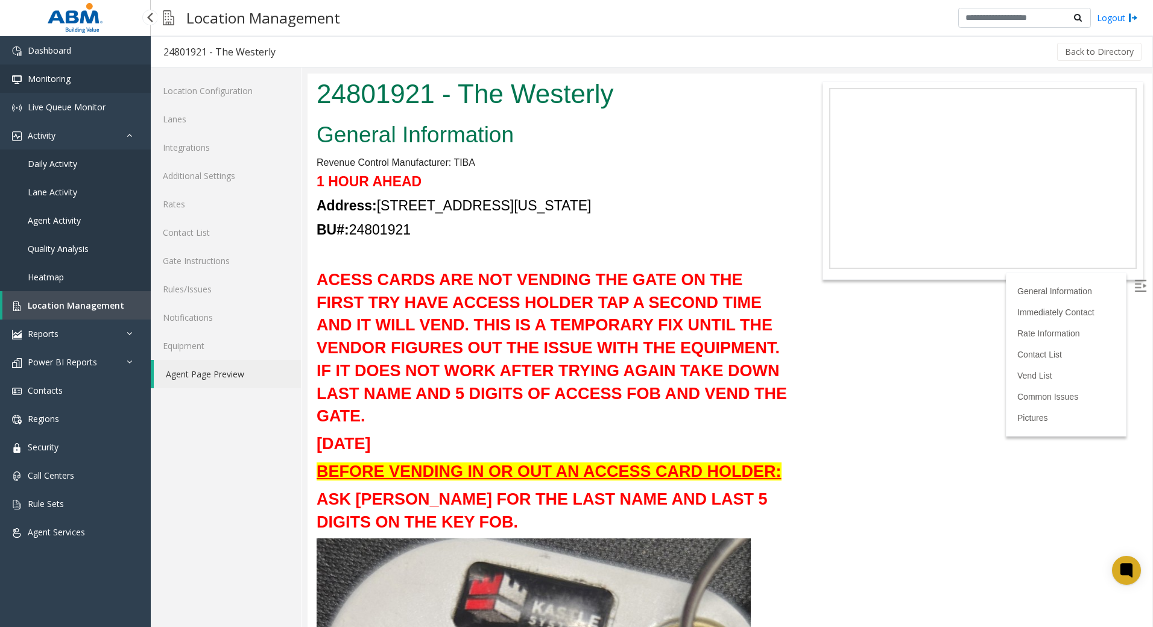
click at [49, 71] on link "Monitoring" at bounding box center [75, 79] width 151 height 28
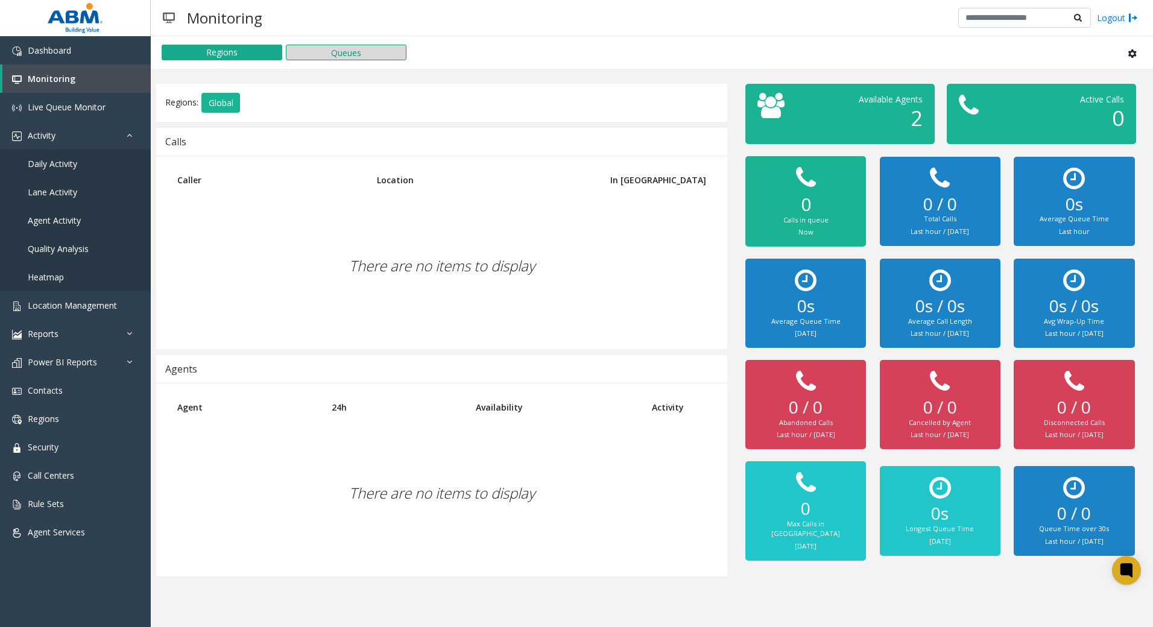
click at [368, 45] on button "Queues" at bounding box center [346, 53] width 121 height 16
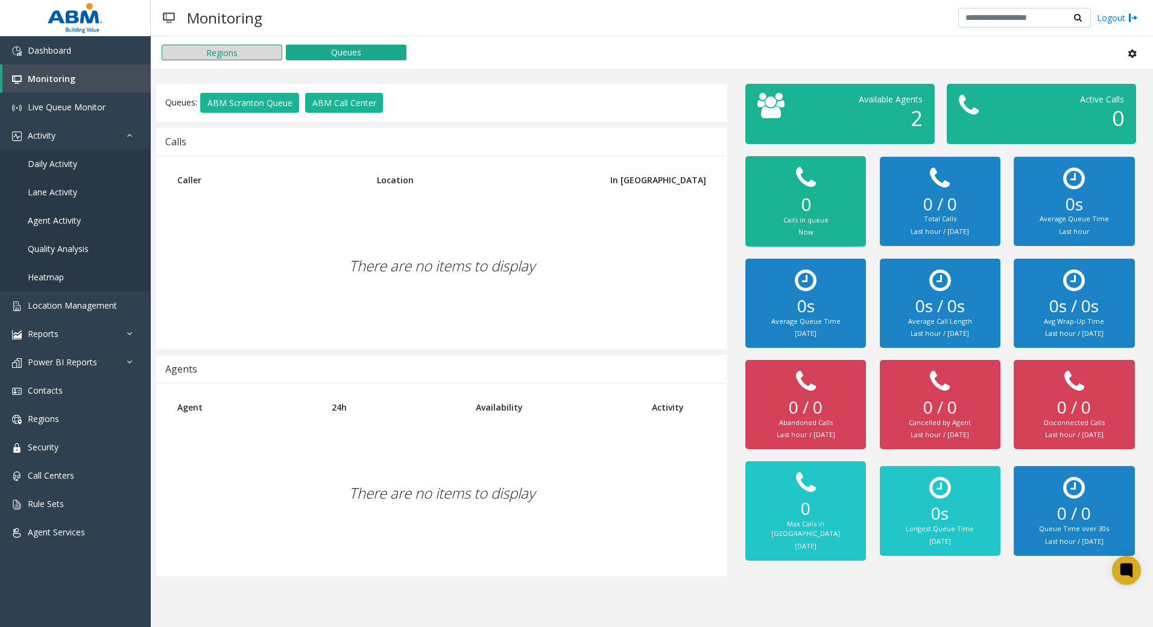
click at [247, 55] on button "Regions" at bounding box center [222, 53] width 121 height 16
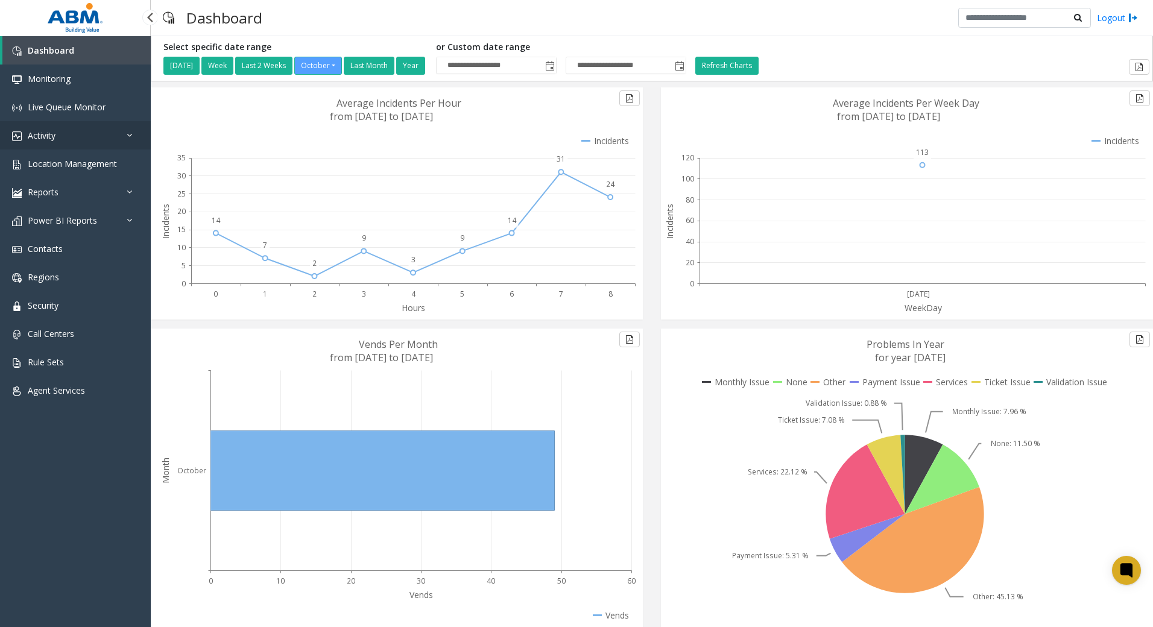
click at [105, 130] on link "Activity" at bounding box center [75, 135] width 151 height 28
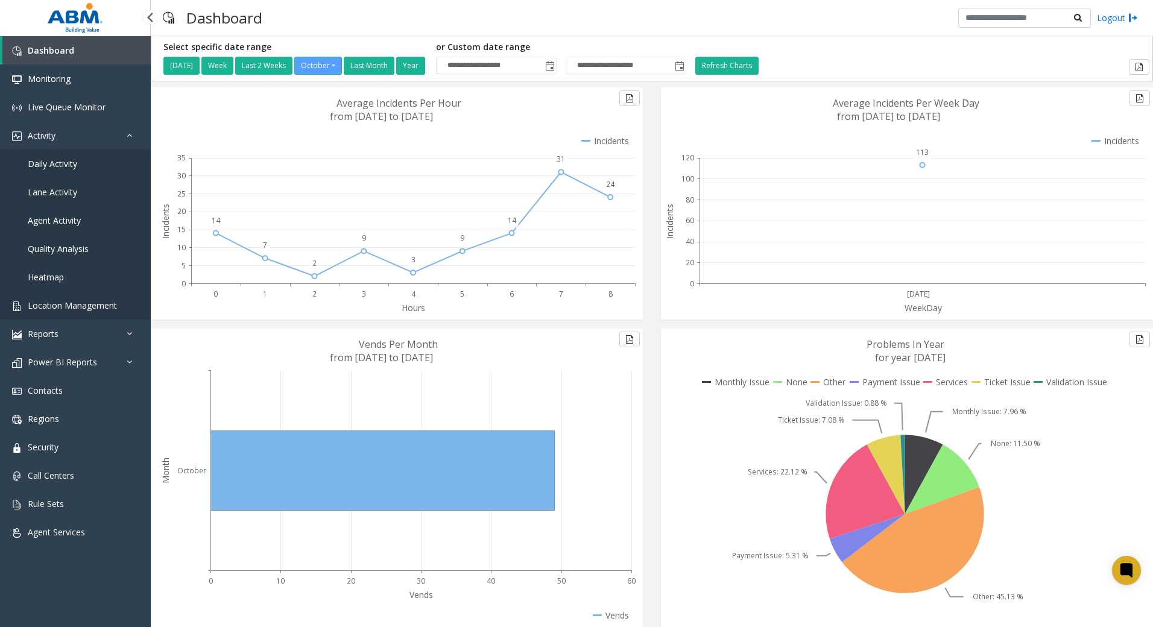
click at [88, 309] on span "Location Management" at bounding box center [72, 305] width 89 height 11
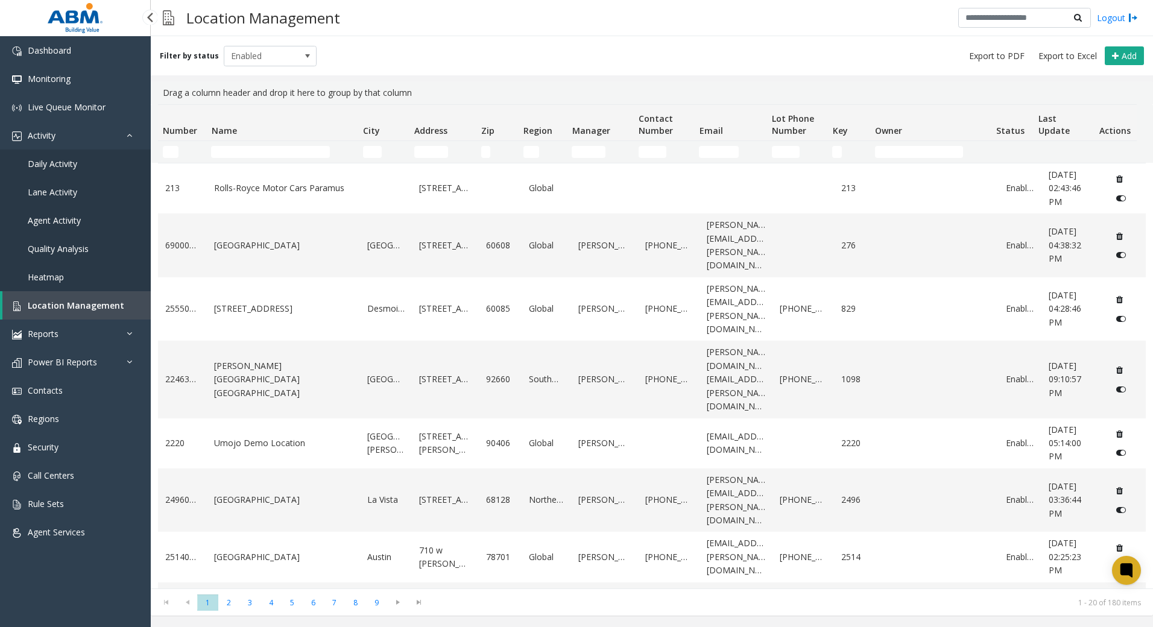
click at [102, 160] on link "Daily Activity" at bounding box center [75, 164] width 151 height 28
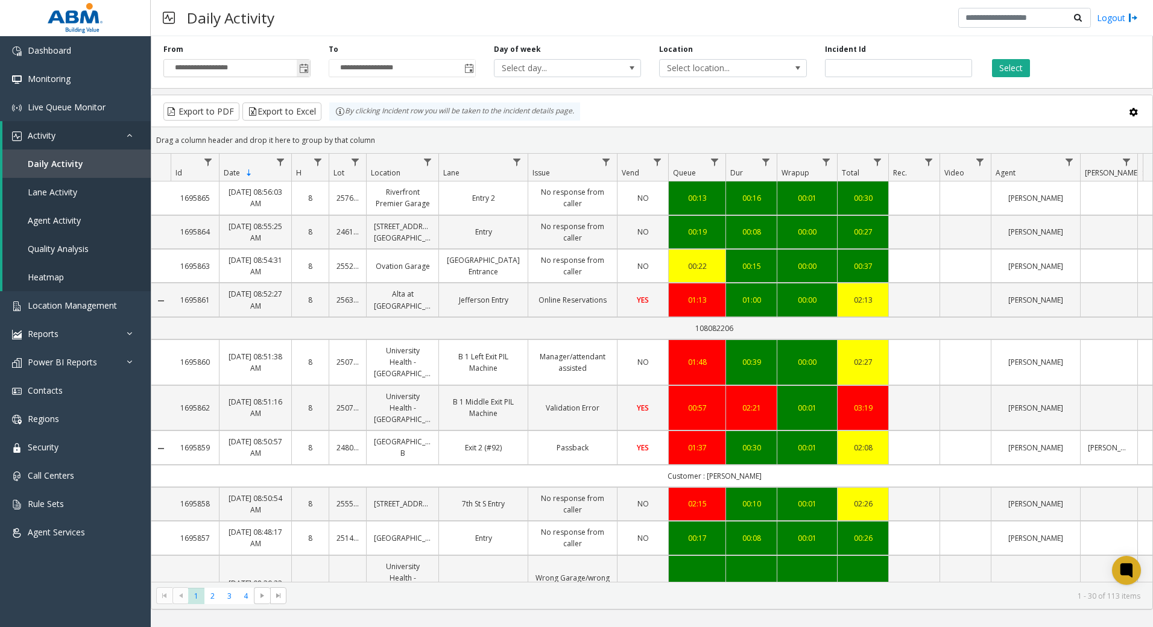
click at [308, 67] on span "Toggle popup" at bounding box center [304, 69] width 10 height 10
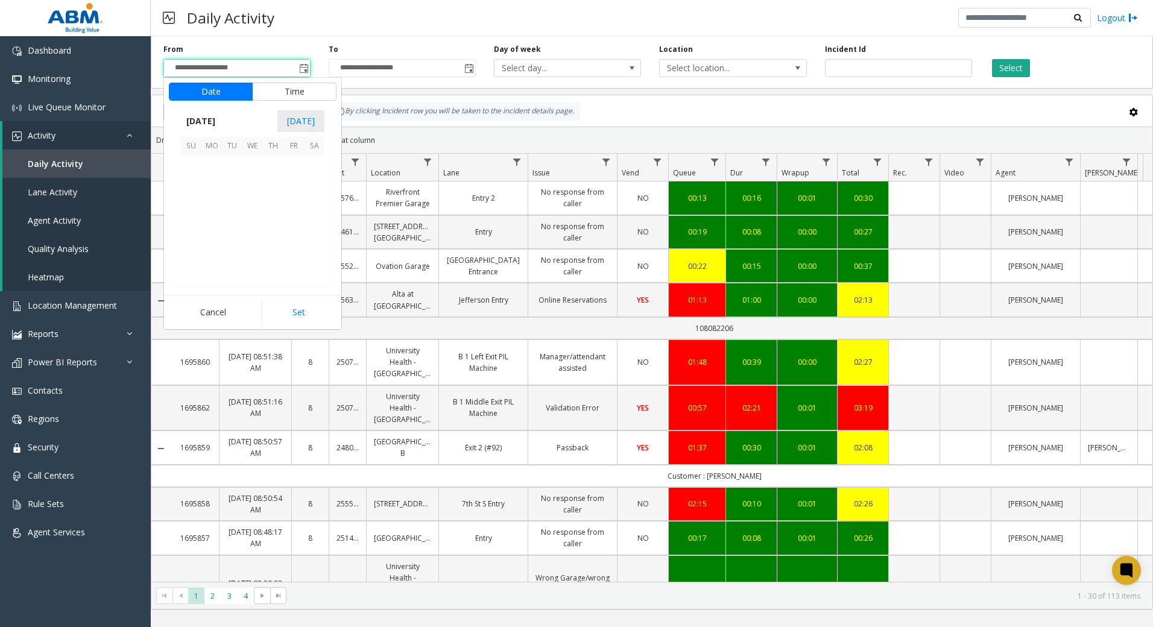
scroll to position [216509, 0]
click at [221, 125] on span "[DATE]" at bounding box center [201, 121] width 40 height 18
click at [199, 206] on span "Sep" at bounding box center [195, 204] width 29 height 29
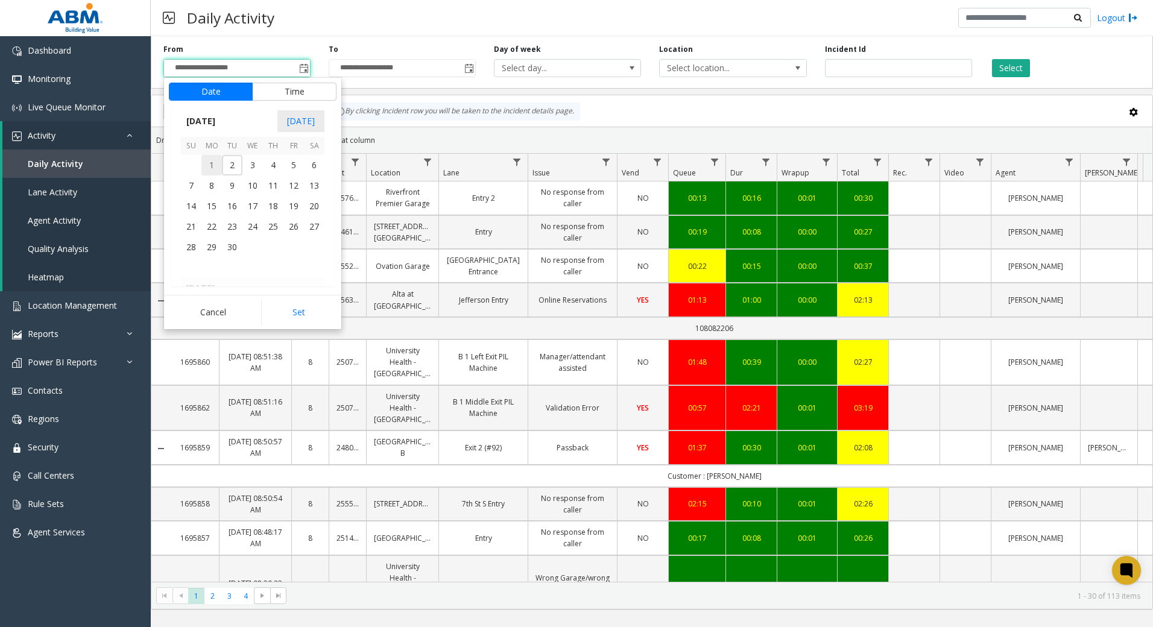
click at [209, 168] on span "1" at bounding box center [211, 165] width 20 height 20
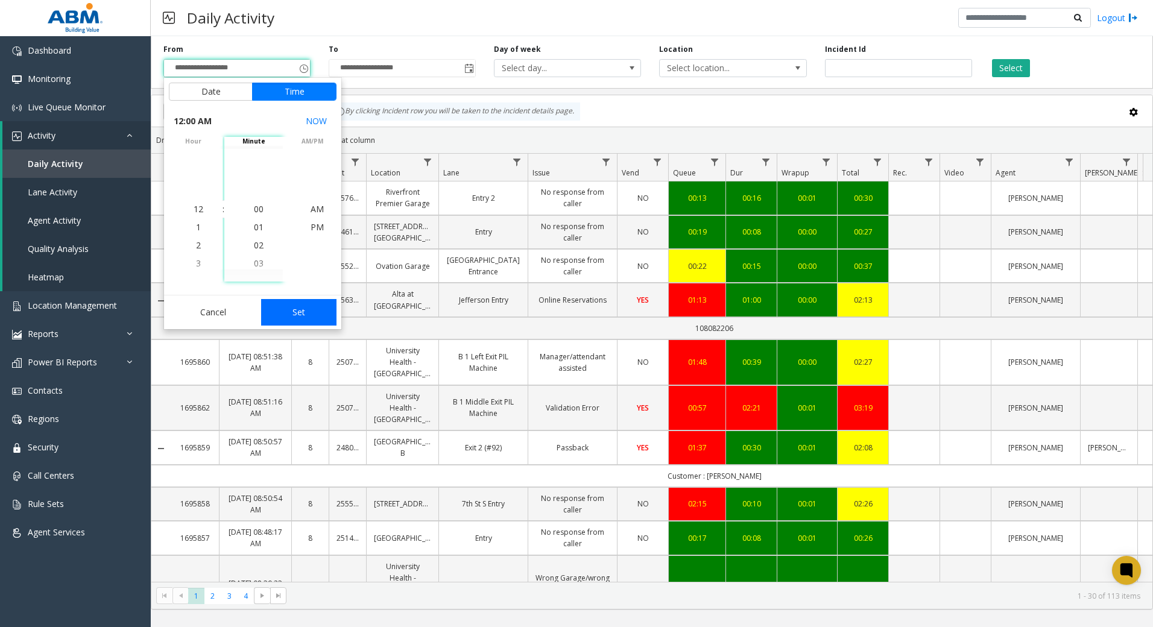
click at [291, 306] on button "Set" at bounding box center [299, 312] width 76 height 27
type input "**********"
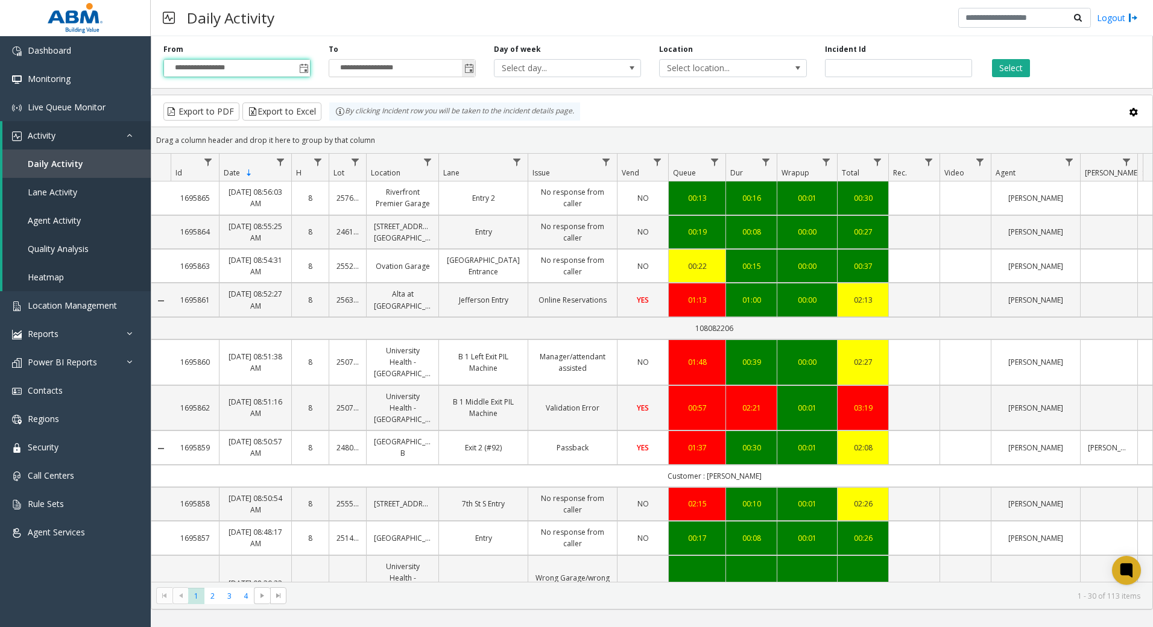
click at [470, 69] on span "Toggle popup" at bounding box center [469, 69] width 10 height 10
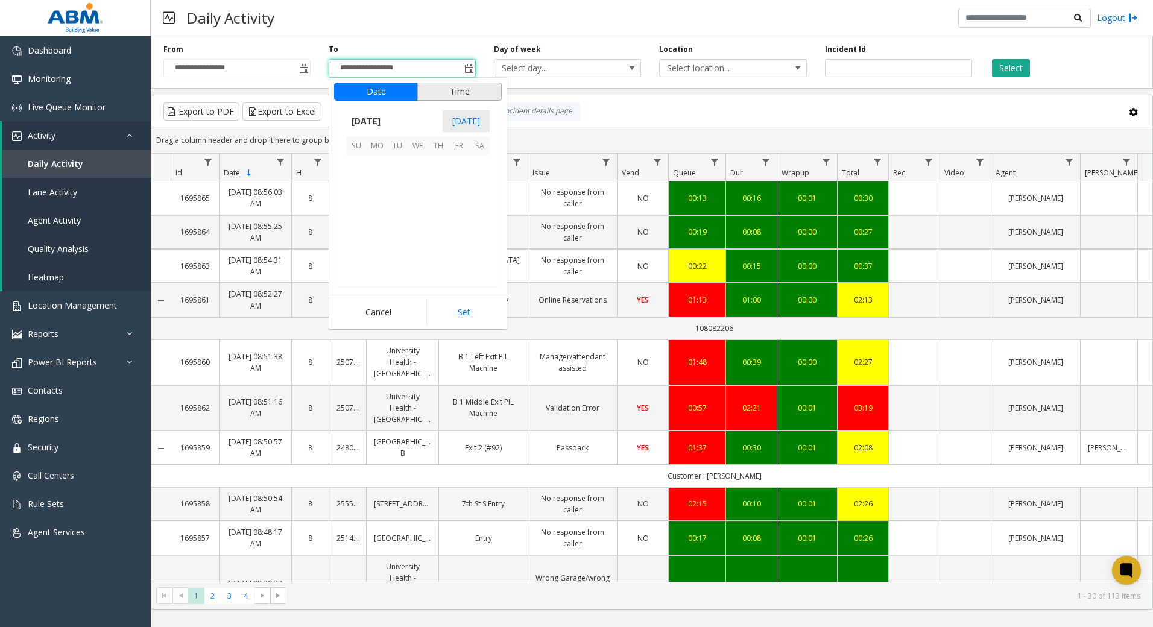
scroll to position [18, 0]
click at [378, 118] on span "[DATE]" at bounding box center [366, 121] width 40 height 18
drag, startPoint x: 362, startPoint y: 209, endPoint x: 370, endPoint y: 204, distance: 8.9
click at [362, 206] on span "Sep" at bounding box center [360, 204] width 29 height 29
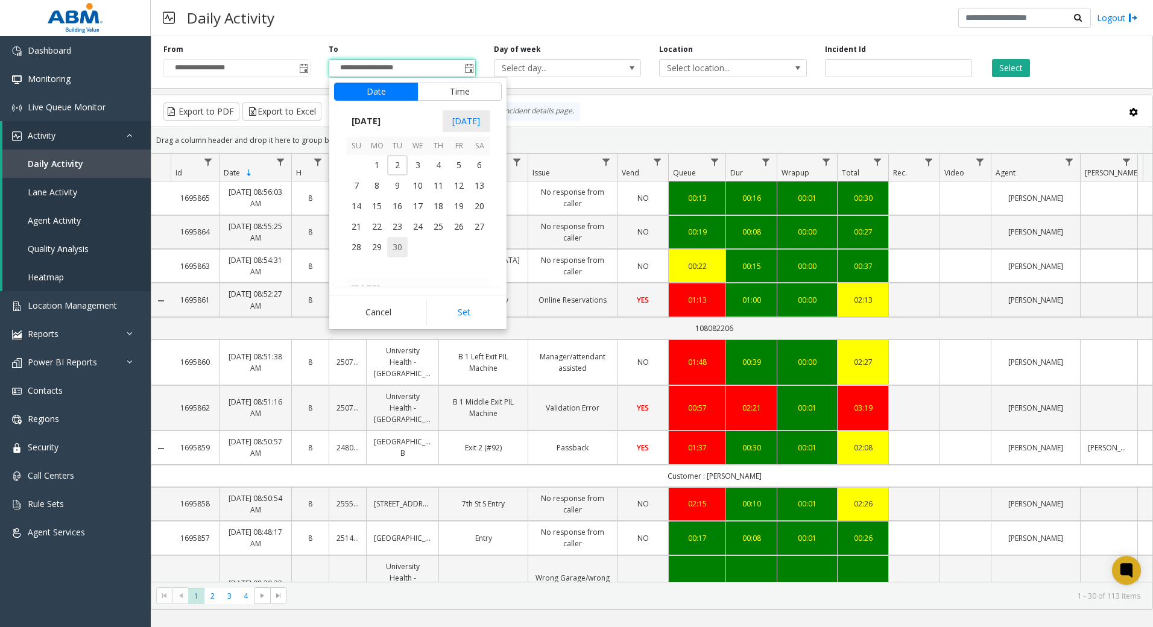
click at [401, 251] on span "30" at bounding box center [397, 247] width 20 height 20
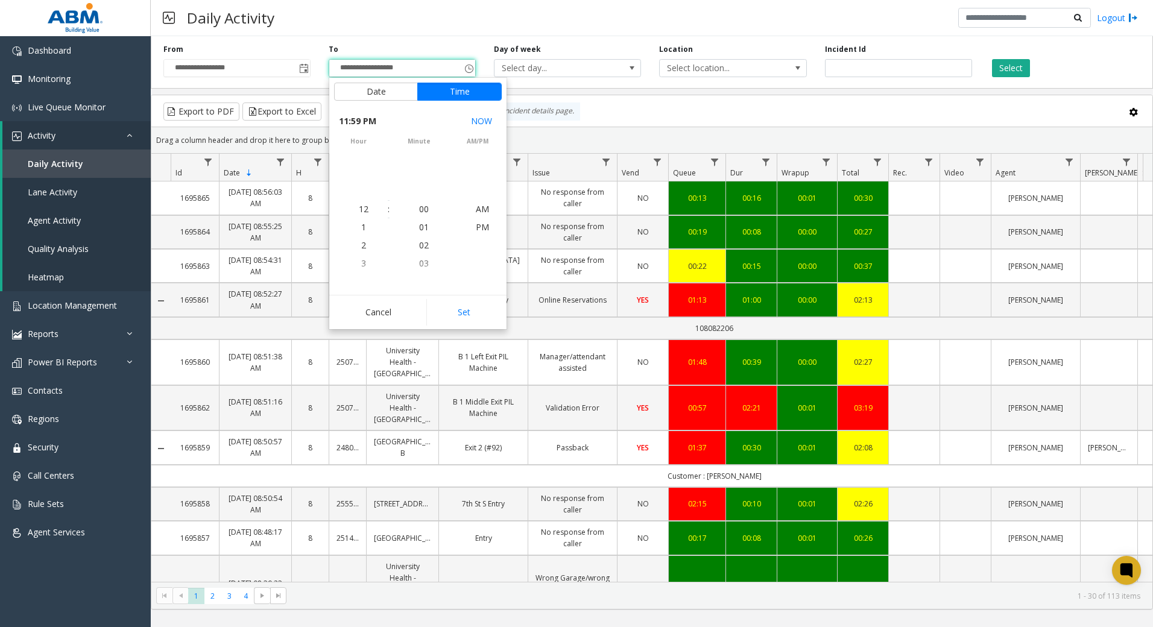
scroll to position [18, 0]
click at [471, 306] on button "Set" at bounding box center [464, 312] width 76 height 27
type input "**********"
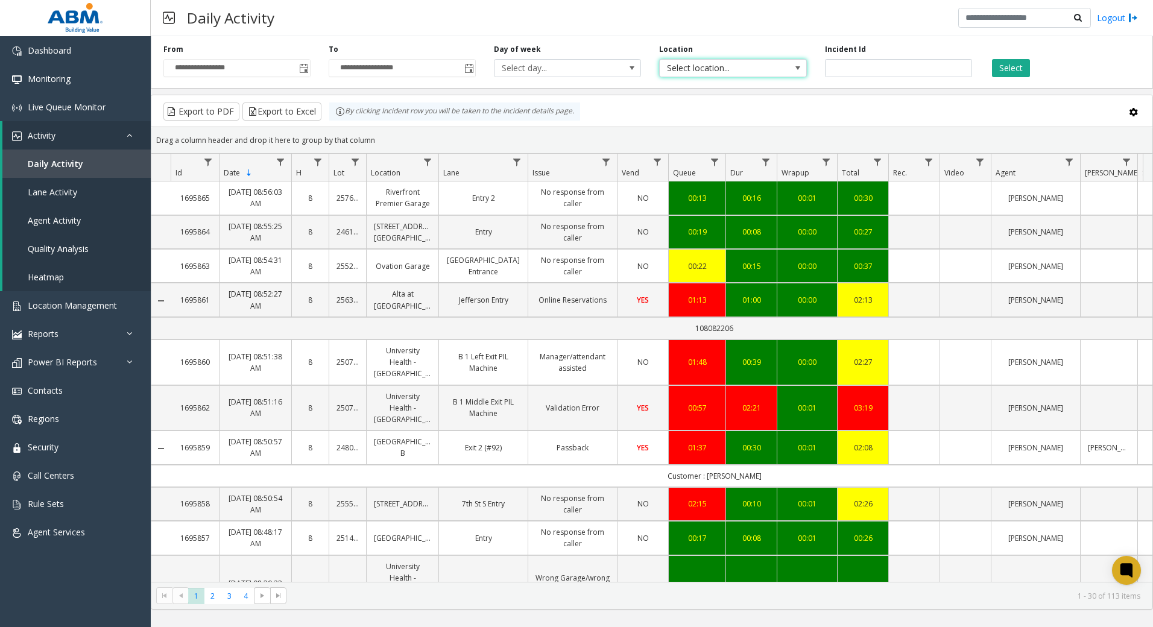
click at [711, 70] on span "Select location..." at bounding box center [718, 68] width 117 height 17
type input "****"
drag, startPoint x: 788, startPoint y: 130, endPoint x: 958, endPoint y: 90, distance: 174.5
click at [788, 129] on li "[GEOGRAPHIC_DATA]" at bounding box center [732, 132] width 143 height 16
click at [1017, 66] on button "Select" at bounding box center [1011, 68] width 38 height 18
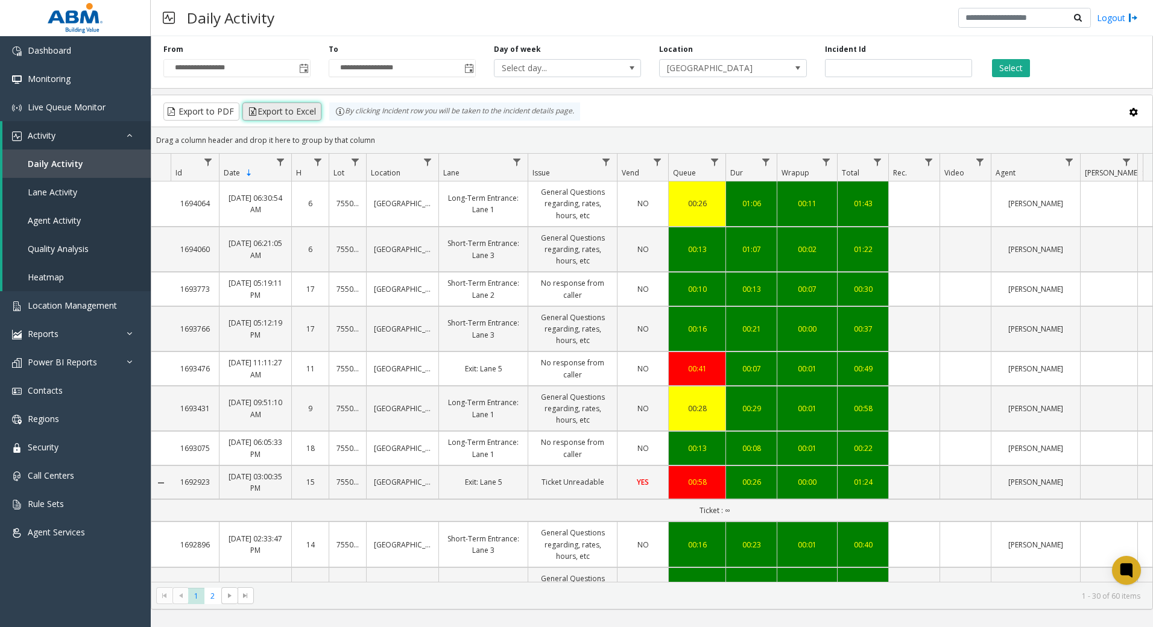
click at [269, 116] on button "Export to Excel" at bounding box center [281, 111] width 79 height 18
drag, startPoint x: 965, startPoint y: 108, endPoint x: 1034, endPoint y: 98, distance: 70.1
click at [965, 107] on div "Export to PDF Export to Excel By clicking Incident row you will be taken to the…" at bounding box center [652, 111] width 980 height 18
click at [66, 81] on span "Monitoring" at bounding box center [49, 78] width 43 height 11
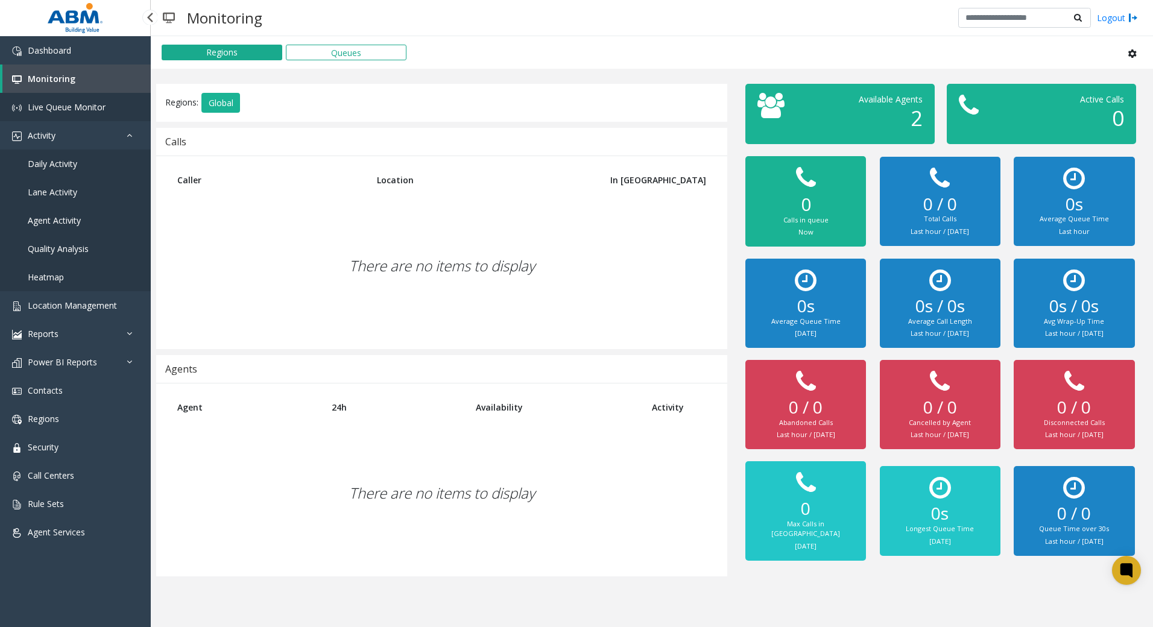
click at [74, 110] on span "Live Queue Monitor" at bounding box center [67, 106] width 78 height 11
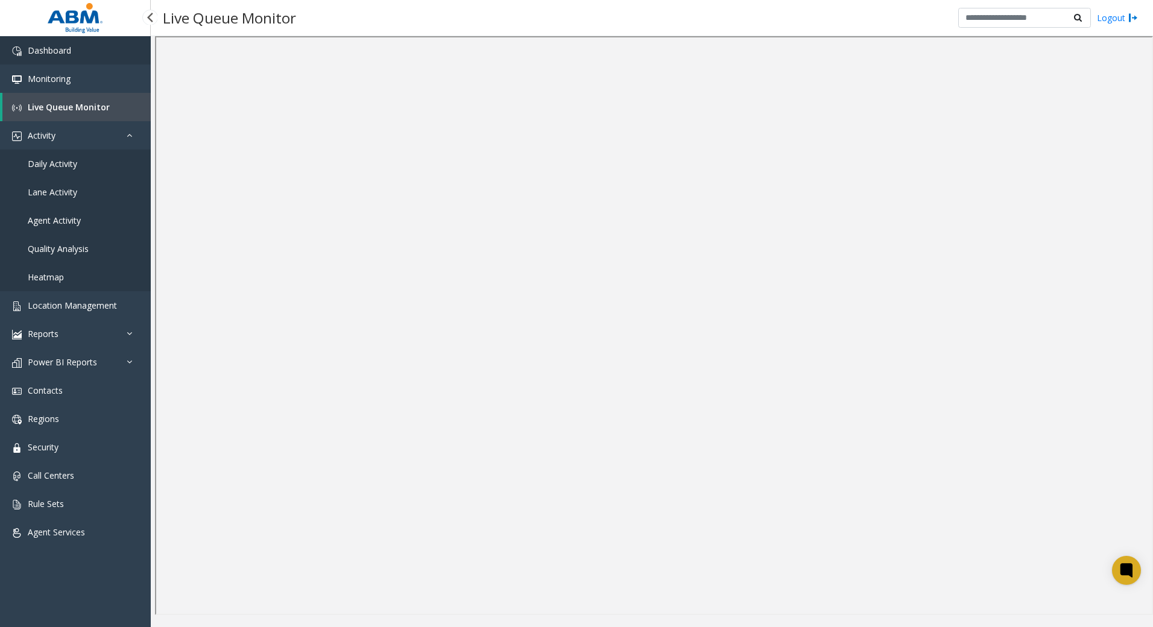
click at [58, 50] on span "Dashboard" at bounding box center [49, 50] width 43 height 11
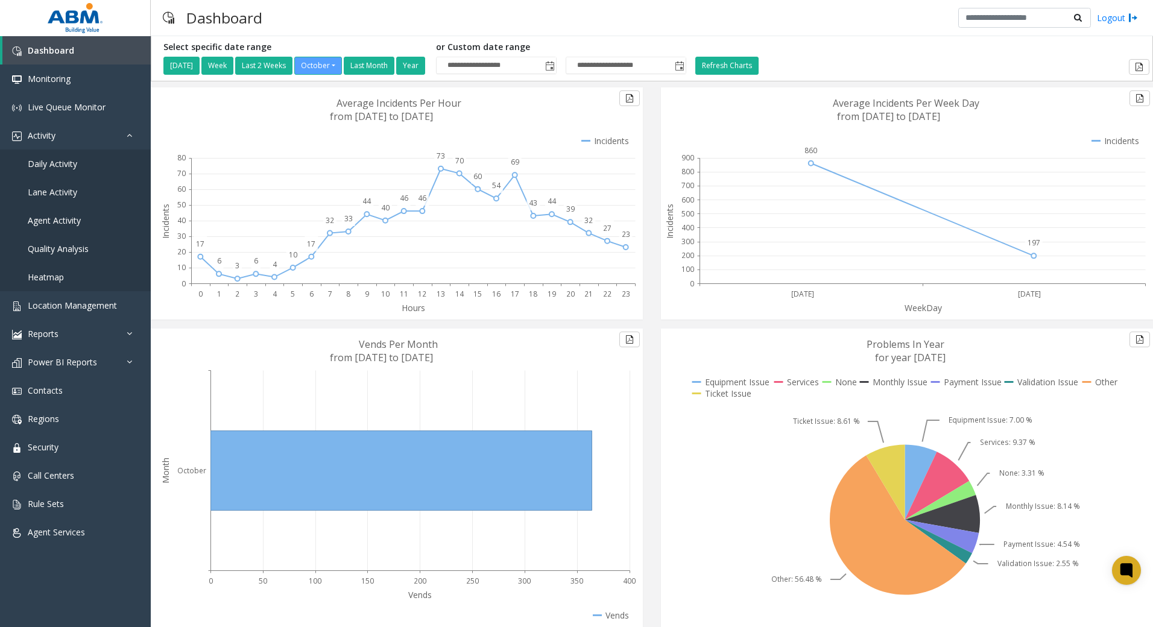
click at [654, 496] on div "Problems In Year for year 2025 Equipment Issue Services None Monthly Issue Paym…" at bounding box center [907, 484] width 510 height 310
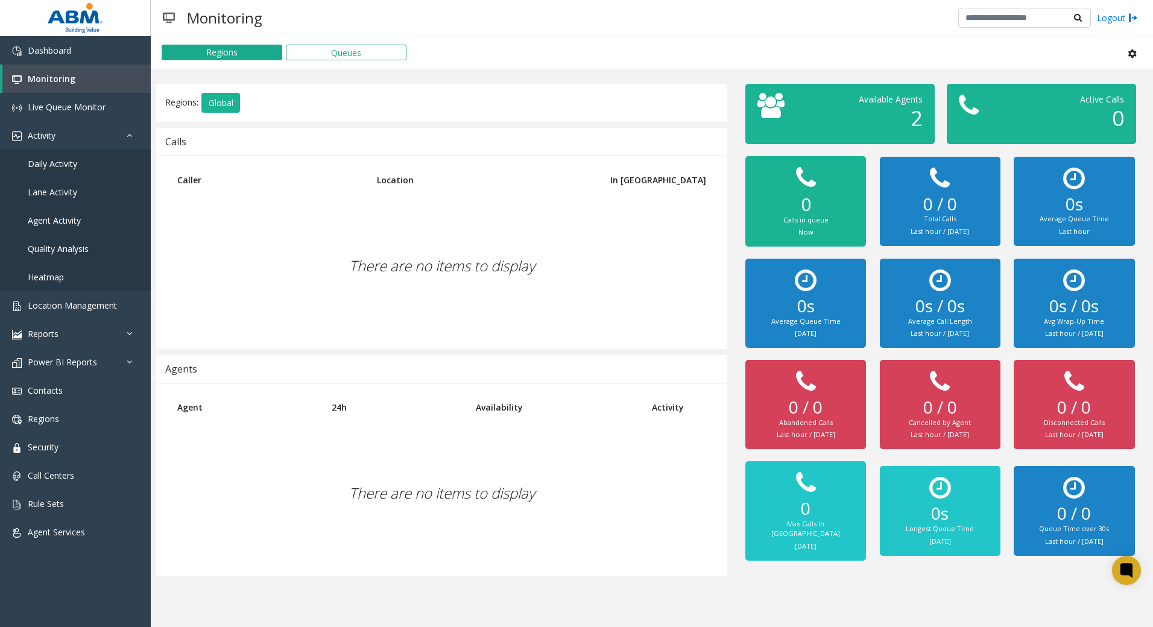
drag, startPoint x: 417, startPoint y: 524, endPoint x: 360, endPoint y: 454, distance: 90.5
click at [417, 523] on div "There are no items to display" at bounding box center [441, 493] width 547 height 142
